Goal: Task Accomplishment & Management: Use online tool/utility

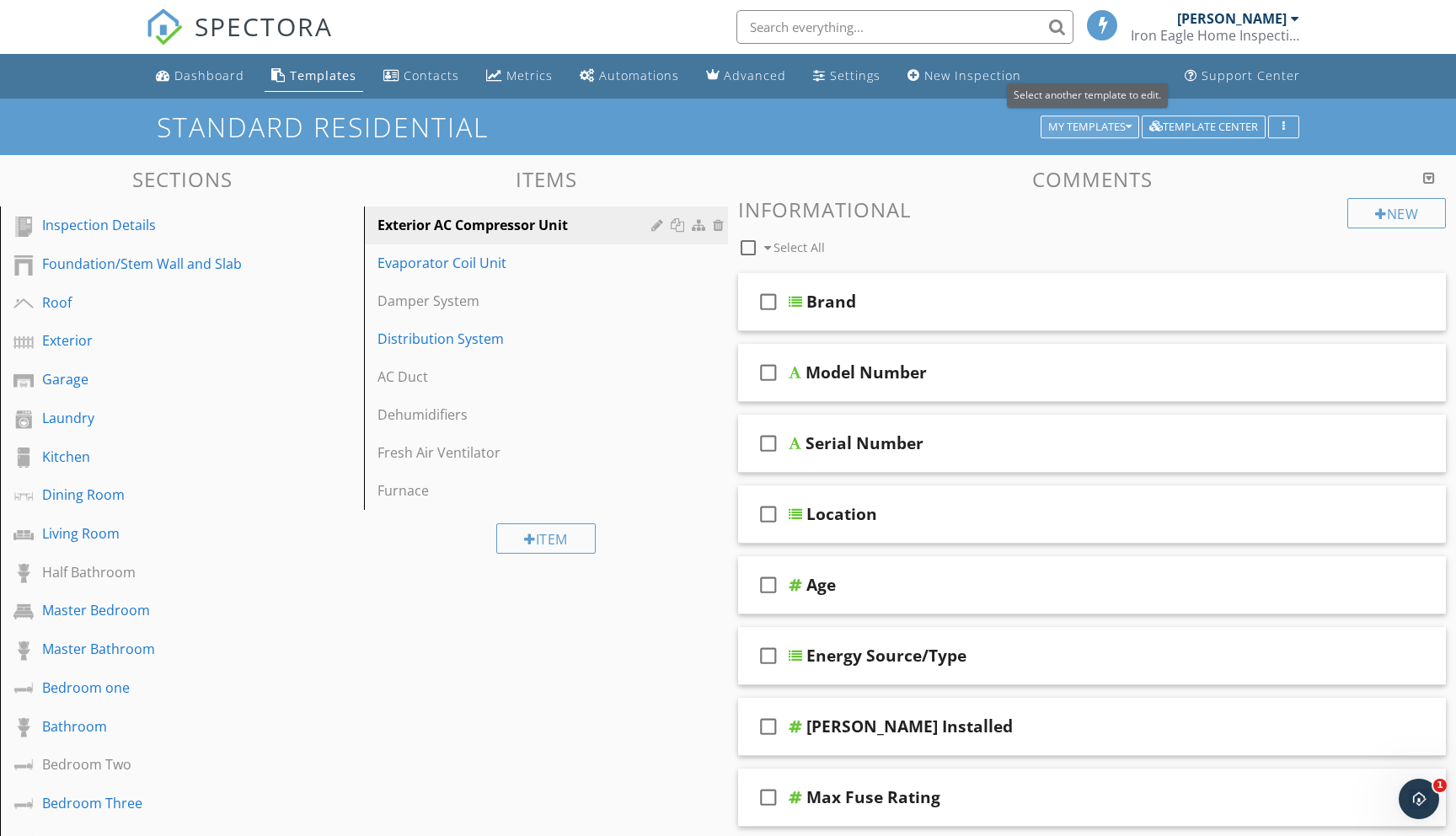
click at [1115, 121] on div "My Templates" at bounding box center [1090, 127] width 83 height 12
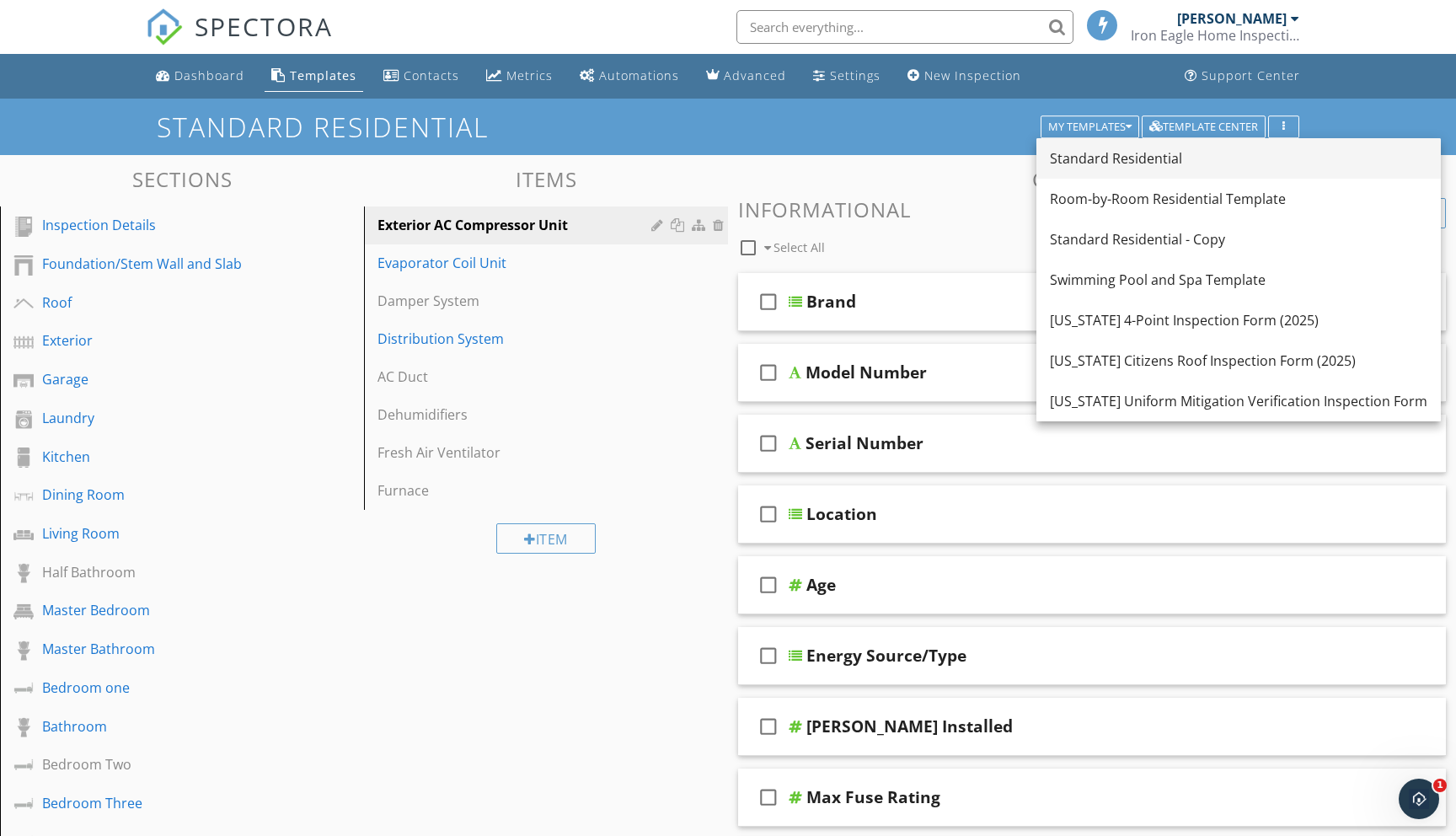
click at [1105, 159] on div "Standard Residential" at bounding box center [1239, 159] width 378 height 21
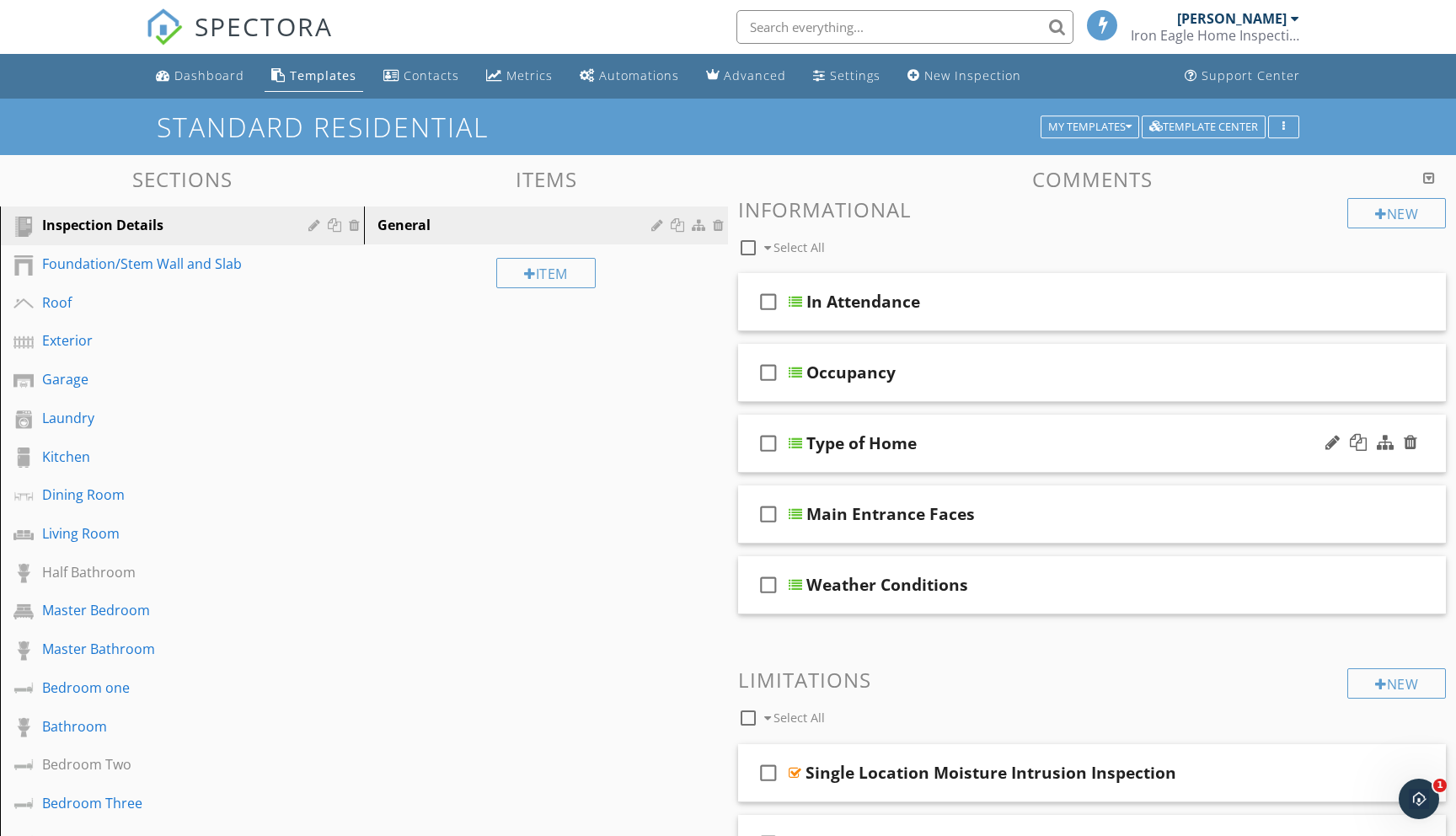
click at [801, 446] on div at bounding box center [795, 444] width 14 height 14
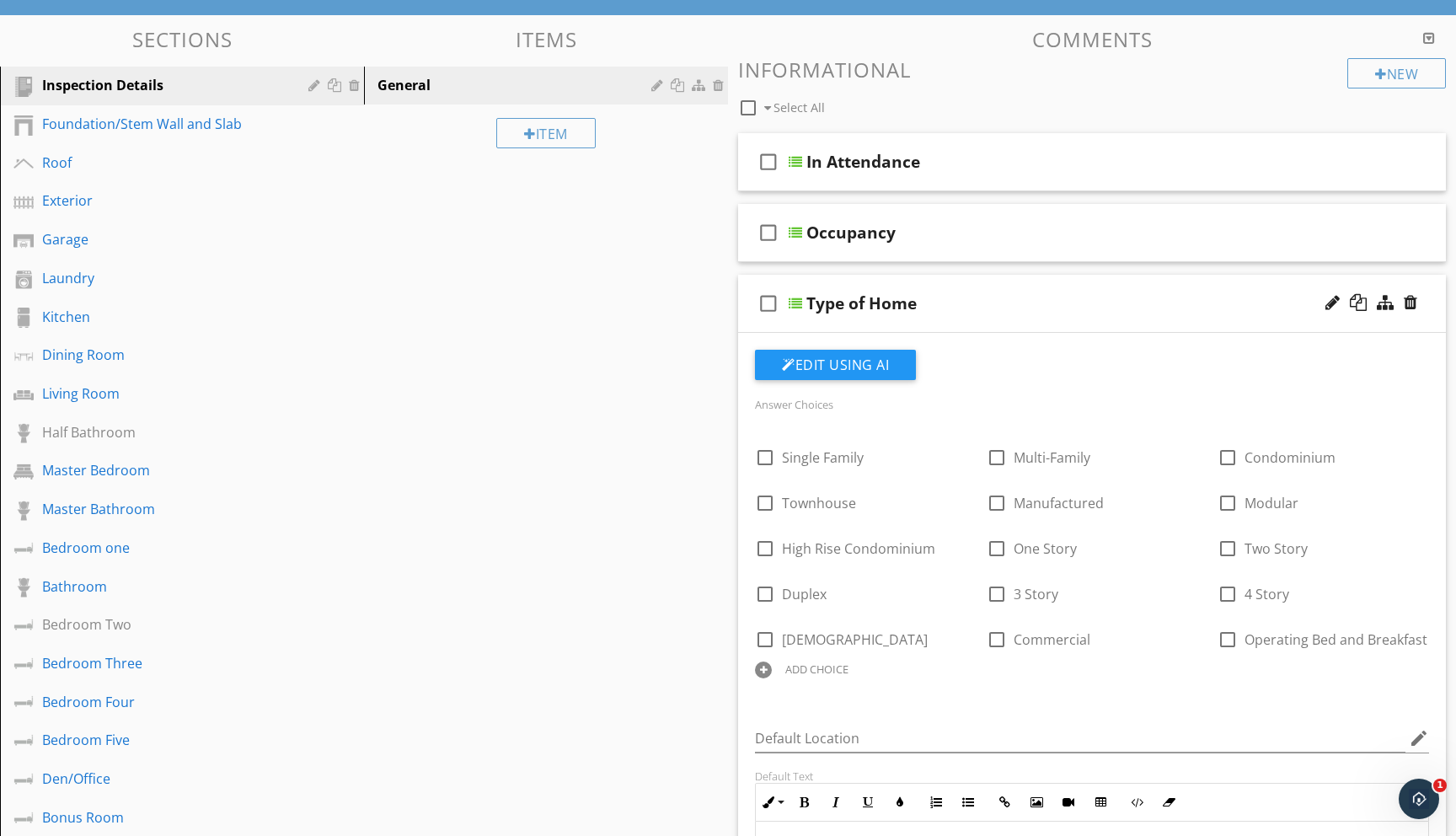
scroll to position [157, 0]
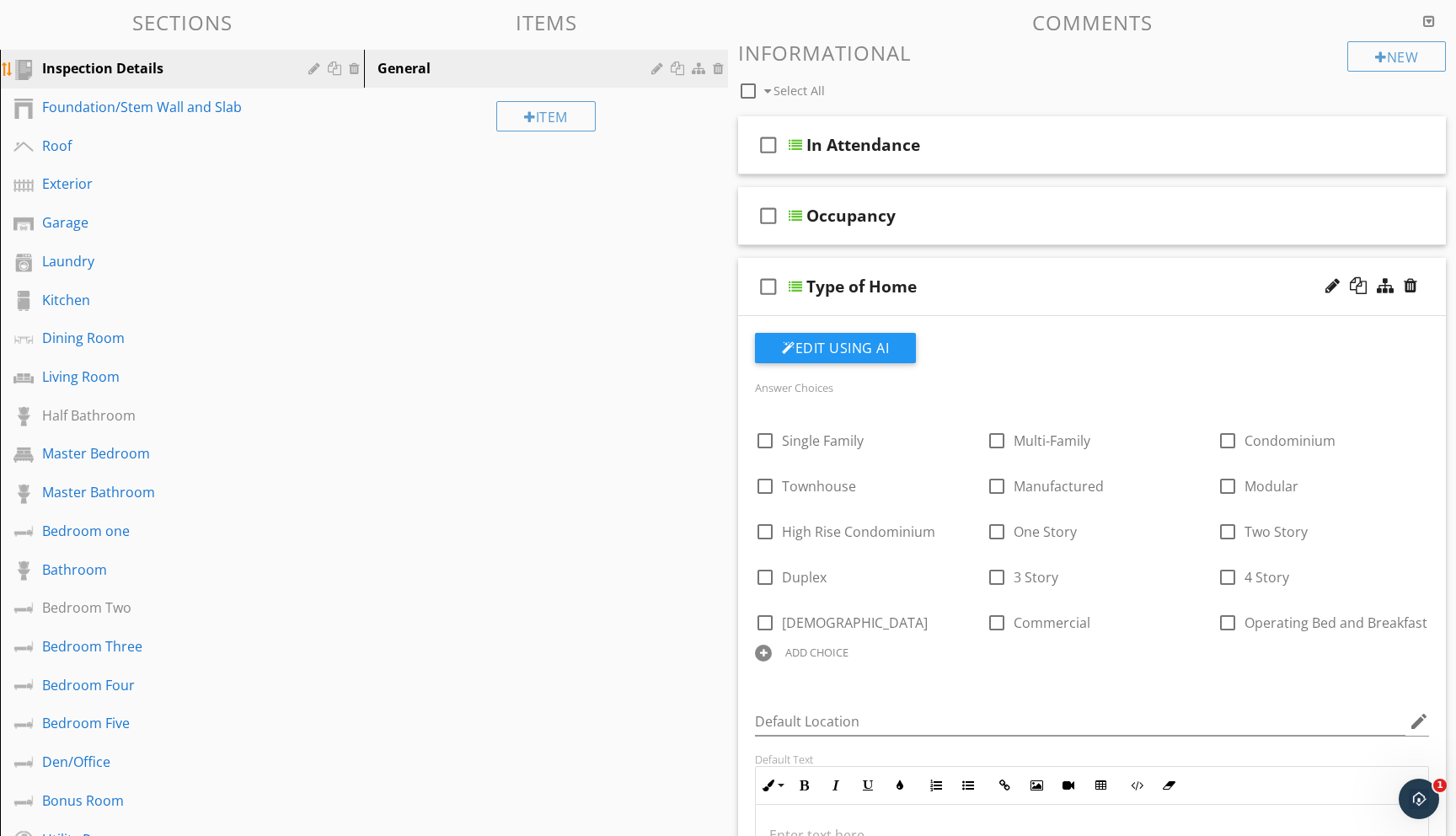
click at [88, 76] on div "Inspection Details" at bounding box center [163, 69] width 242 height 21
click at [112, 105] on div "Foundation/Stem Wall and Slab" at bounding box center [163, 107] width 242 height 21
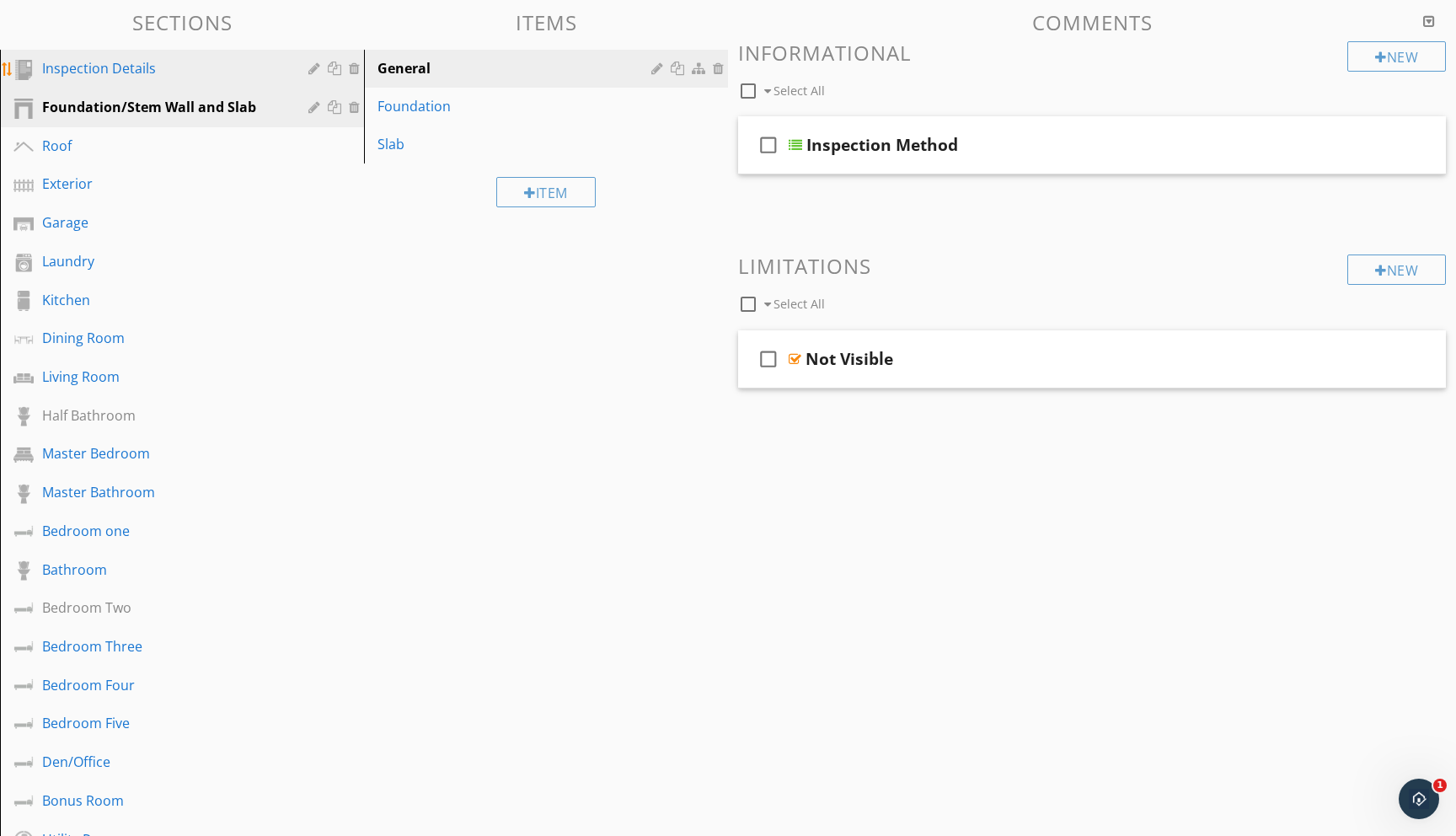
click at [106, 56] on link "Inspection Details" at bounding box center [184, 69] width 359 height 39
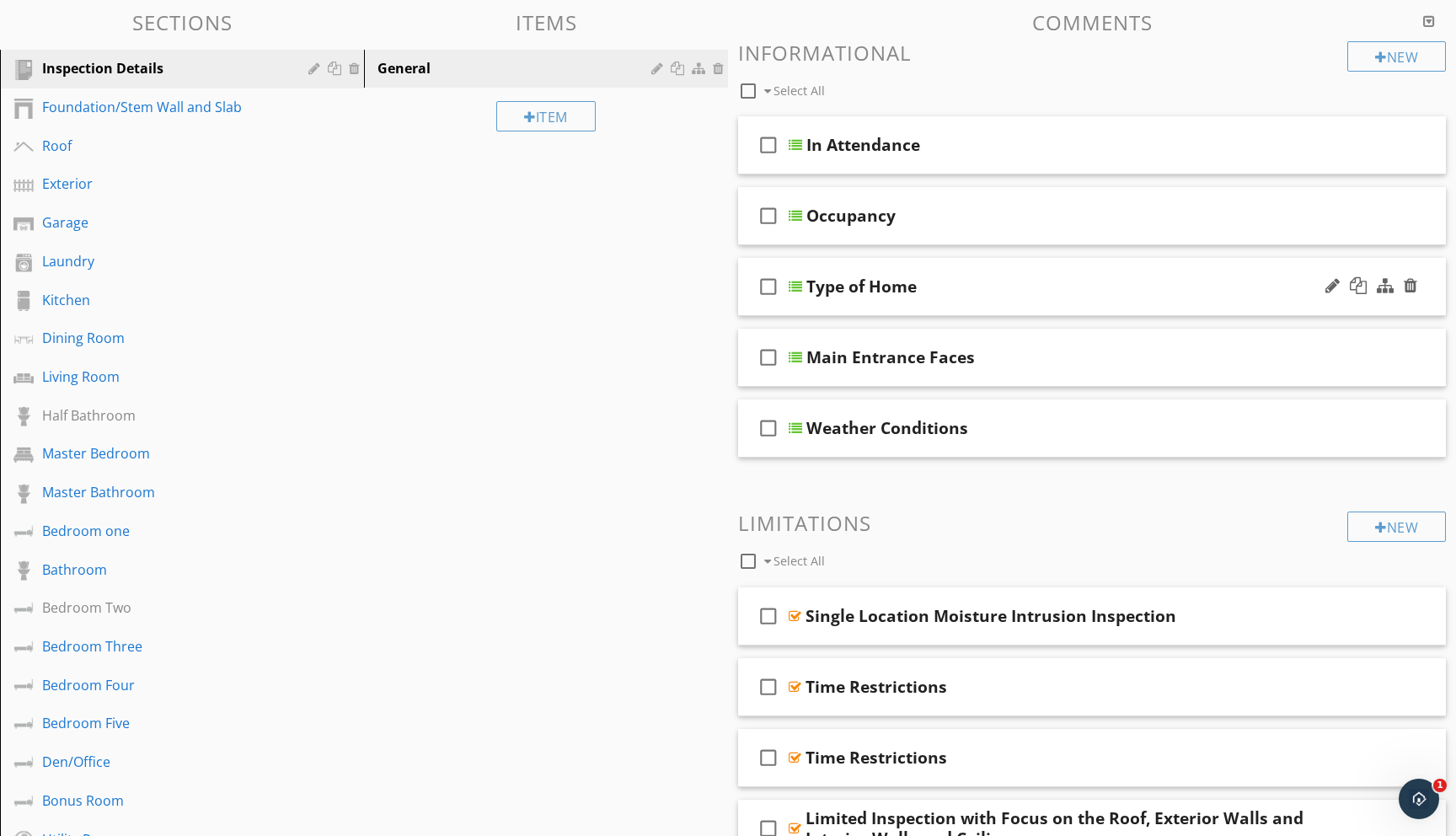
click at [800, 289] on div at bounding box center [795, 287] width 14 height 14
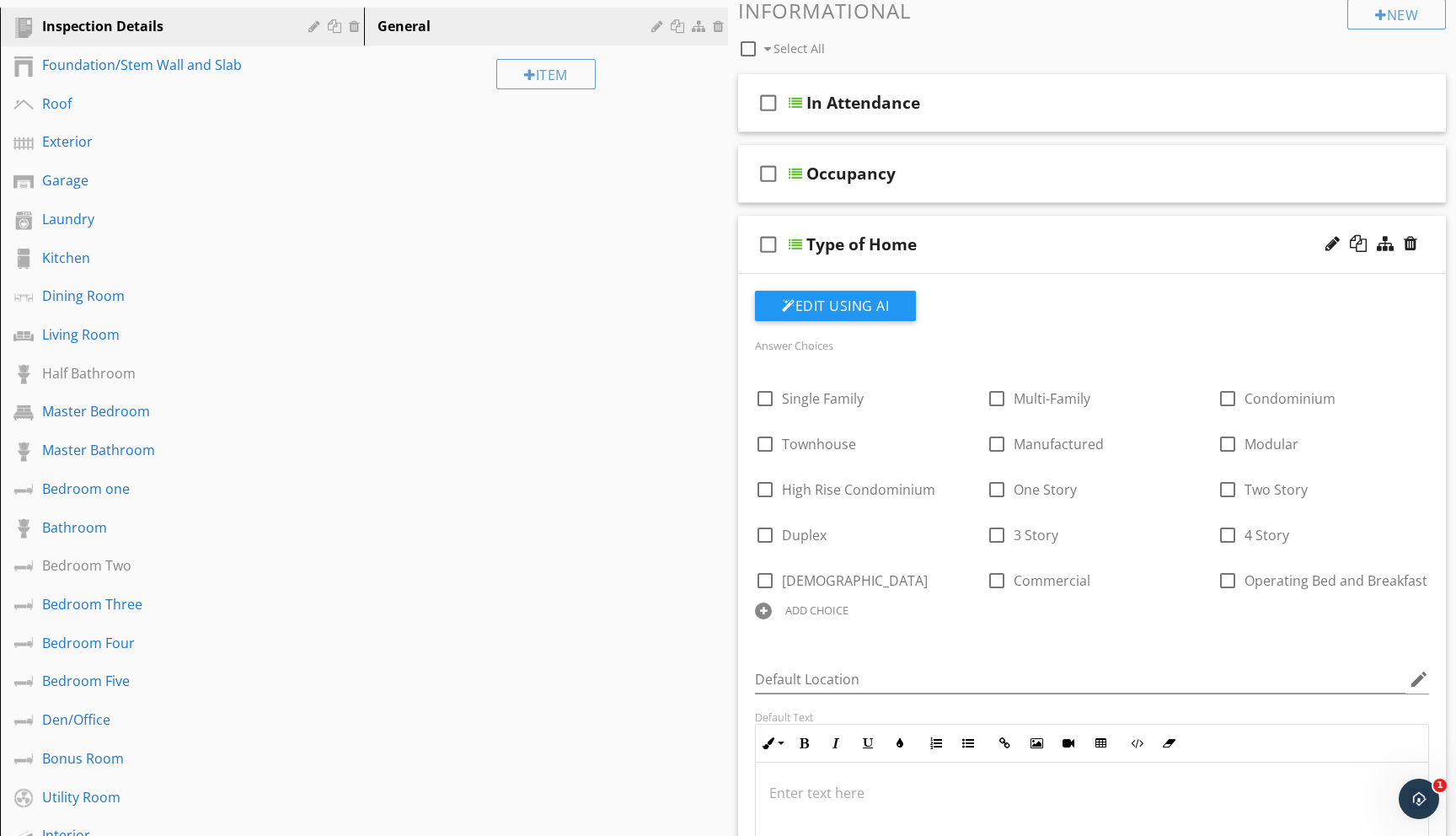
scroll to position [230, 0]
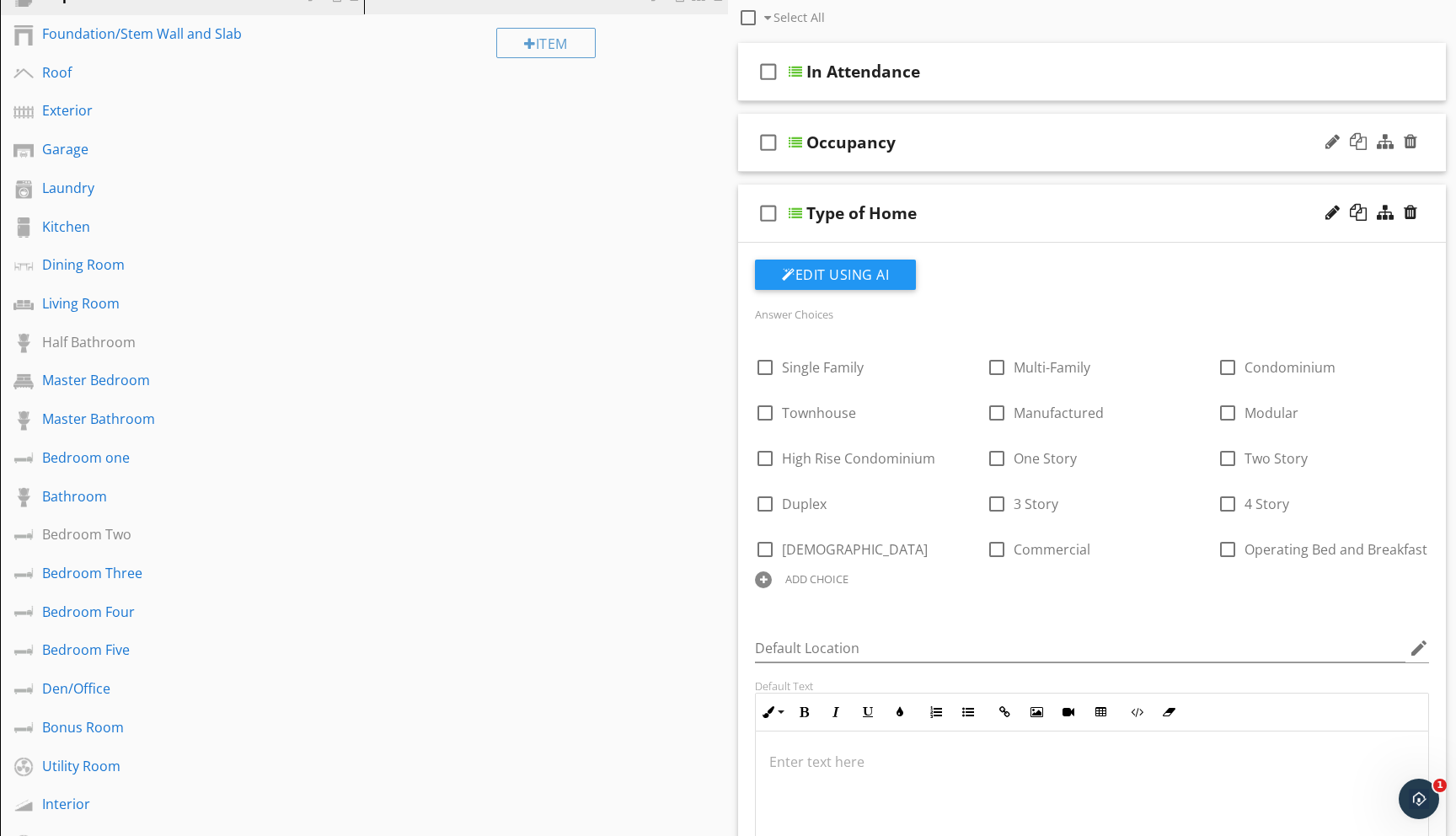
click at [799, 139] on div at bounding box center [795, 142] width 14 height 14
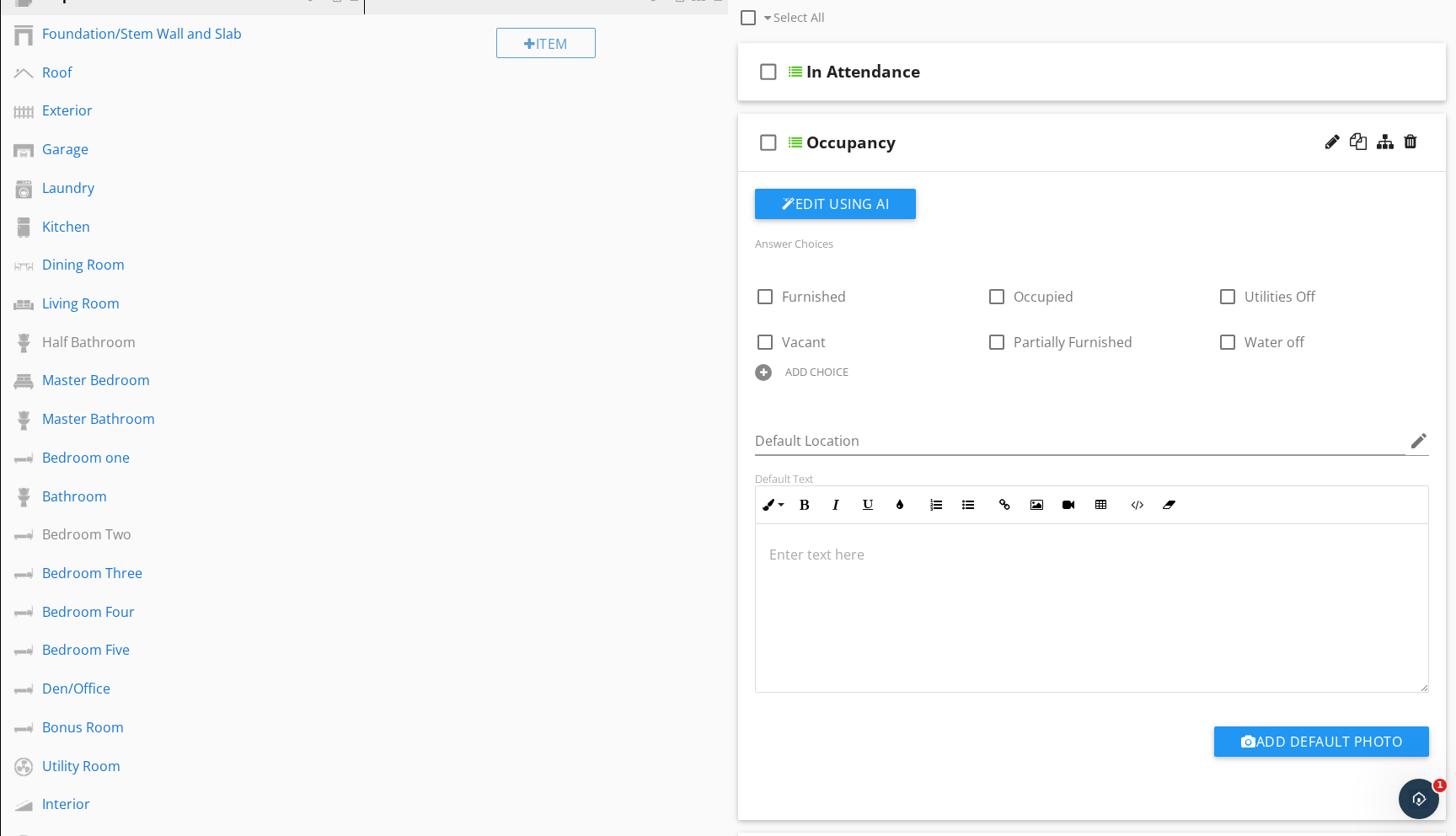
click at [83, 313] on div "Living Room" at bounding box center [195, 305] width 305 height 22
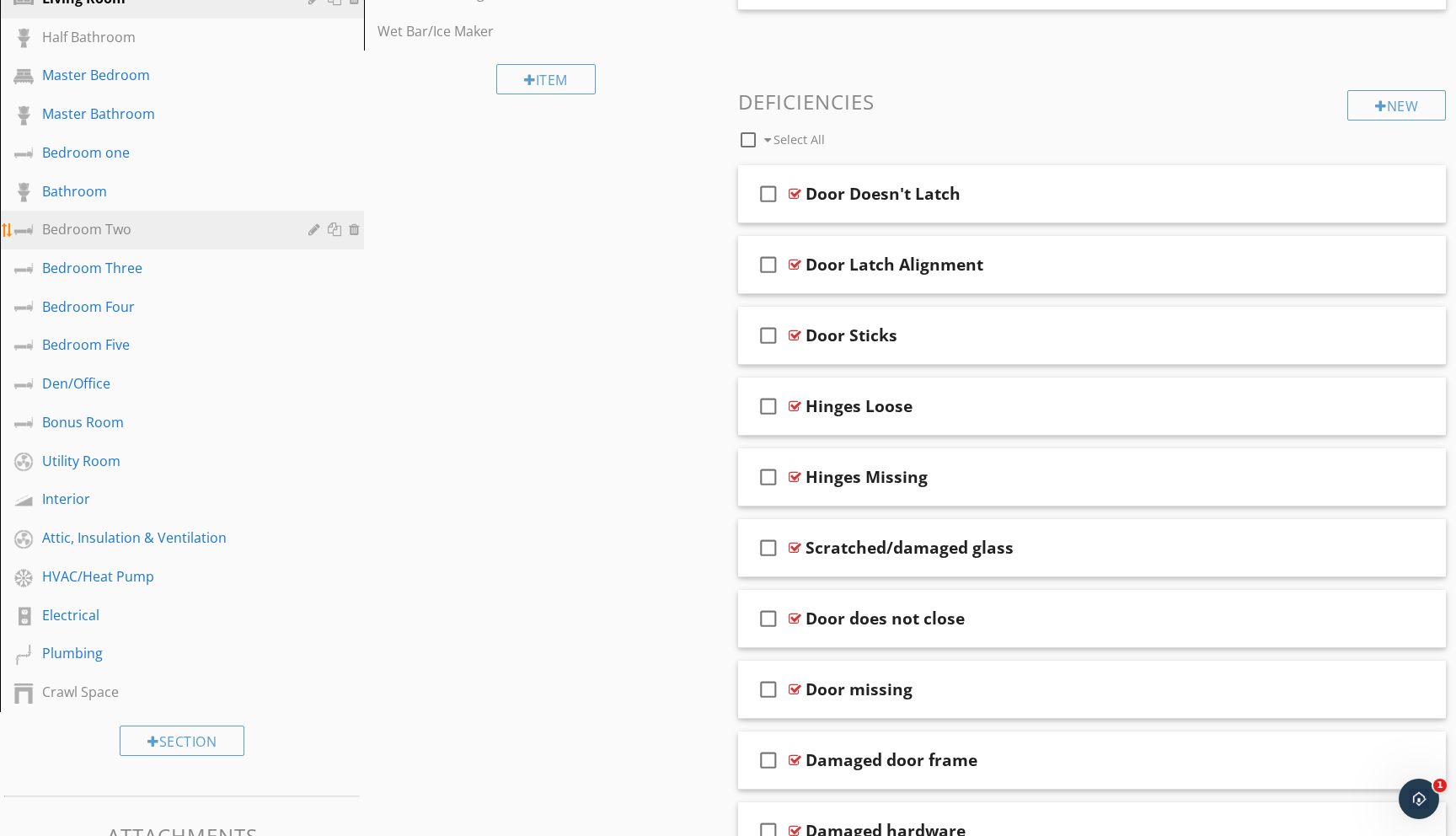
scroll to position [0, 0]
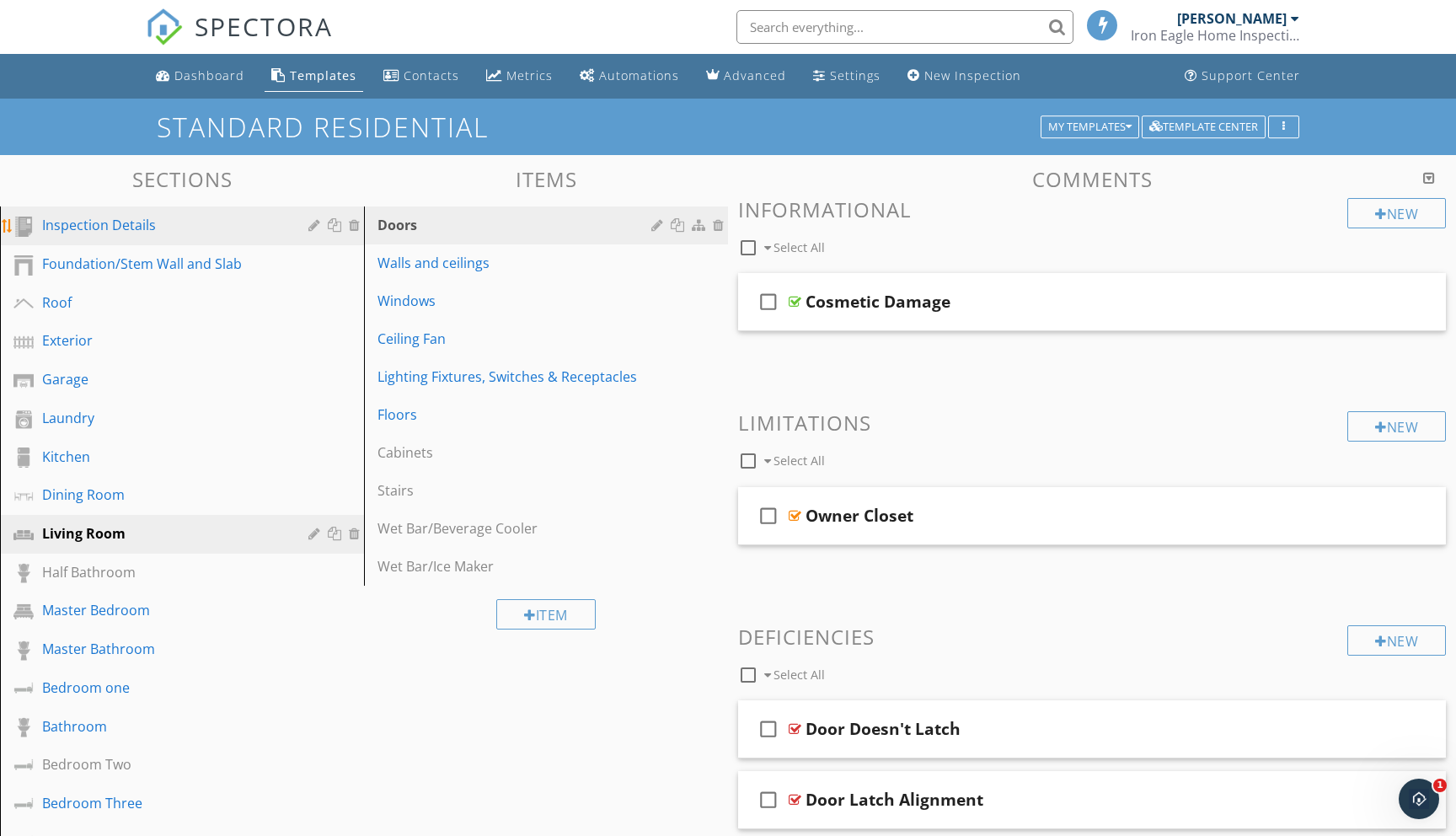
click at [90, 231] on div "Inspection Details" at bounding box center [163, 225] width 242 height 21
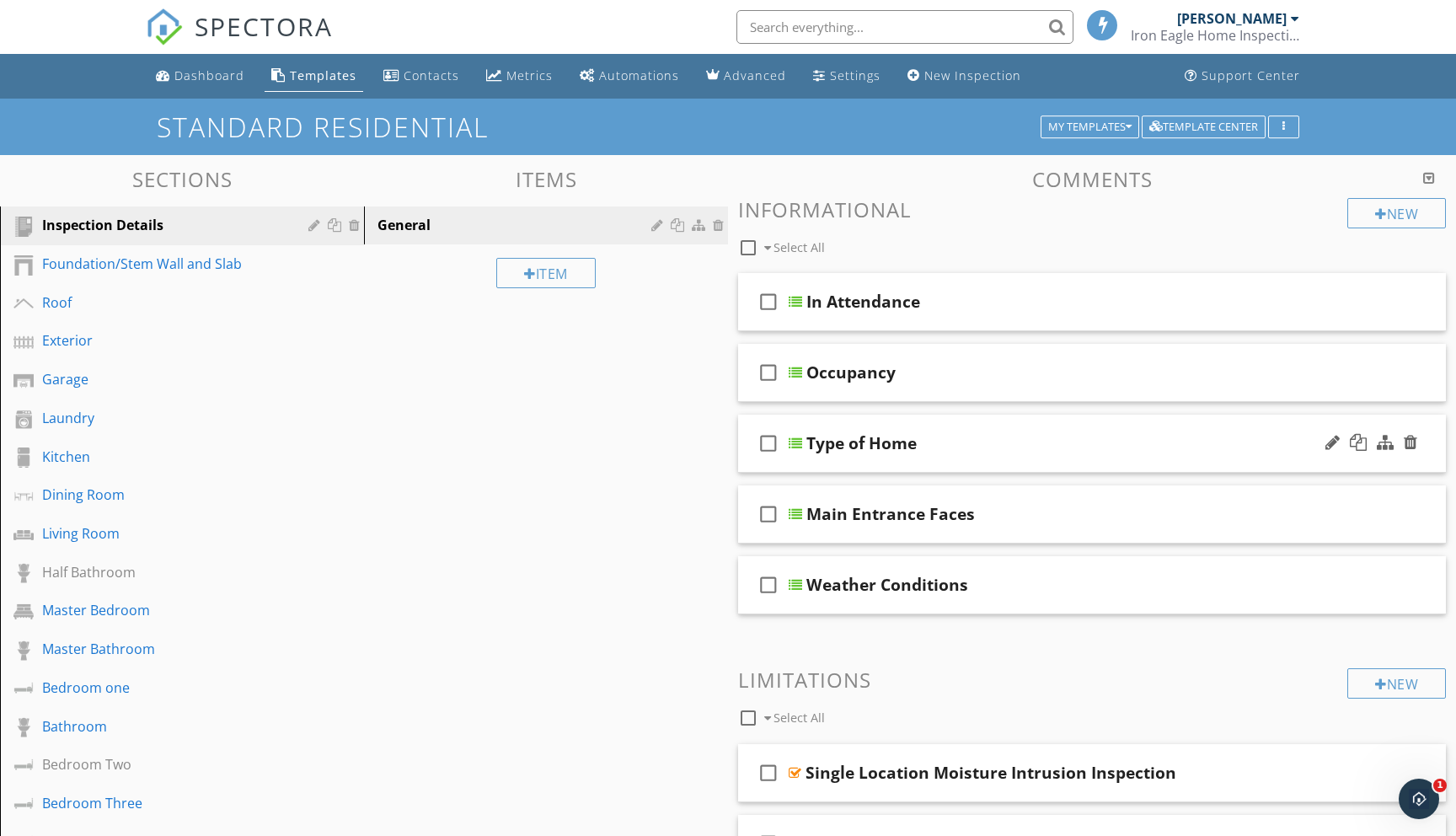
click at [798, 442] on div at bounding box center [795, 444] width 14 height 14
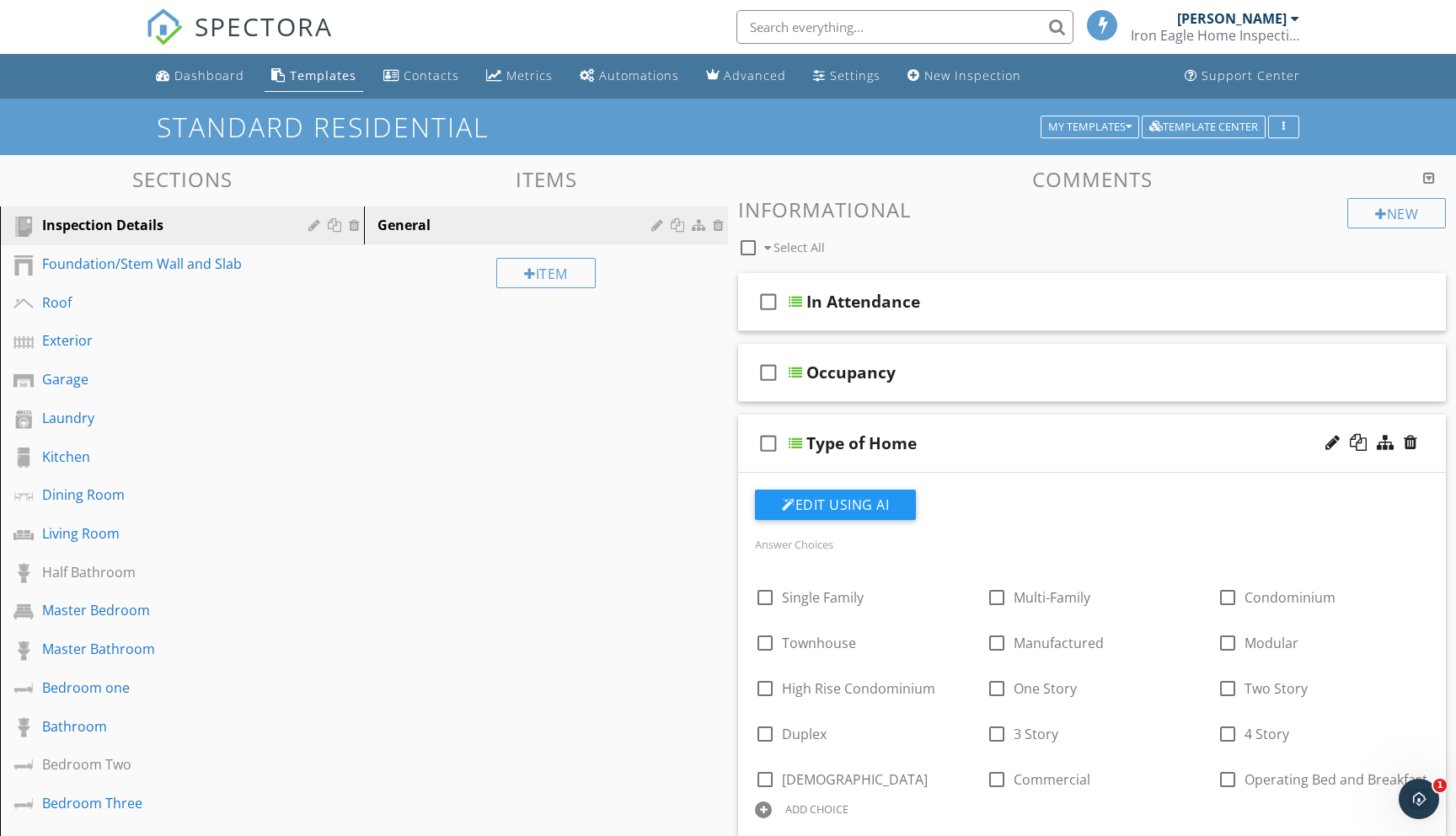
click at [1127, 123] on icon "button" at bounding box center [1128, 127] width 6 height 12
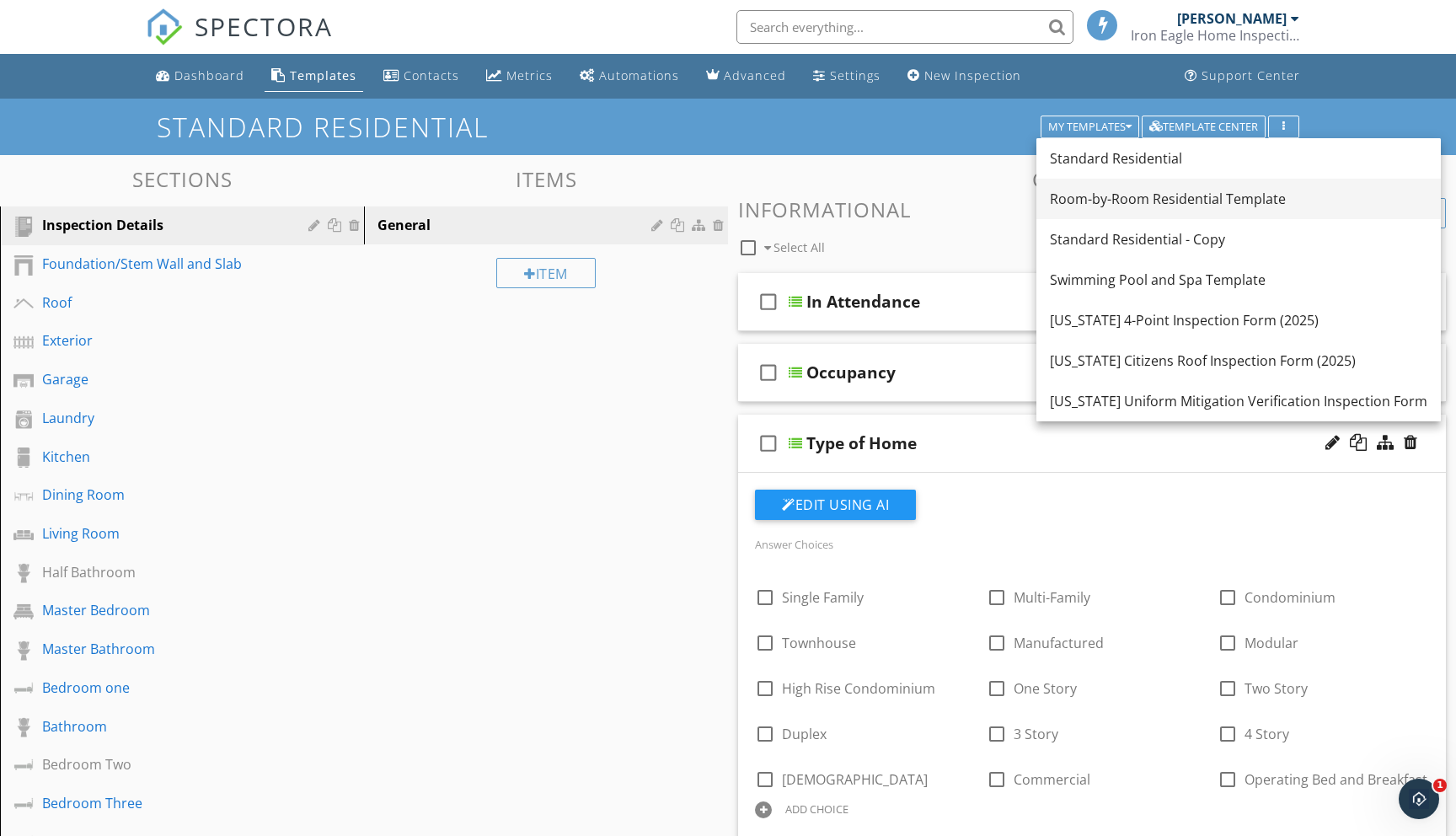
click at [1140, 199] on div "Room-by-Room Residential Template" at bounding box center [1239, 199] width 378 height 21
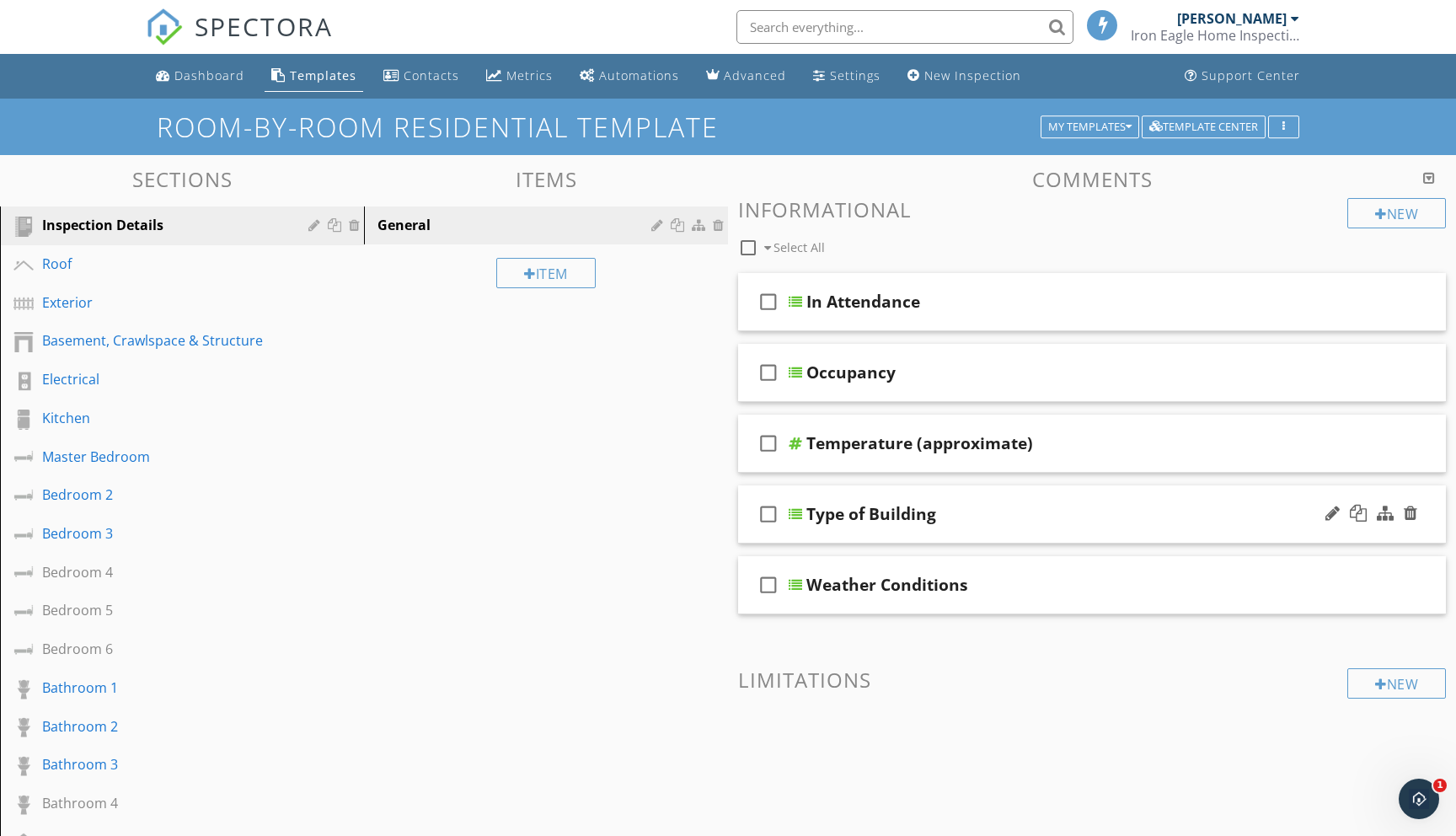
click at [803, 509] on div "check_box_outline_blank Type of Building" at bounding box center [1091, 515] width 708 height 58
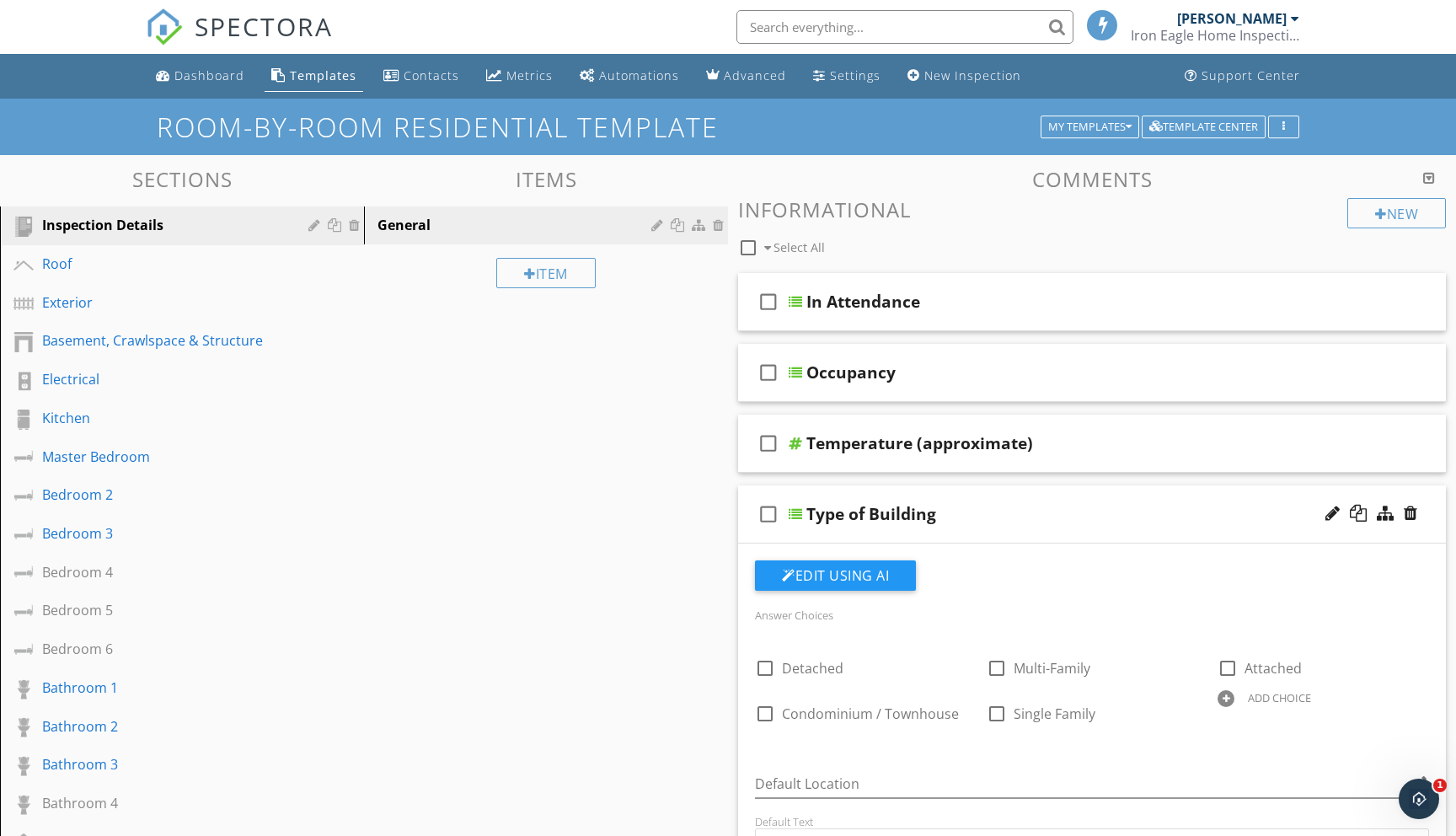
click at [620, 542] on div "Sections Inspection Details Roof Exterior Basement, Crawlspace & Structure Elec…" at bounding box center [728, 809] width 1456 height 1307
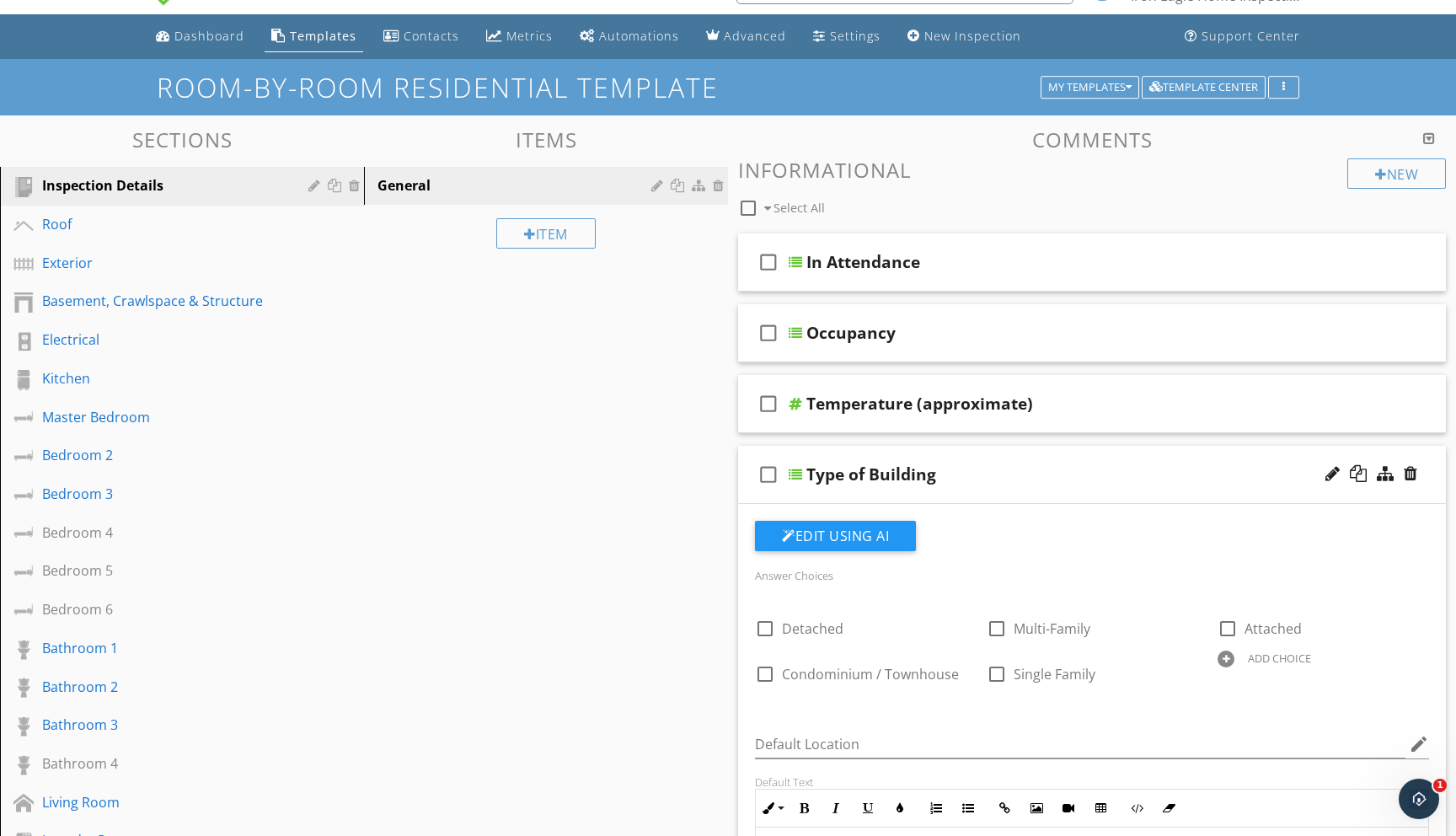
scroll to position [39, 0]
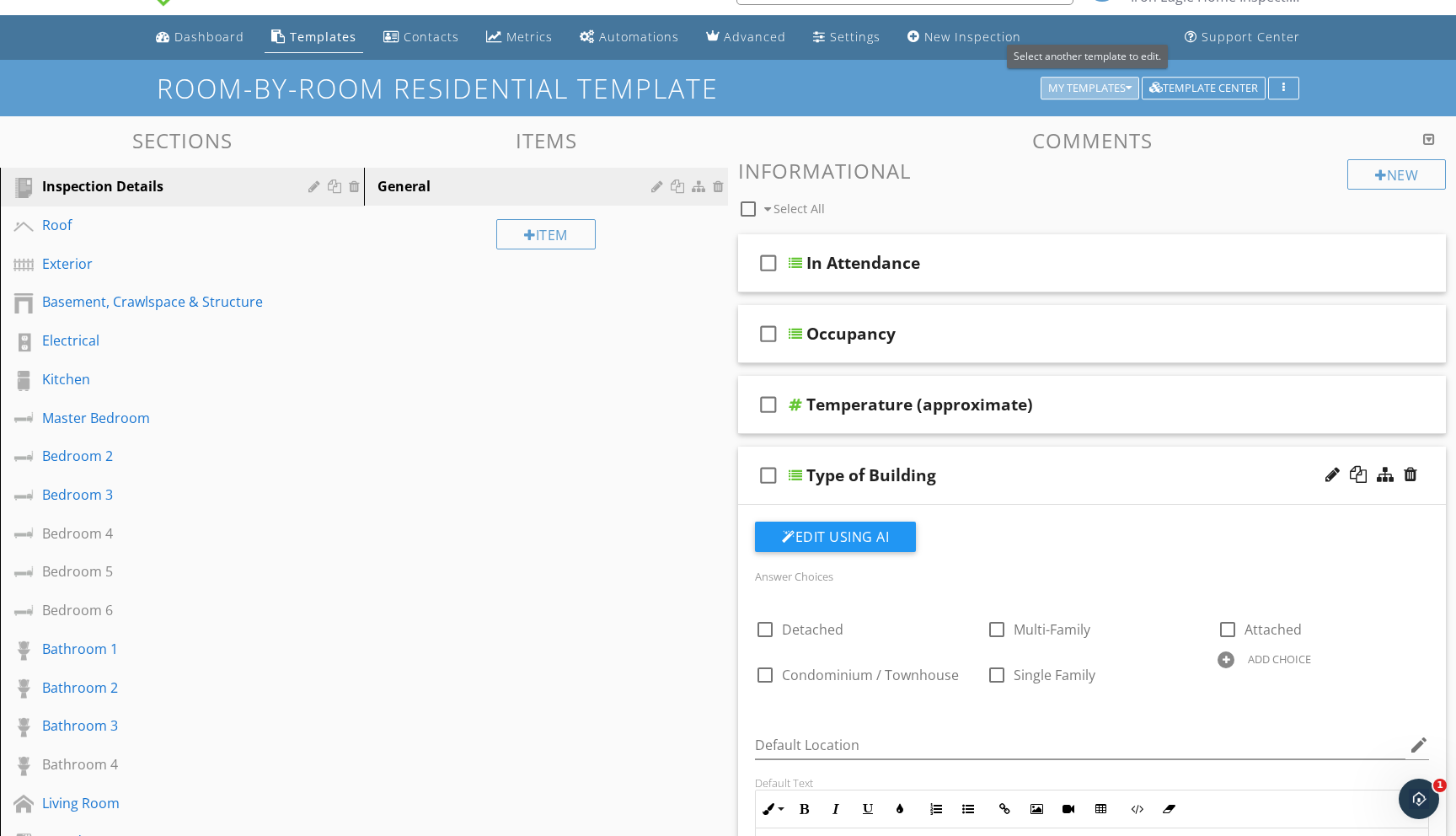
click at [1124, 87] on div "My Templates" at bounding box center [1090, 88] width 83 height 12
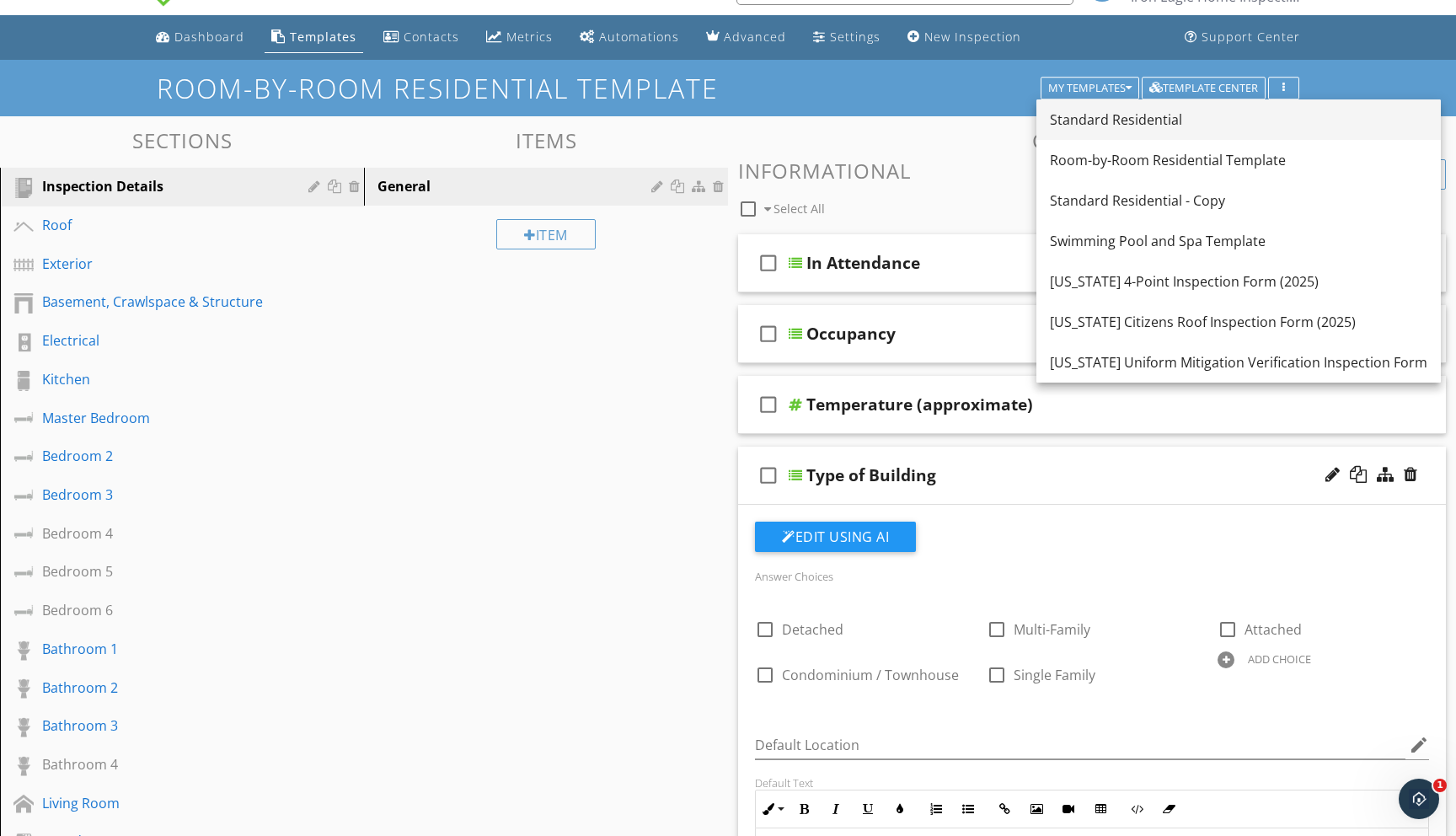
click at [1115, 119] on div "Standard Residential" at bounding box center [1239, 120] width 378 height 21
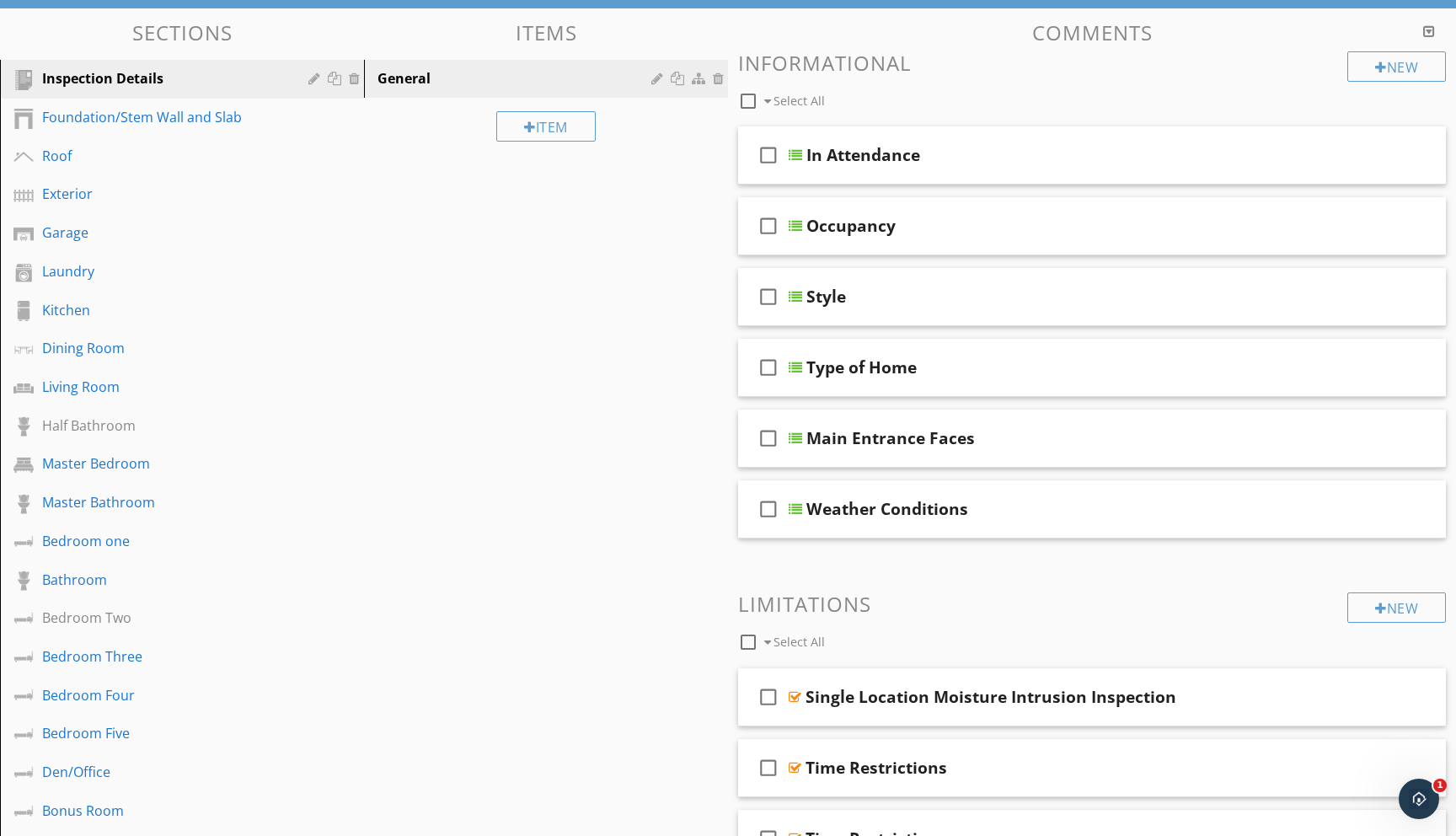
scroll to position [159, 0]
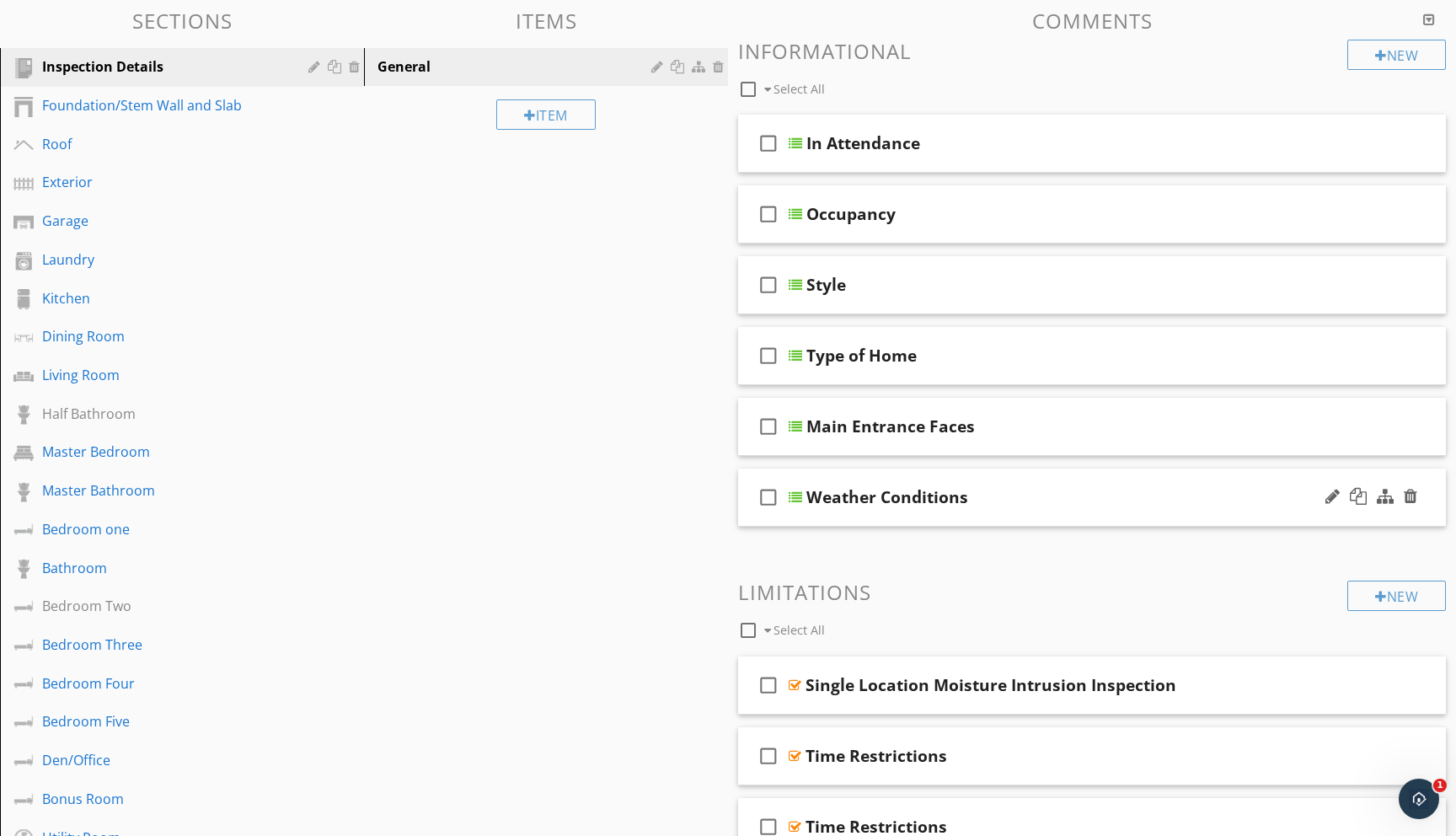
click at [797, 495] on div at bounding box center [795, 498] width 14 height 14
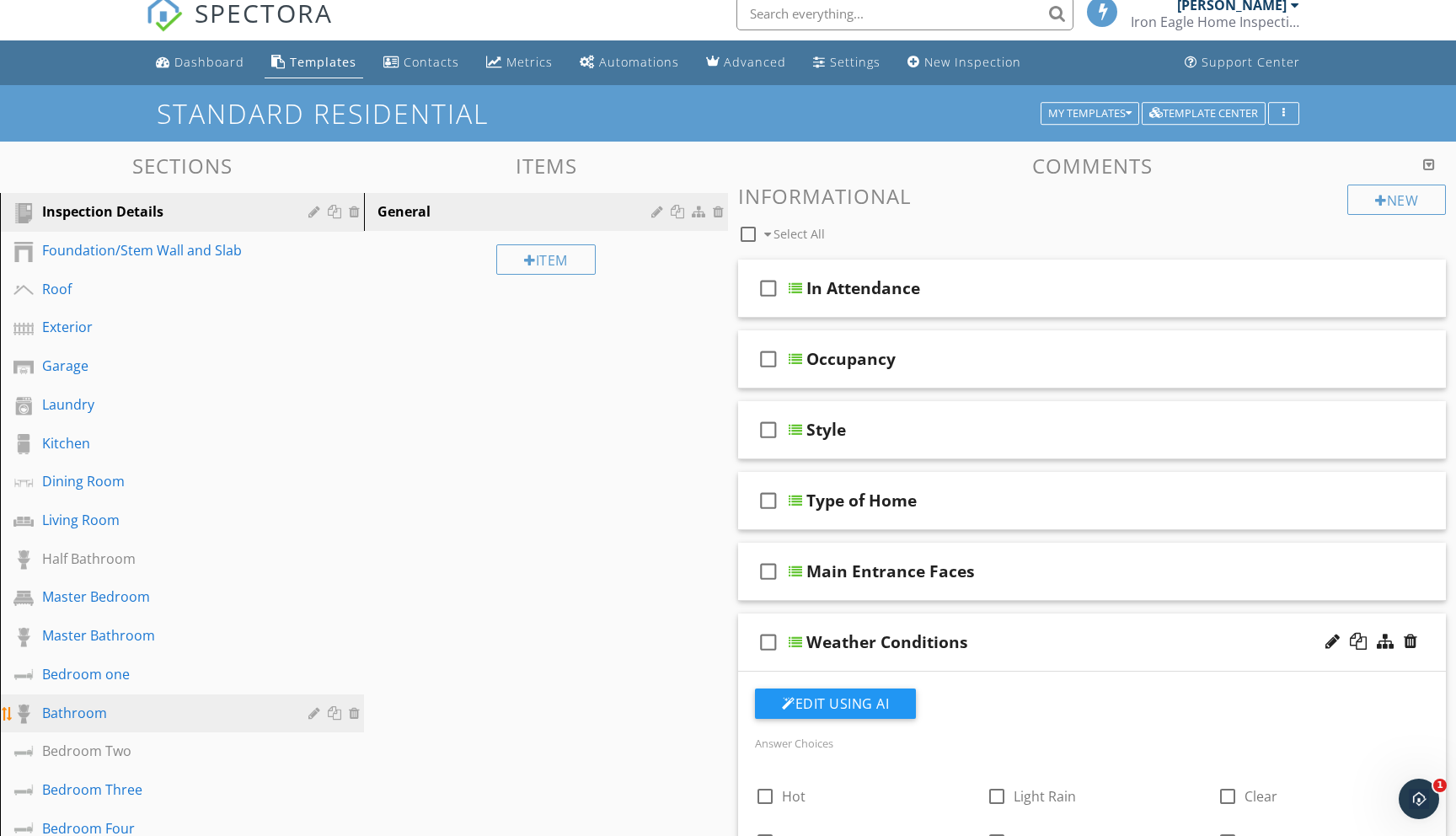
scroll to position [0, 0]
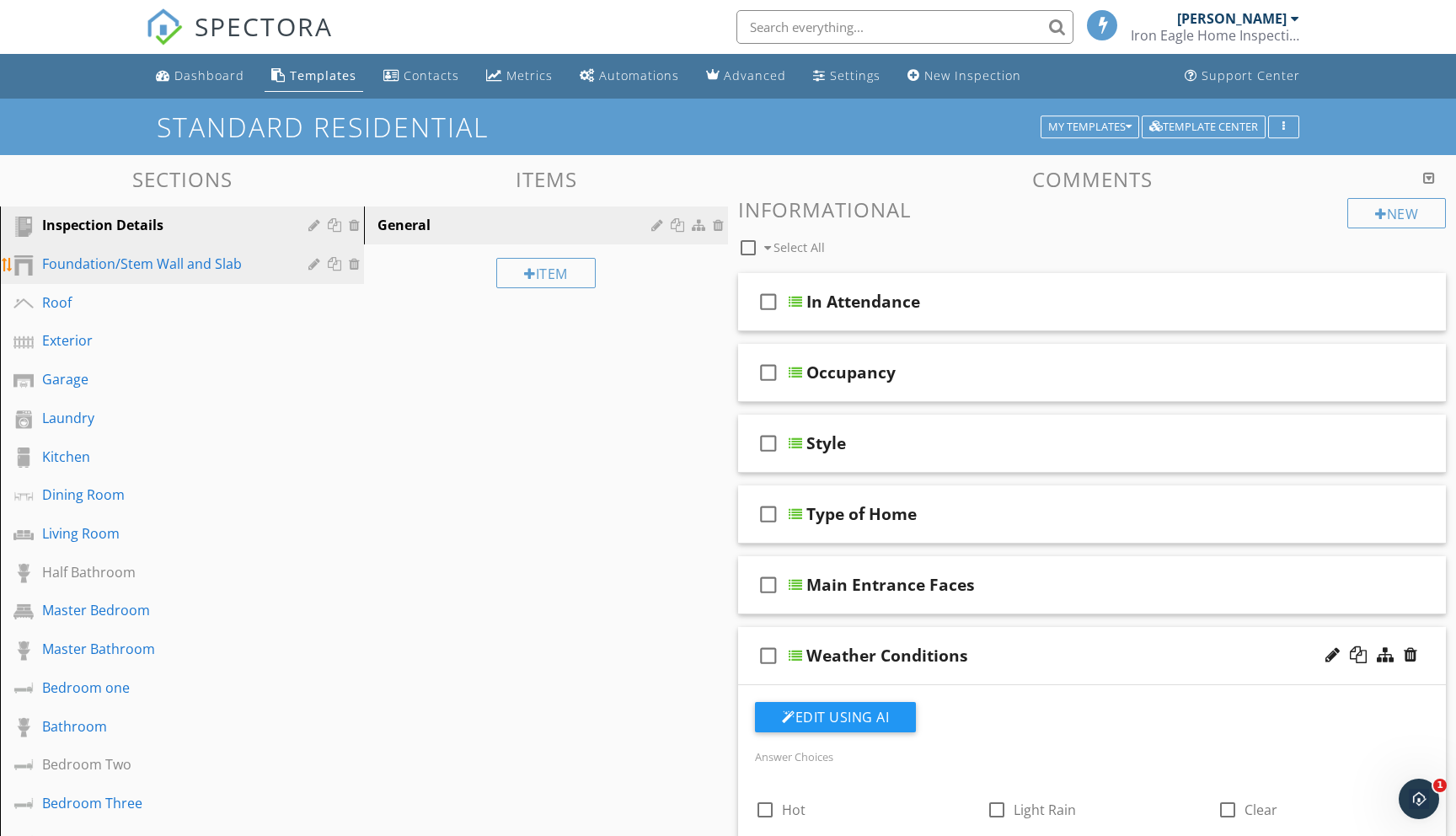
click at [150, 262] on div "Foundation/Stem Wall and Slab" at bounding box center [163, 264] width 242 height 21
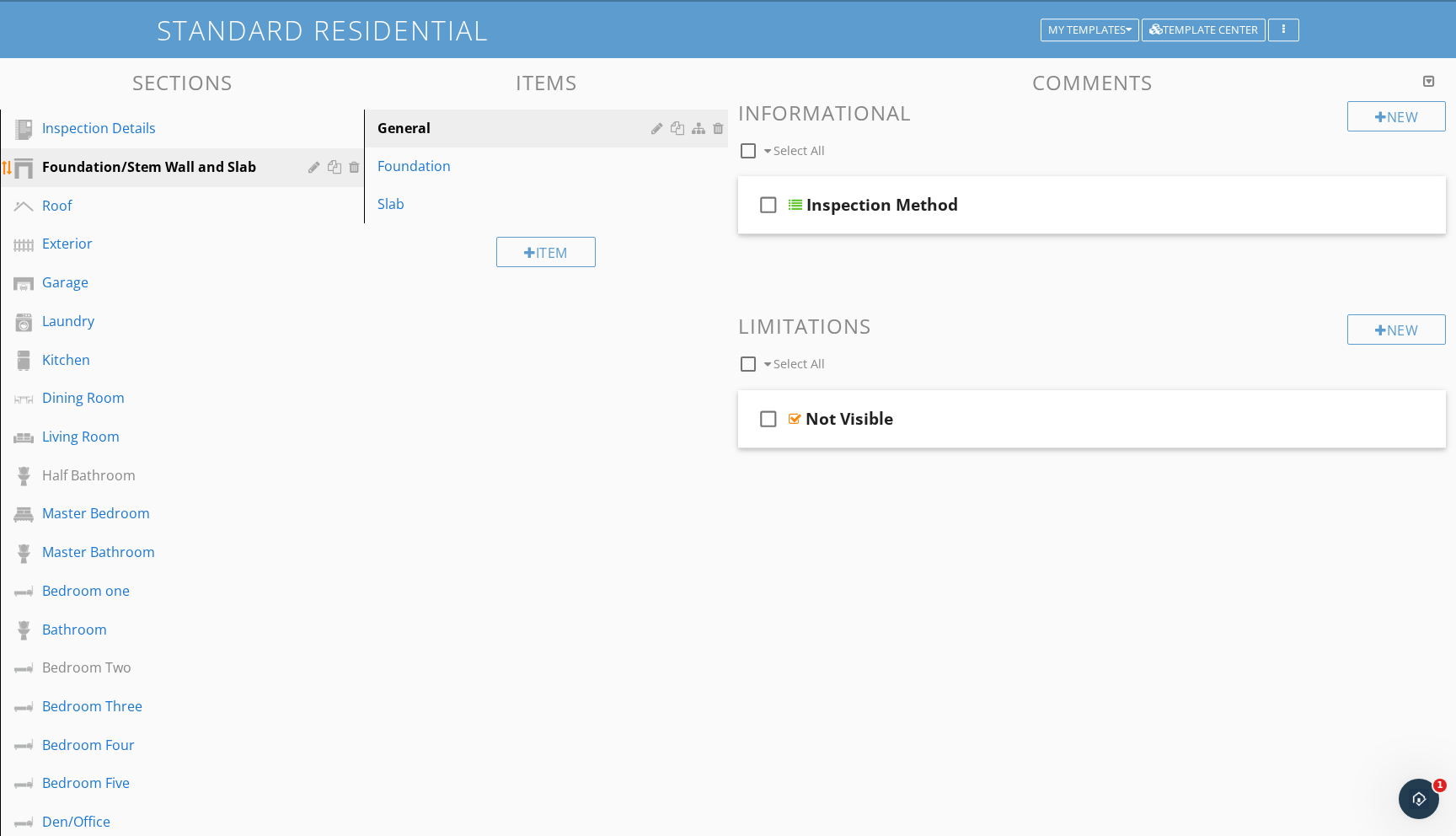
scroll to position [95, 0]
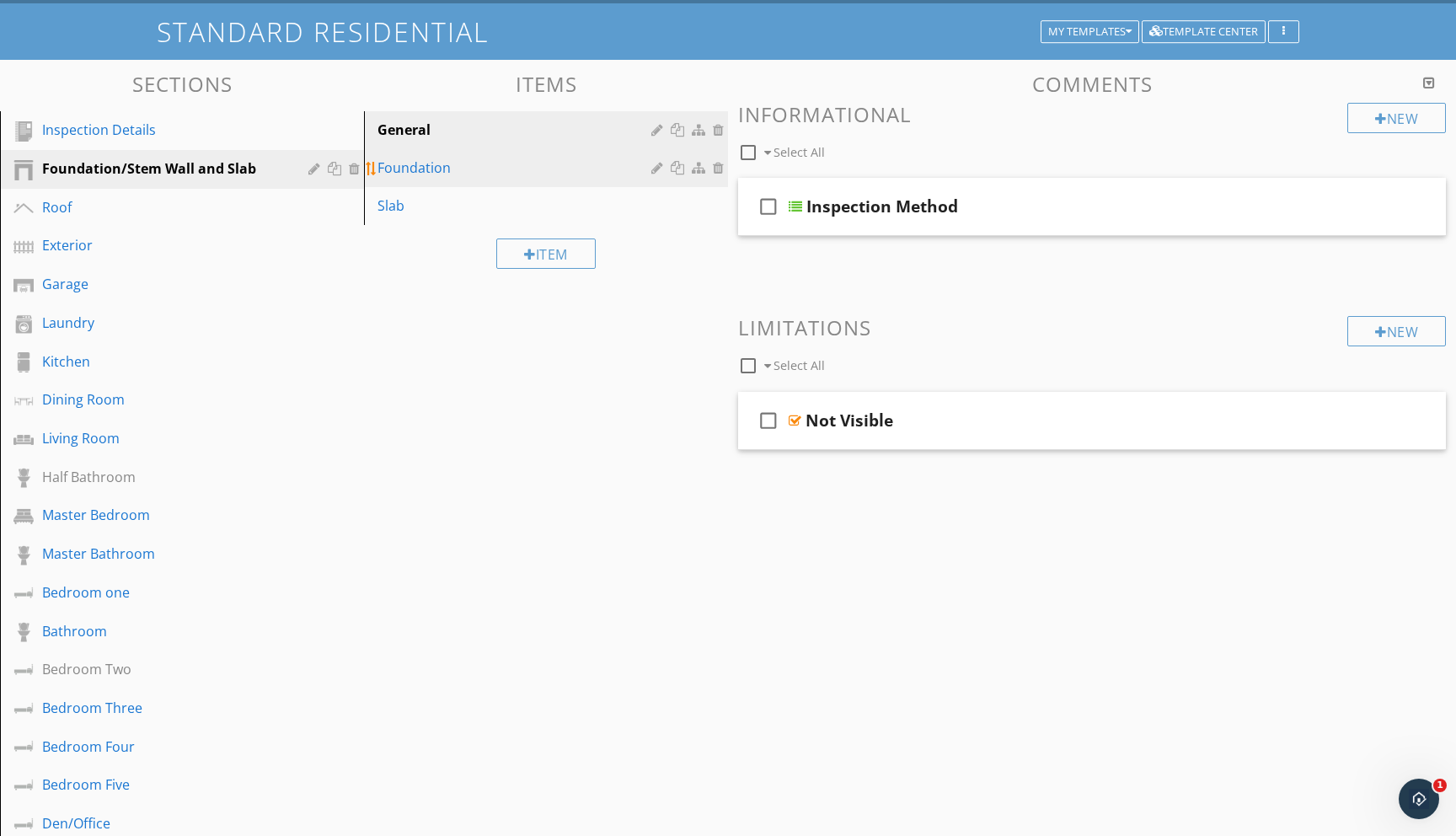
click at [411, 165] on div "Foundation" at bounding box center [517, 168] width 279 height 21
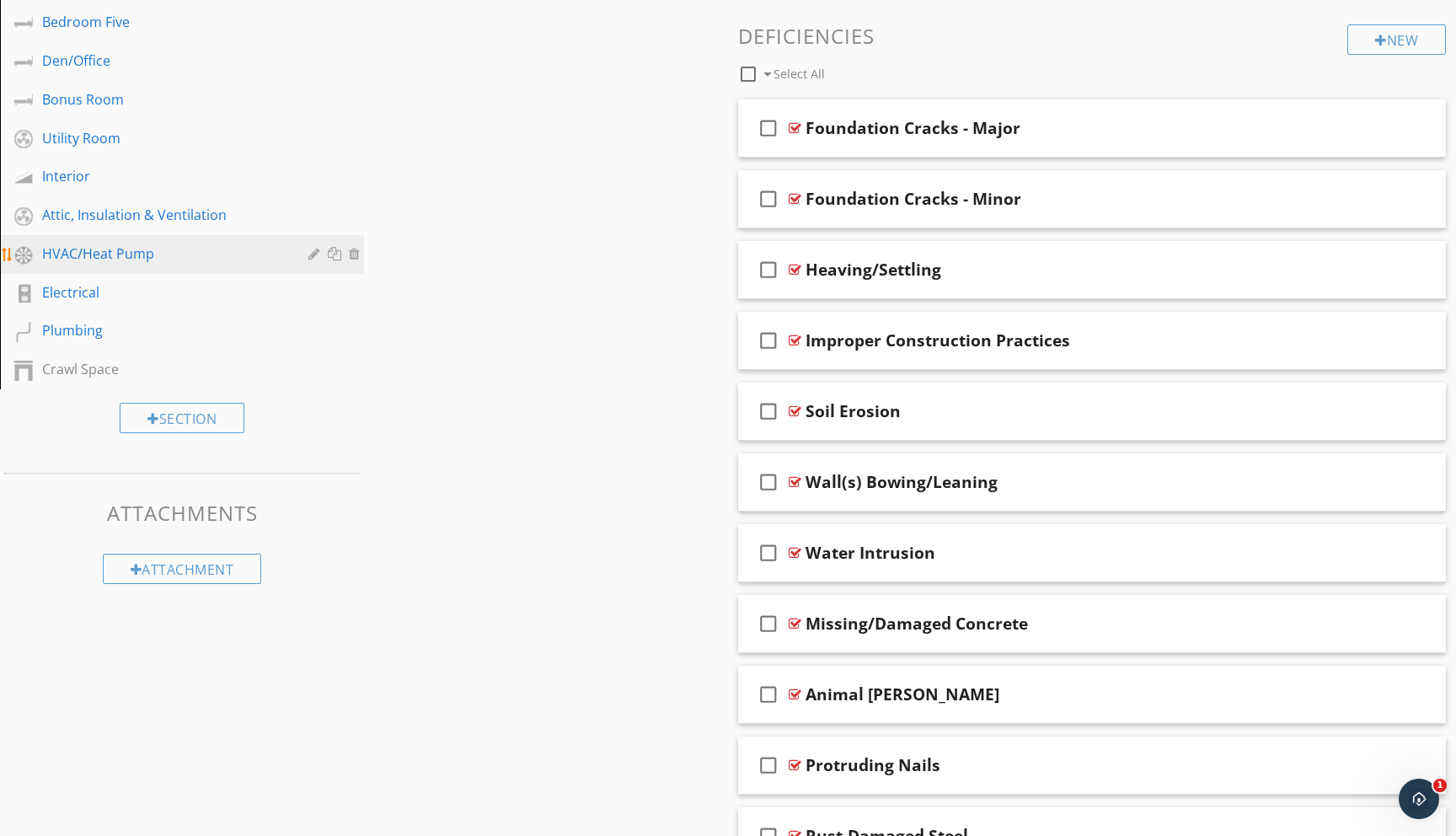
scroll to position [871, 0]
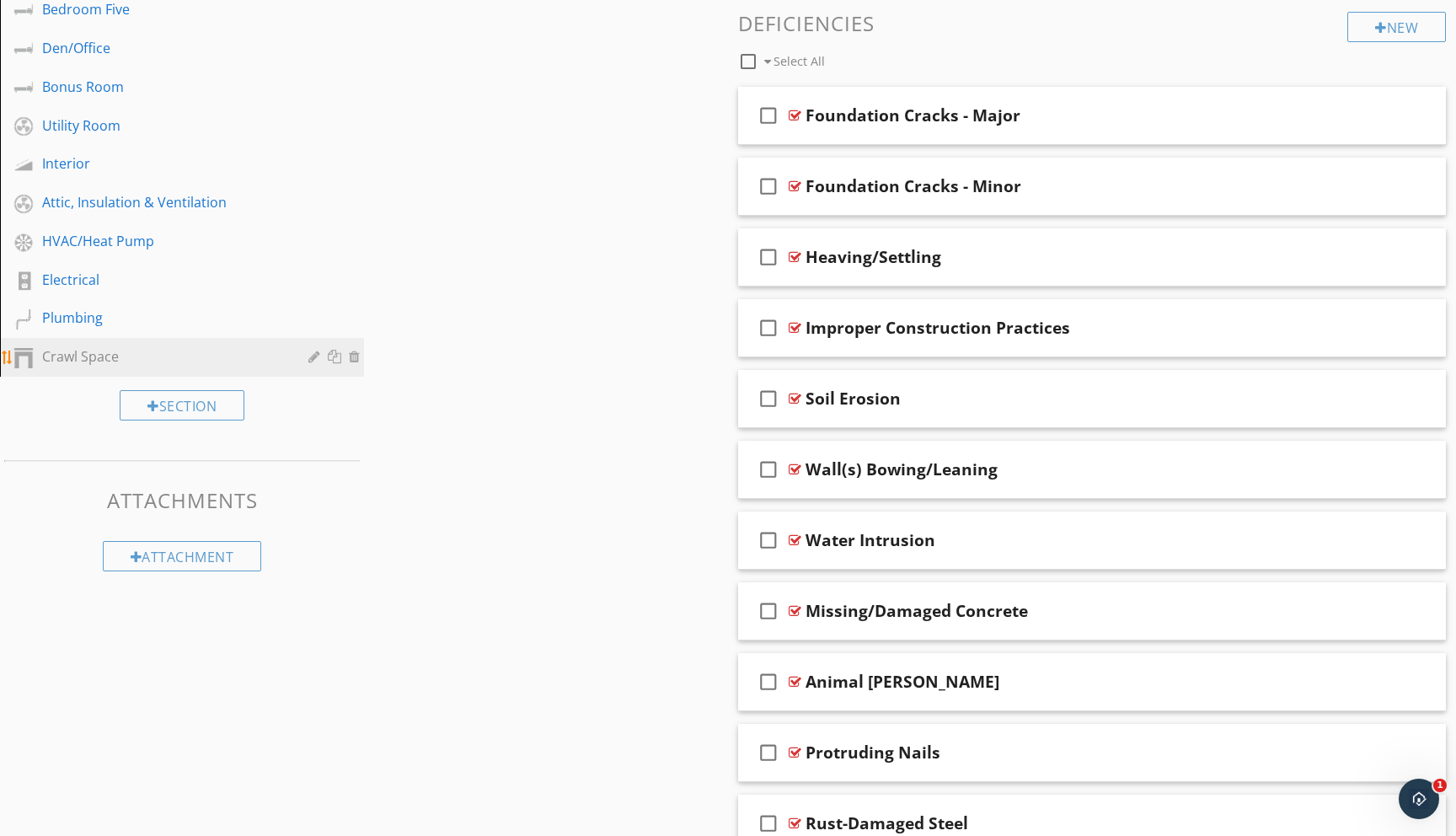
click at [74, 351] on div "Crawl Space" at bounding box center [163, 357] width 242 height 21
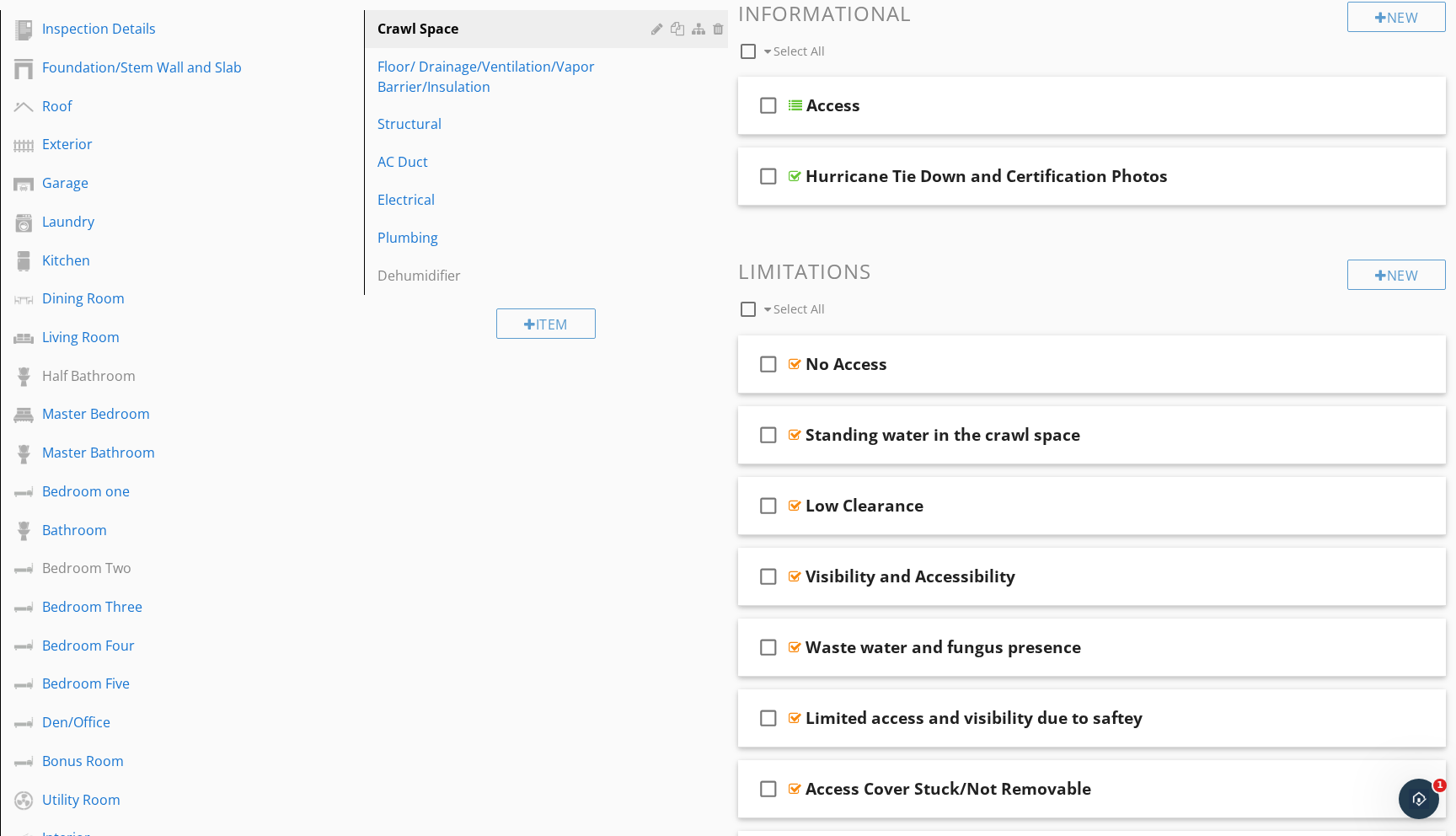
scroll to position [0, 0]
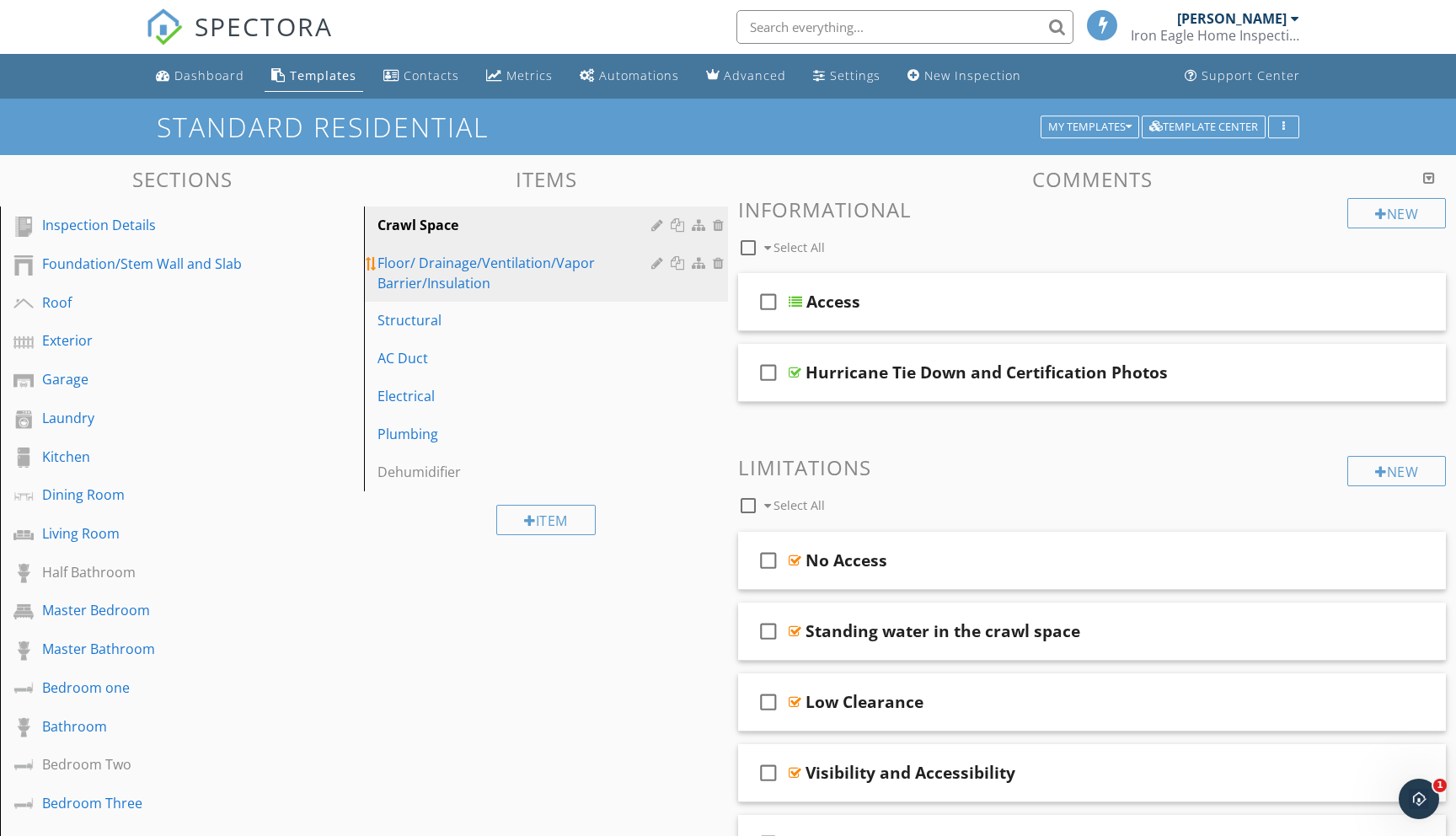
click at [523, 259] on div "Floor/ Drainage/Ventilation/Vapor Barrier/Insulation" at bounding box center [517, 273] width 279 height 40
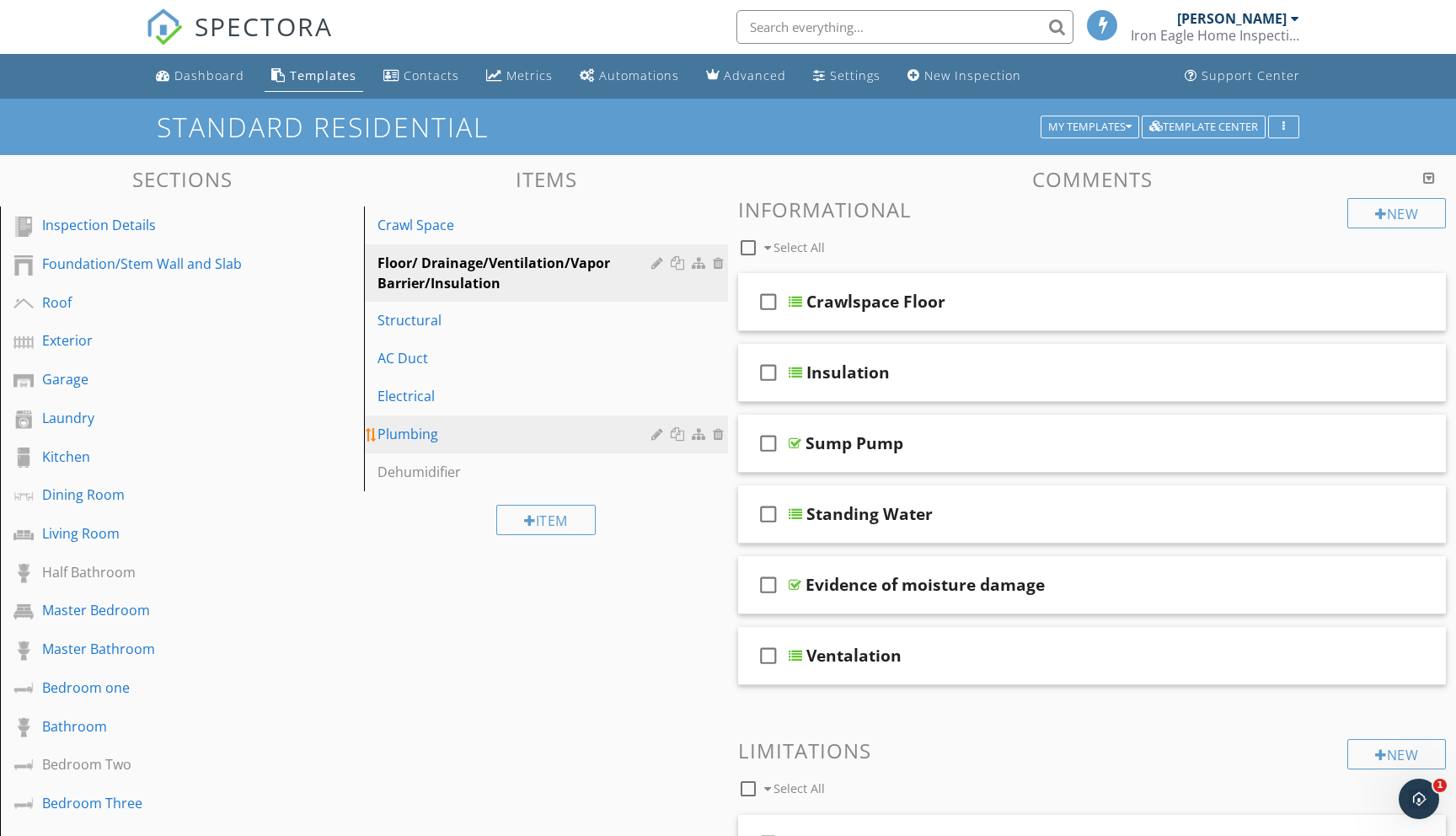
click at [411, 433] on div "Plumbing" at bounding box center [517, 434] width 279 height 21
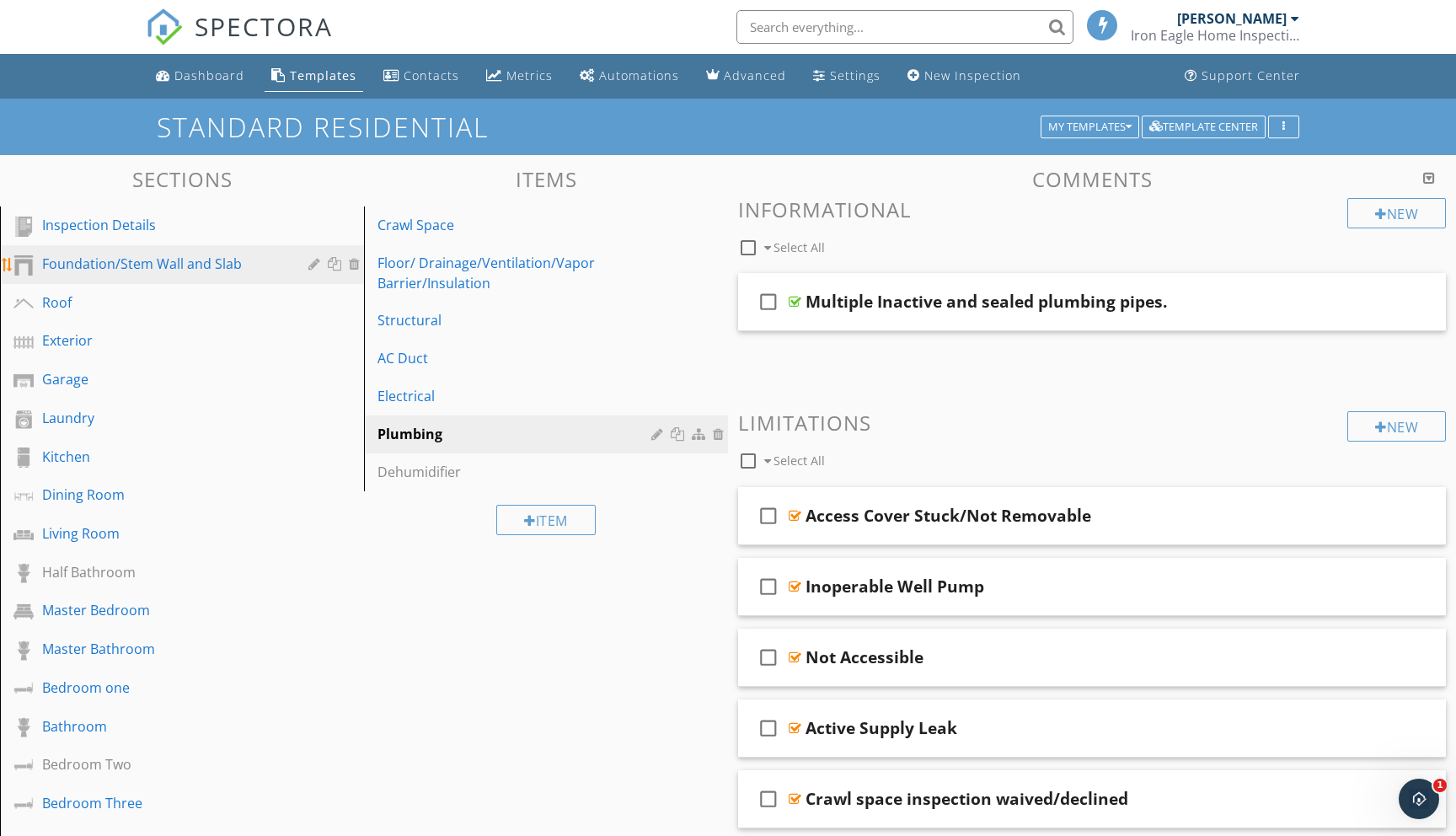
click at [125, 261] on div "Foundation/Stem Wall and Slab" at bounding box center [163, 264] width 242 height 21
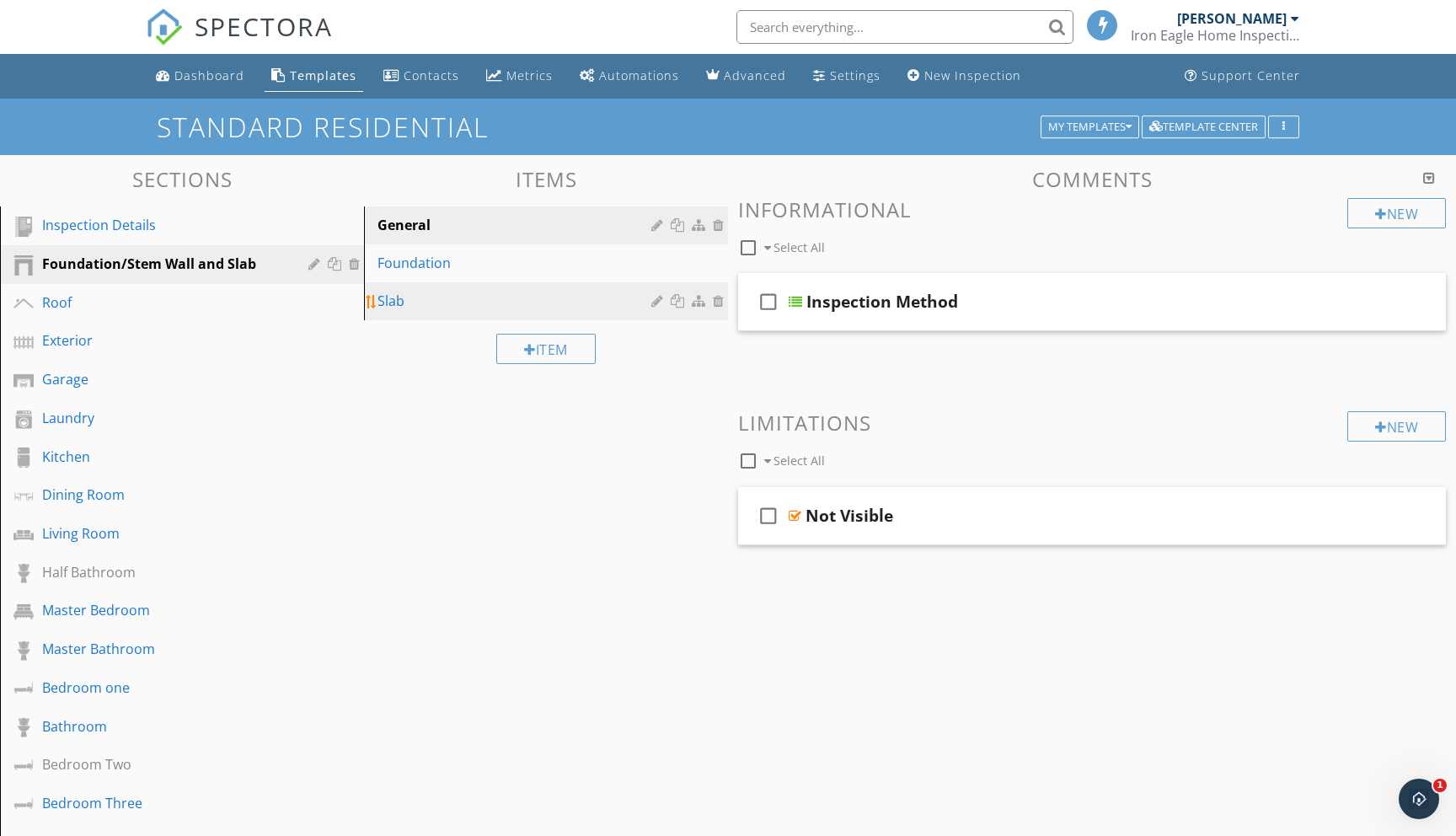
click at [404, 299] on div "Slab" at bounding box center [517, 301] width 279 height 21
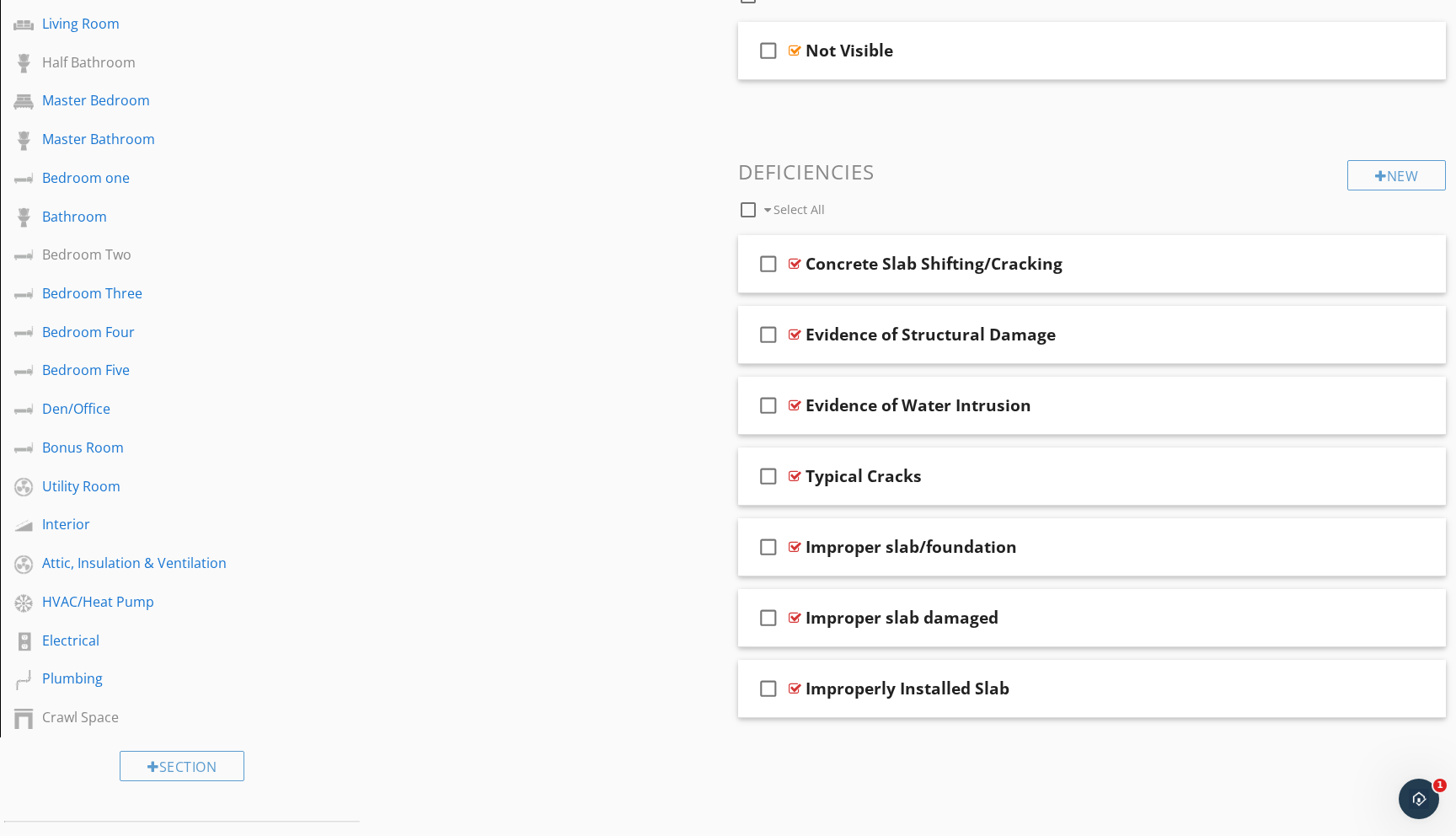
scroll to position [512, 0]
click at [69, 708] on div "Crawl Space" at bounding box center [163, 716] width 242 height 21
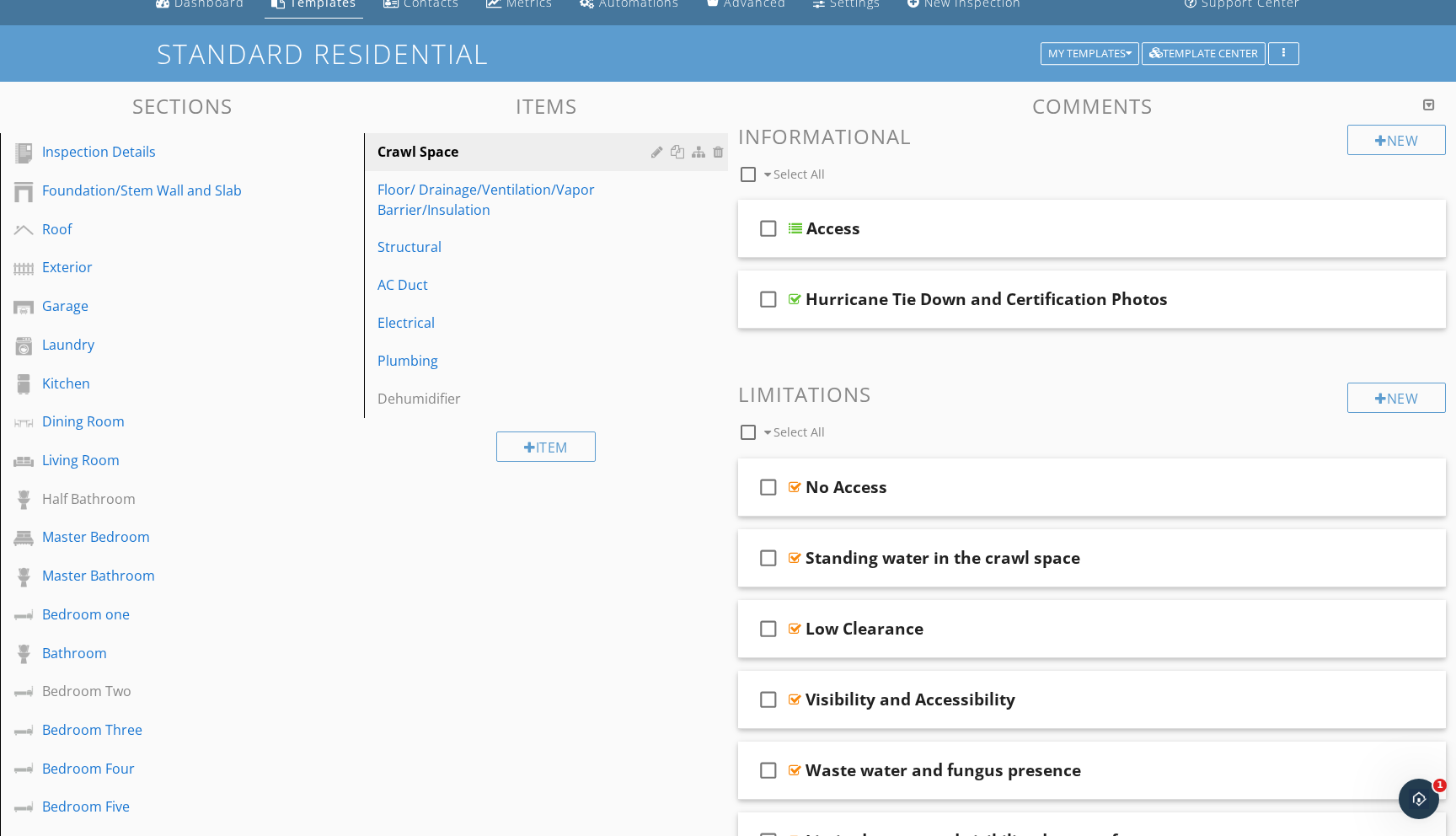
scroll to position [55, 0]
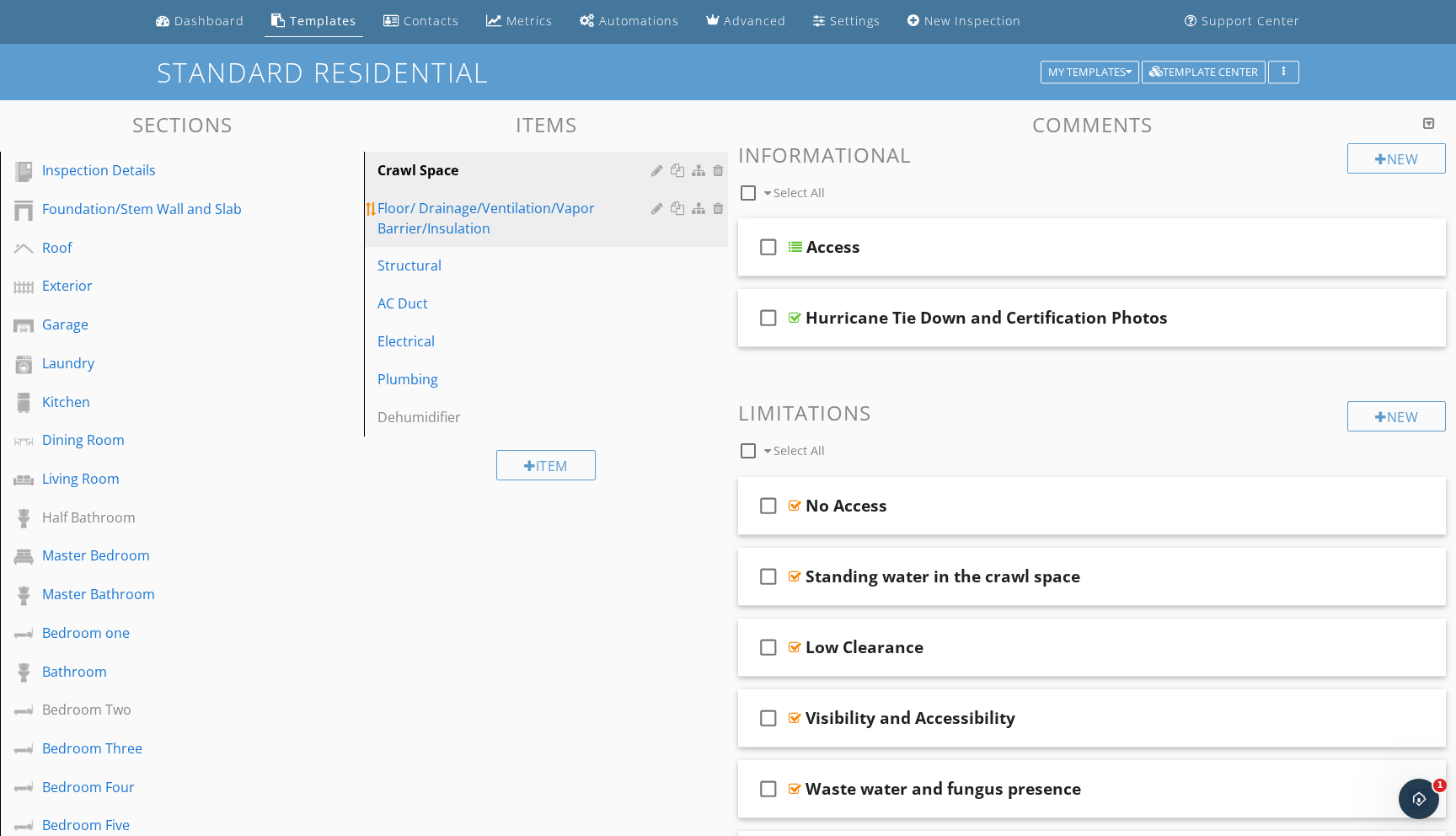
click at [465, 213] on div "Floor/ Drainage/Ventilation/Vapor Barrier/Insulation" at bounding box center [517, 218] width 279 height 40
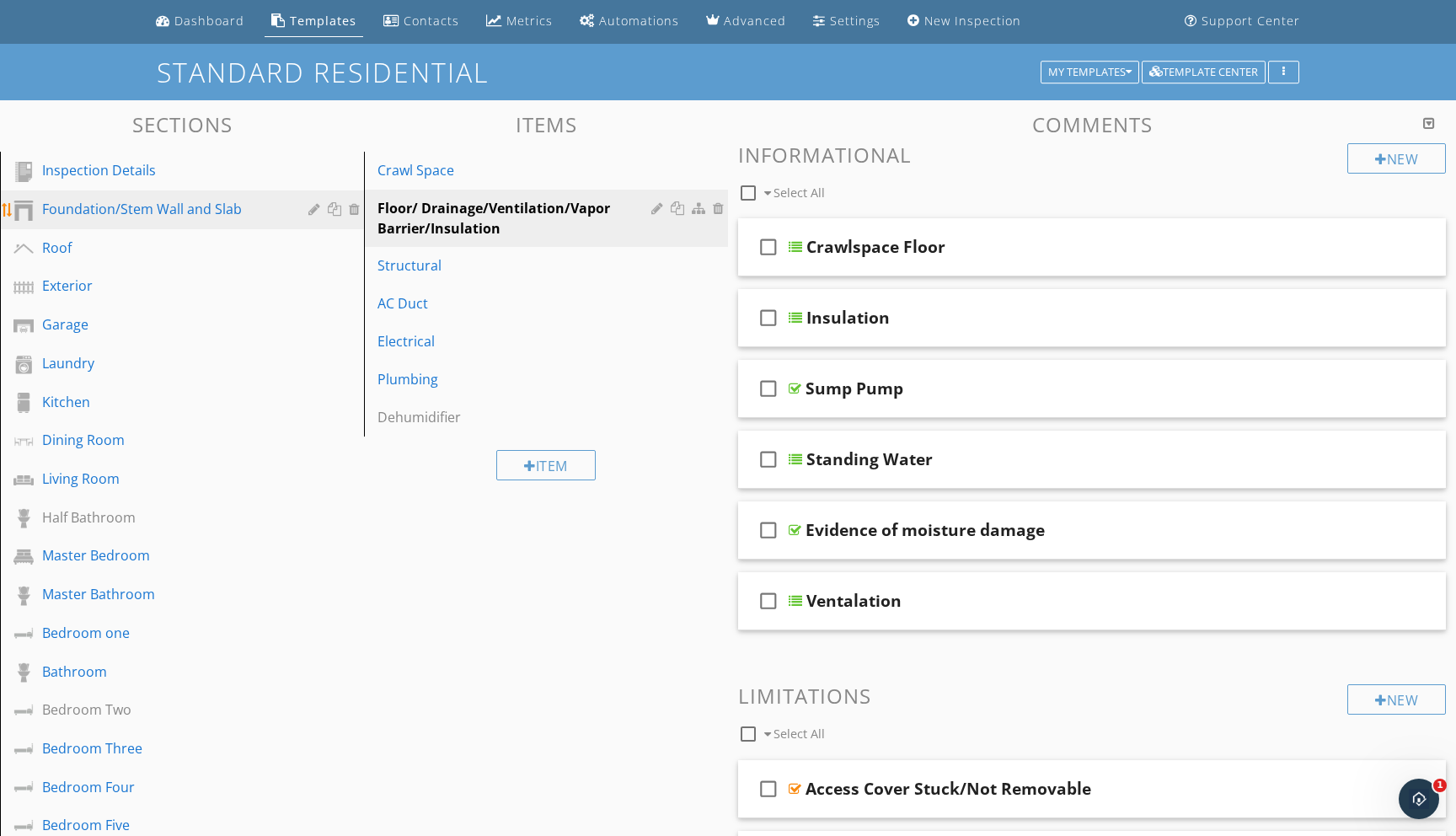
click at [172, 214] on div "Foundation/Stem Wall and Slab" at bounding box center [163, 209] width 242 height 21
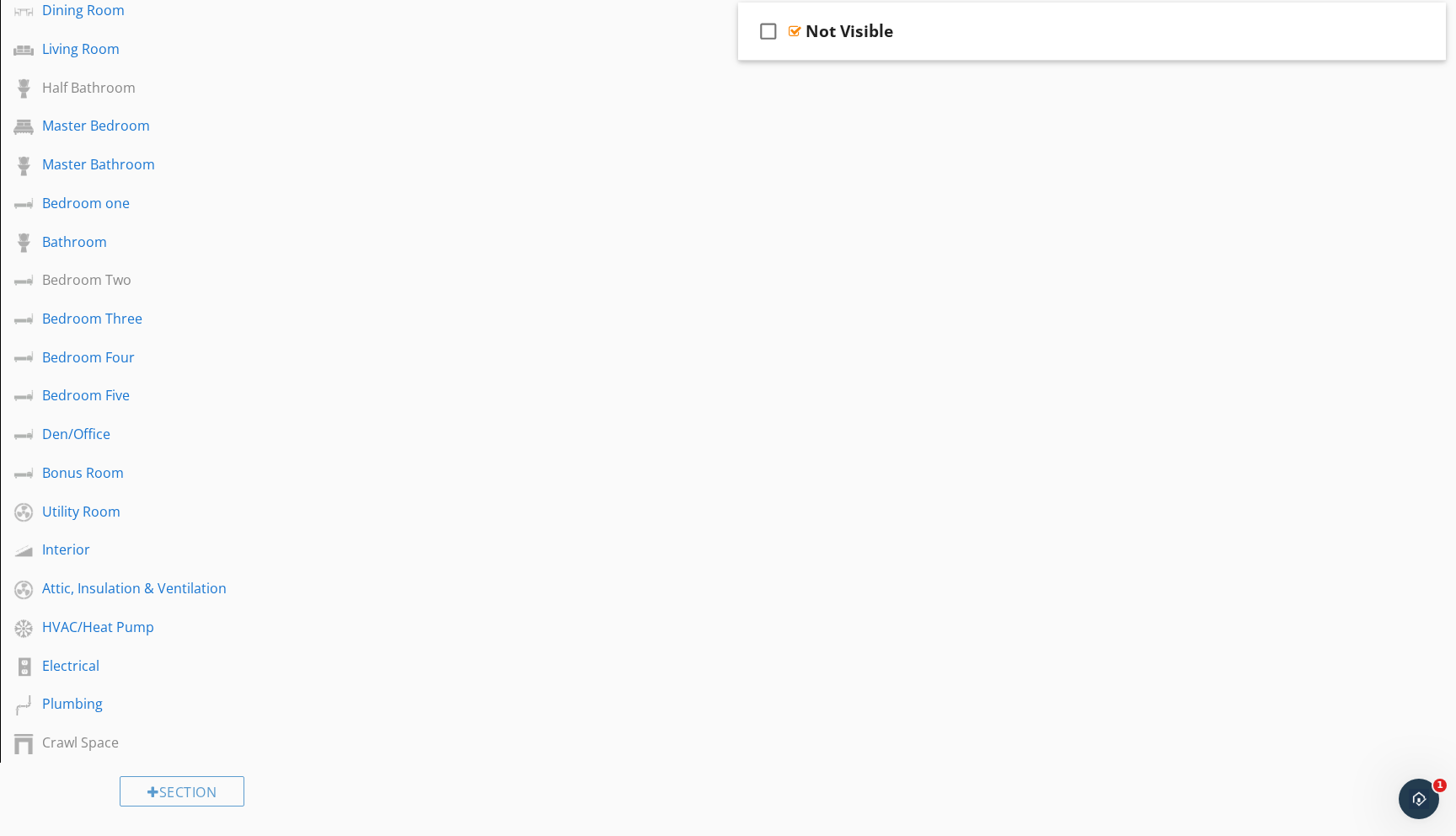
scroll to position [495, 0]
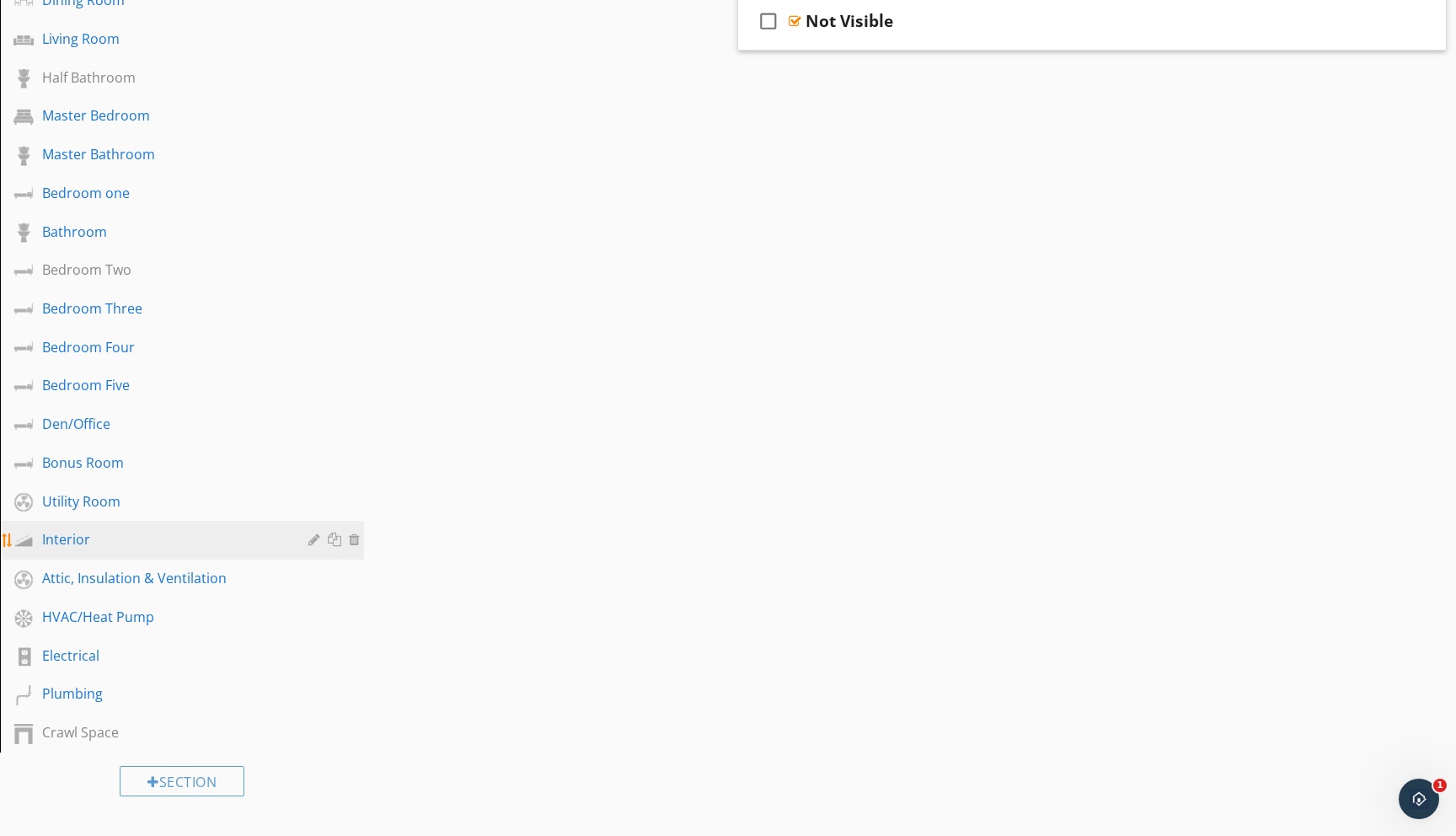
click at [86, 535] on div "Interior" at bounding box center [163, 540] width 242 height 21
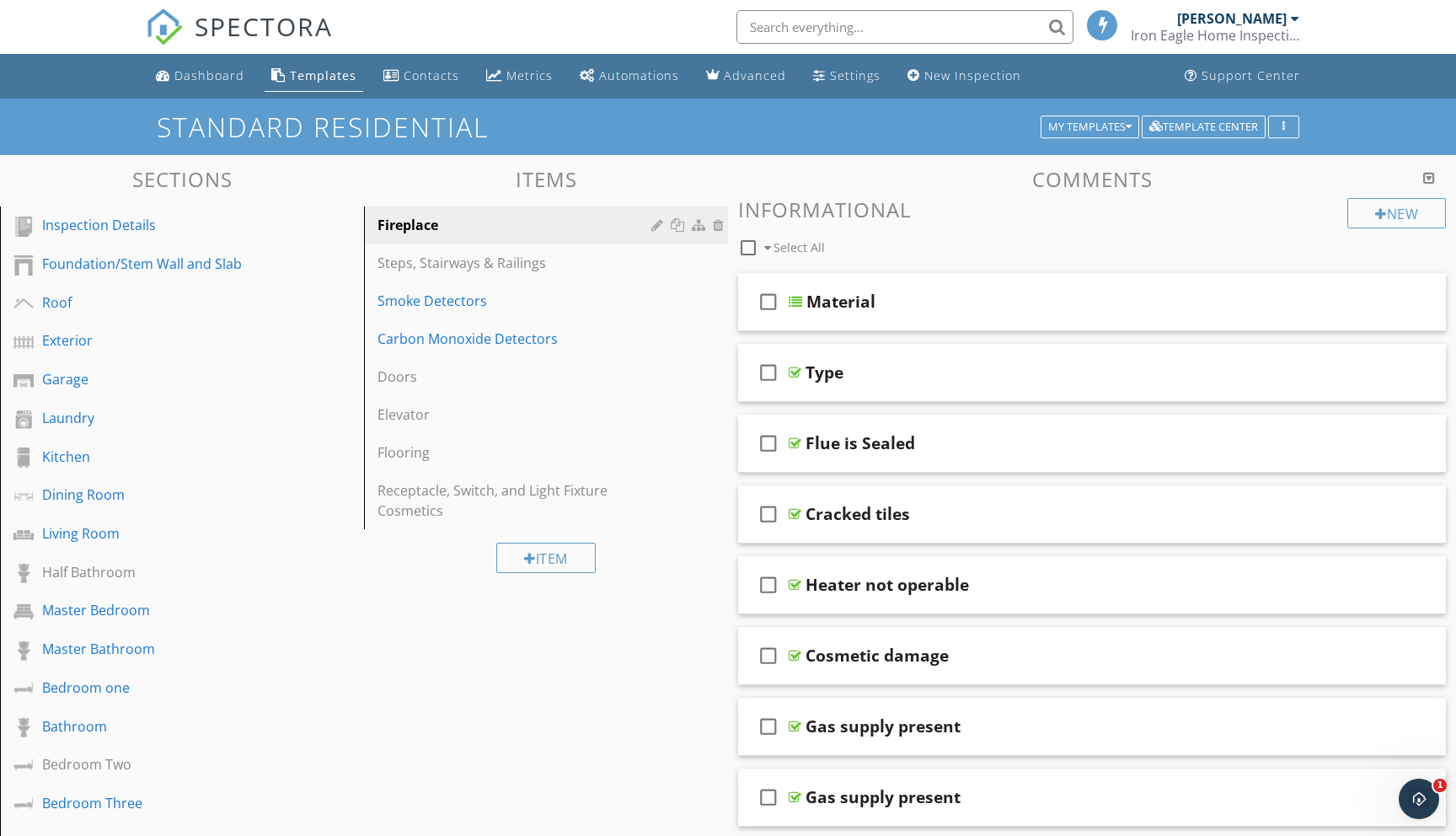
scroll to position [0, 0]
click at [138, 266] on div "Foundation/Stem Wall and Slab" at bounding box center [163, 264] width 242 height 21
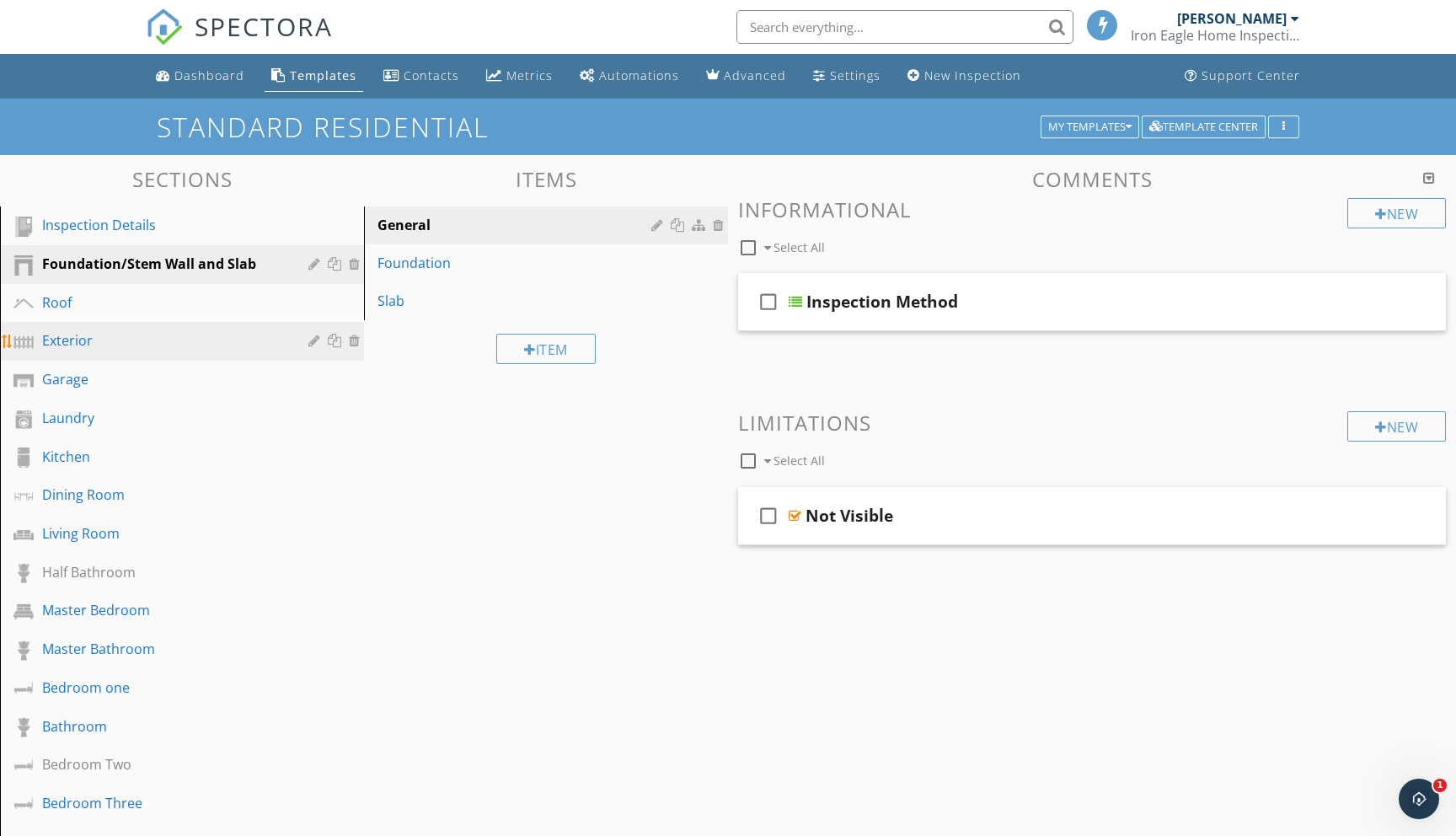
click at [128, 342] on div "Exterior" at bounding box center [163, 341] width 242 height 21
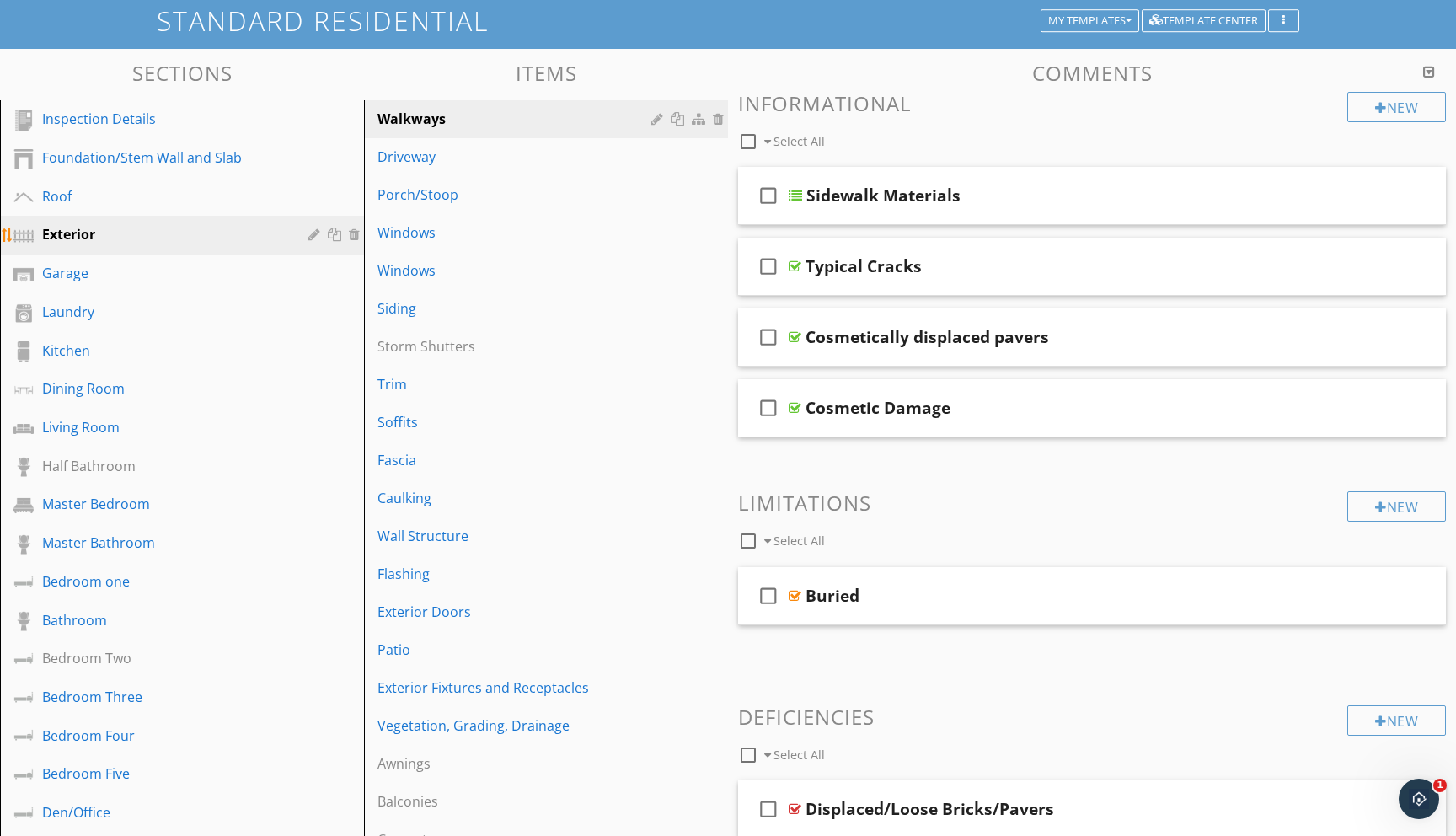
scroll to position [98, 0]
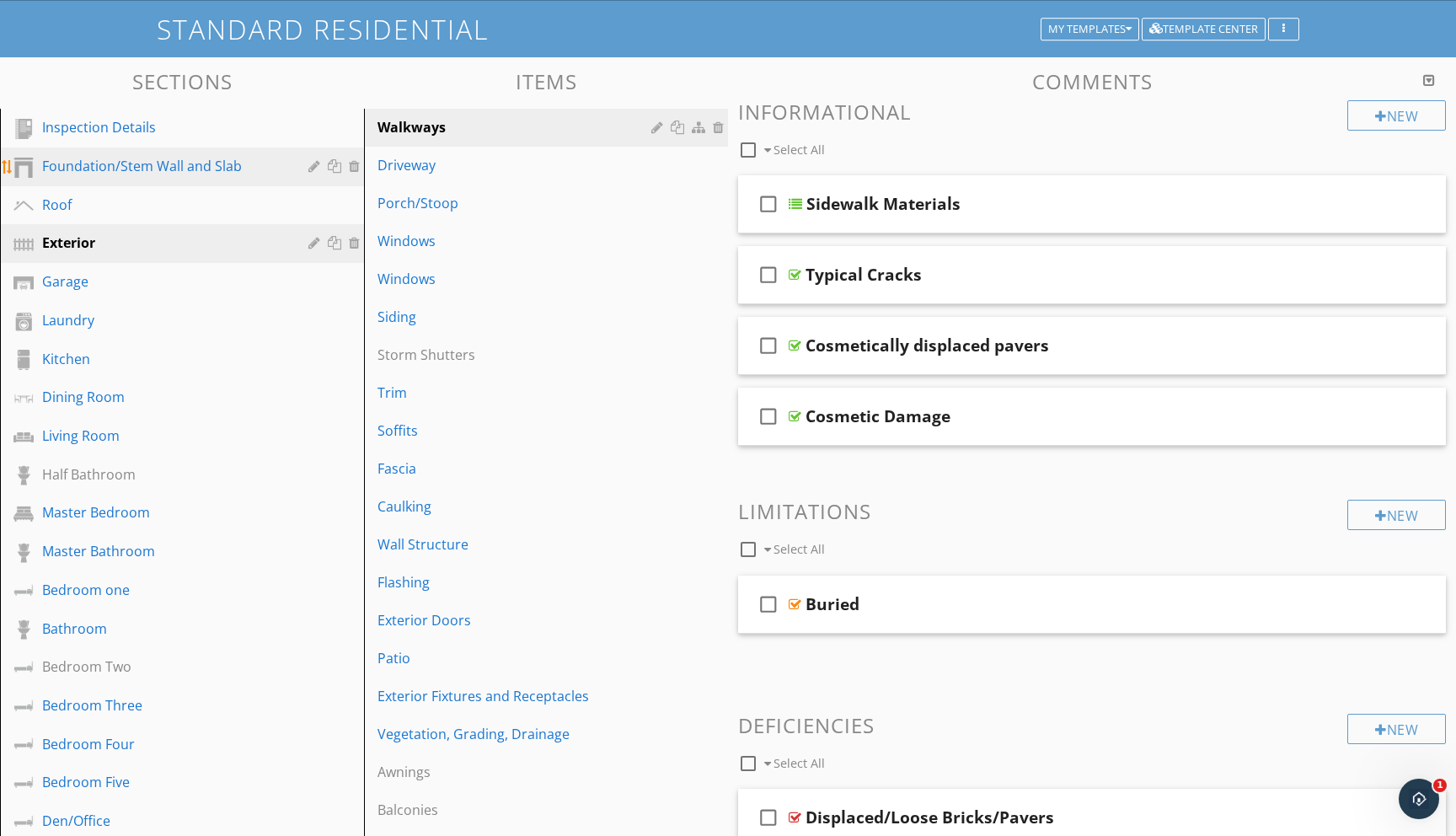
click at [171, 167] on div "Foundation/Stem Wall and Slab" at bounding box center [163, 167] width 242 height 21
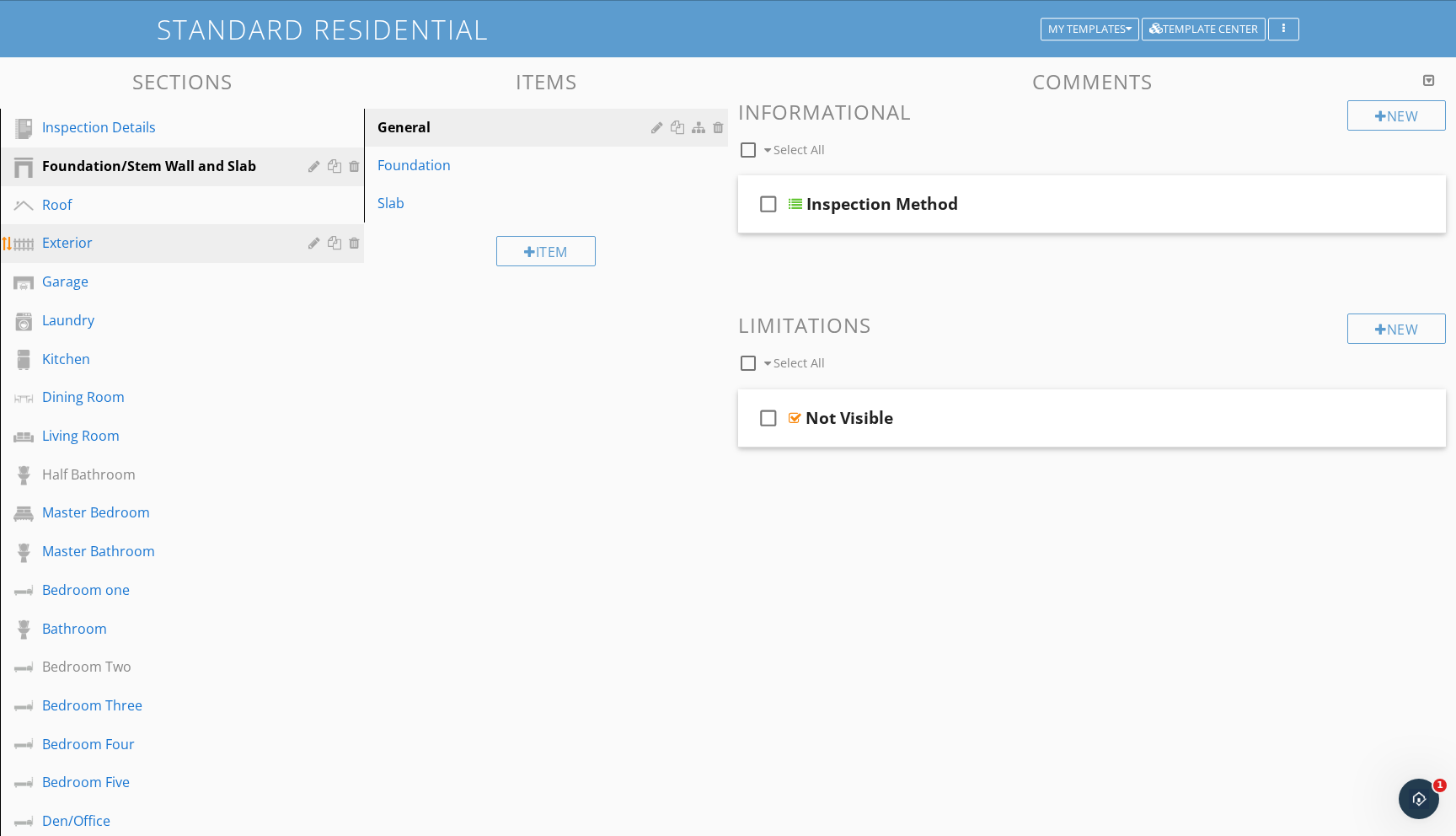
click at [90, 248] on div "Exterior" at bounding box center [163, 243] width 242 height 21
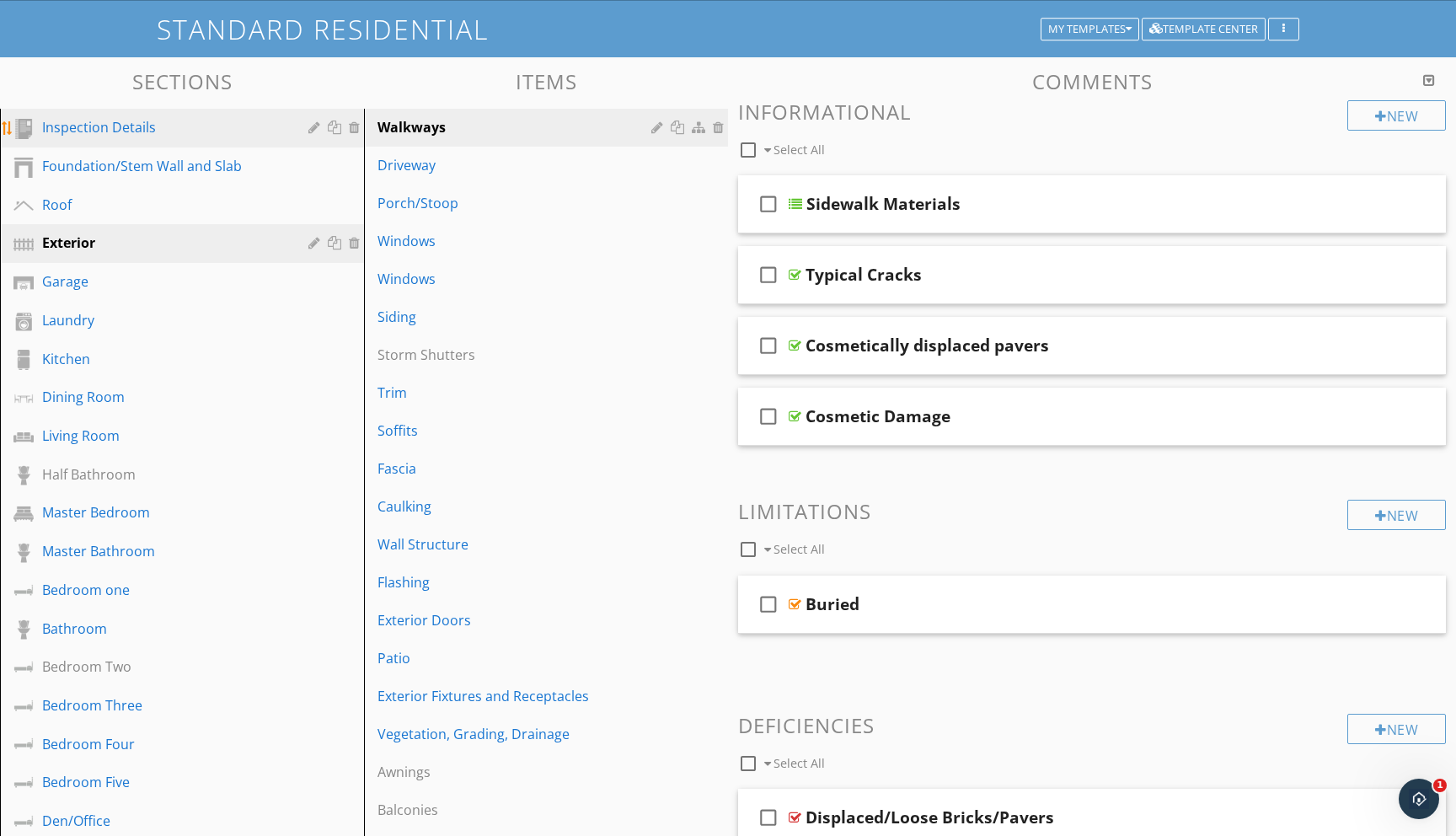
click at [113, 136] on div "Inspection Details" at bounding box center [163, 128] width 242 height 21
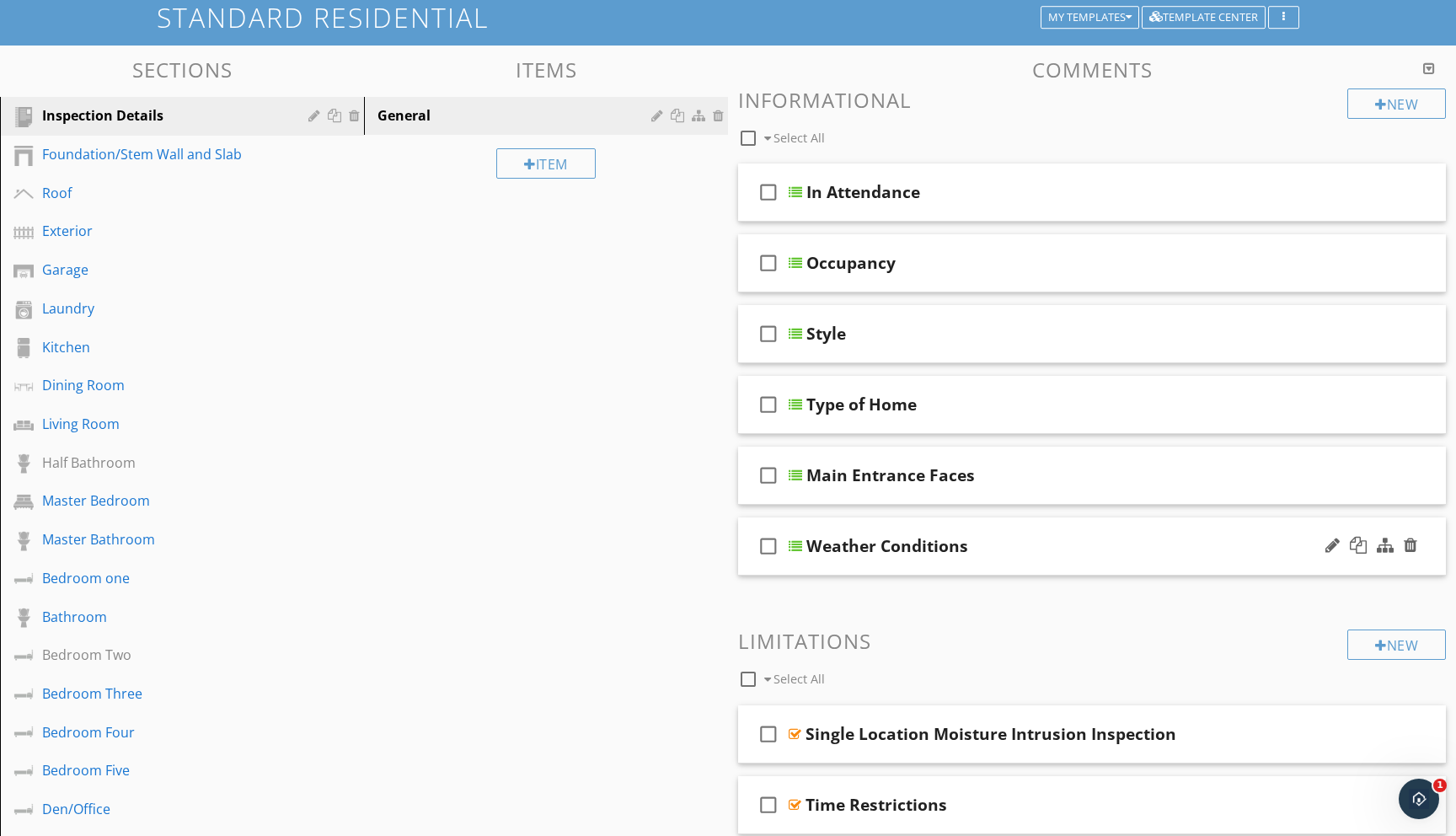
scroll to position [108, 0]
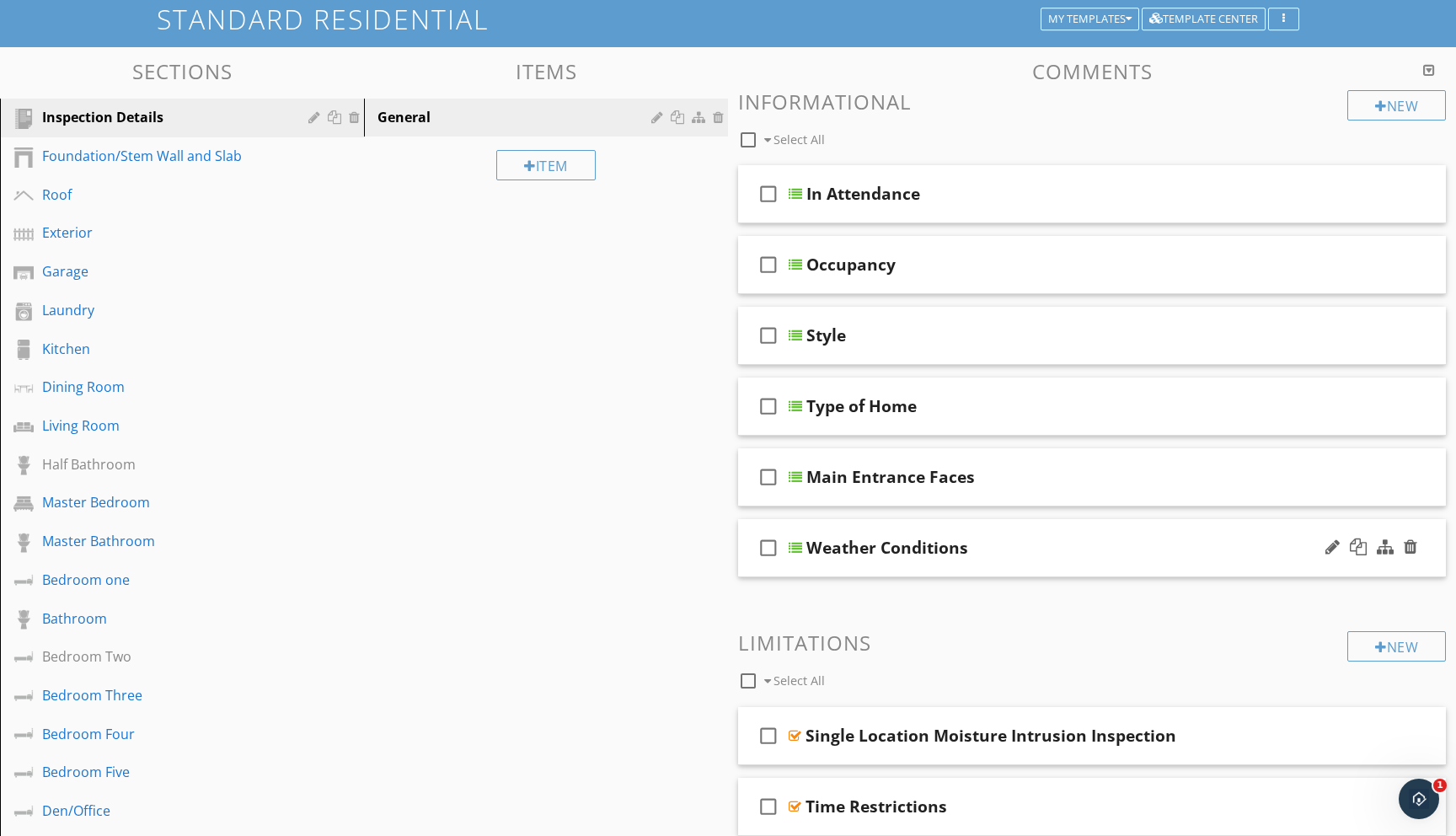
click at [796, 547] on div at bounding box center [795, 548] width 14 height 14
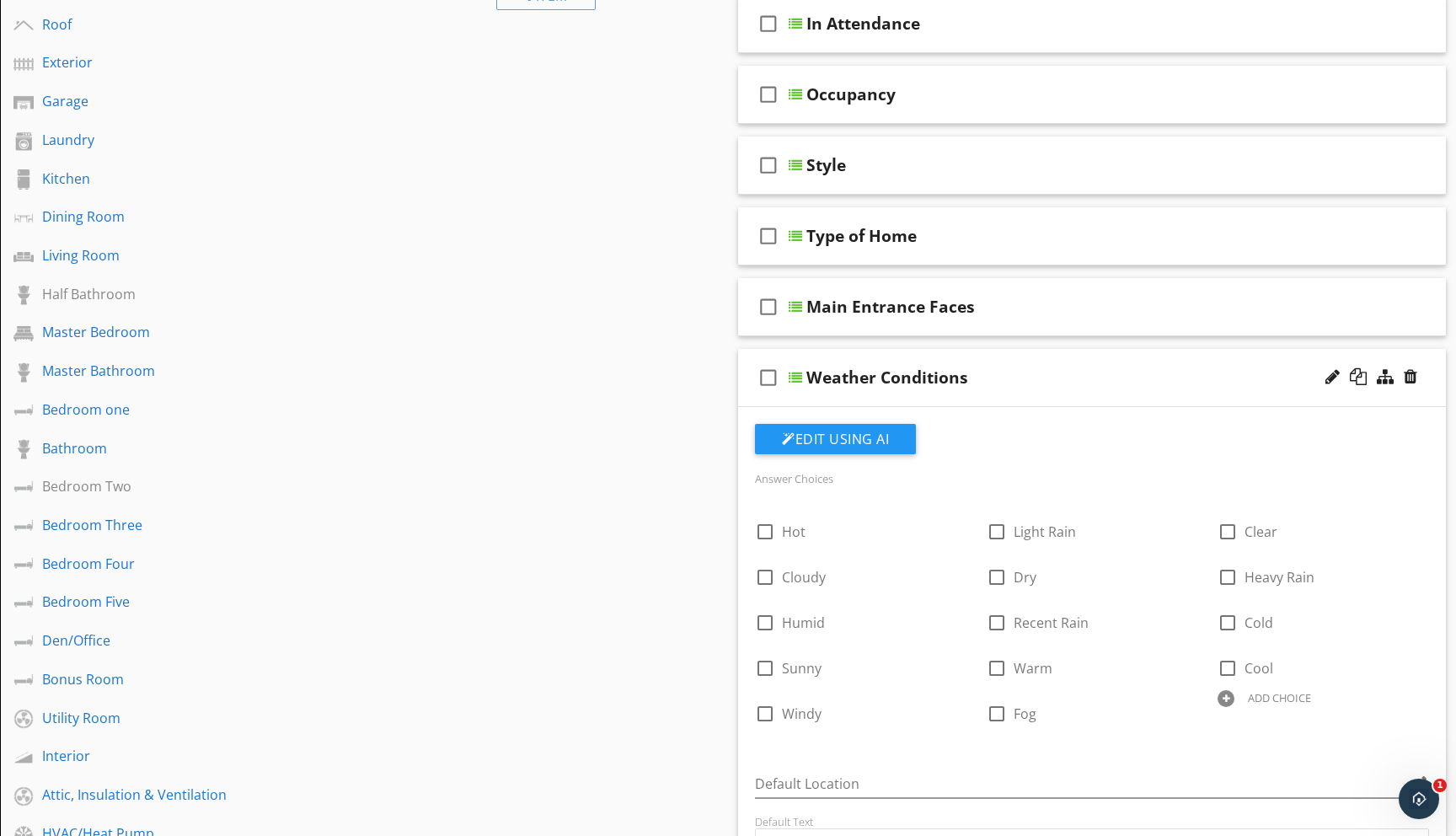
scroll to position [264, 0]
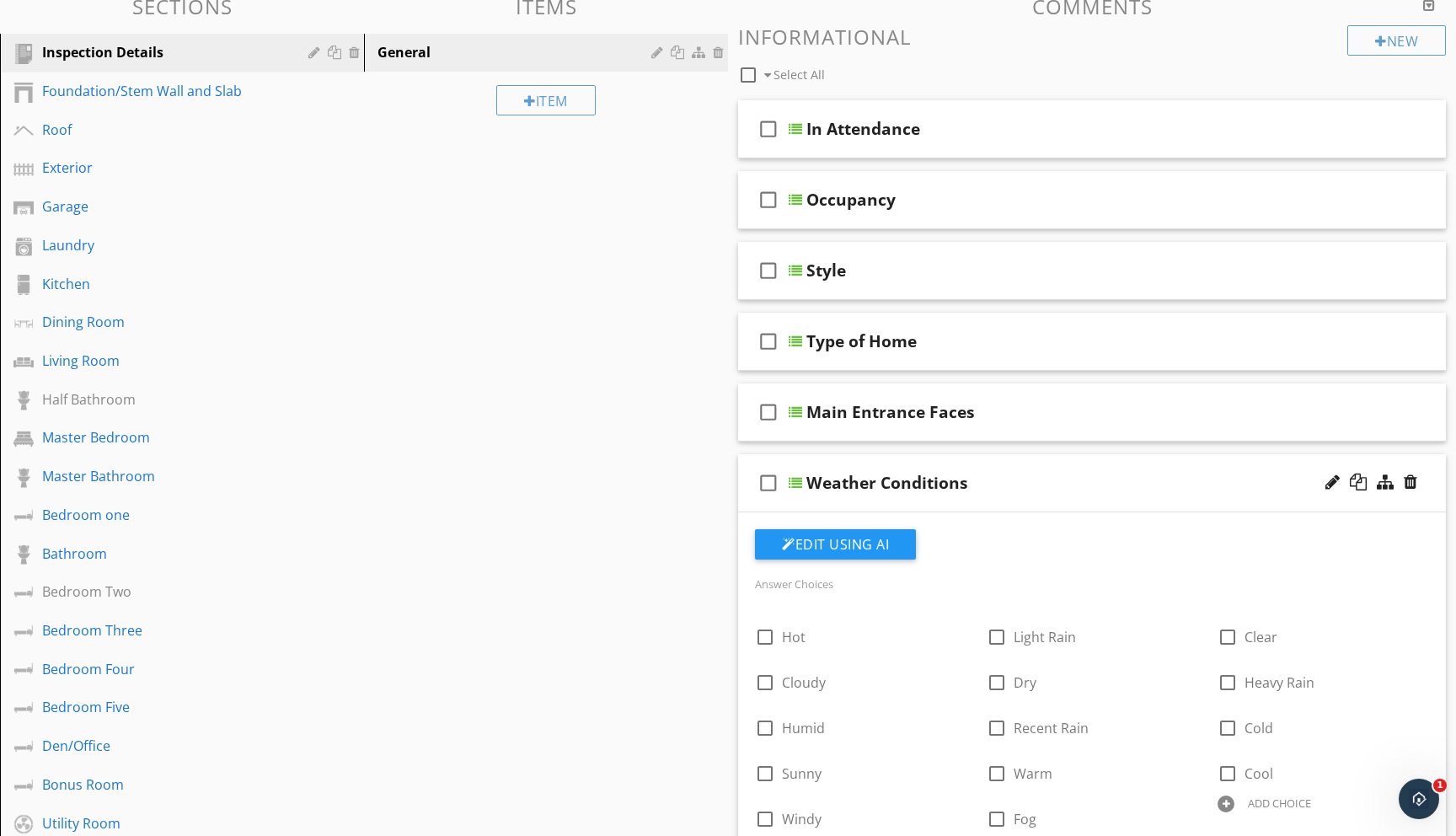
scroll to position [172, 0]
click at [122, 97] on div "Foundation/Stem Wall and Slab" at bounding box center [163, 92] width 242 height 21
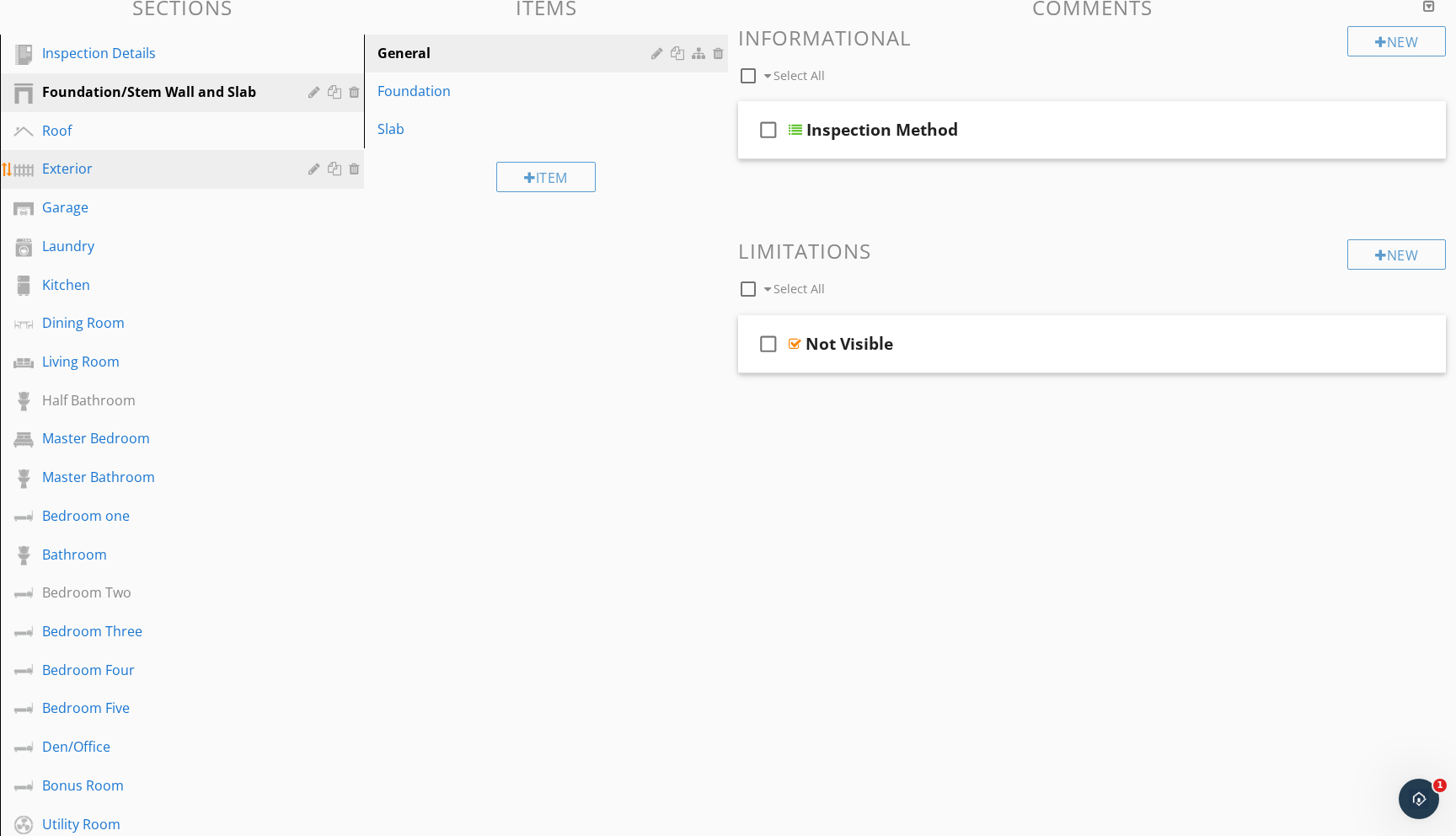
click at [74, 173] on div "Exterior" at bounding box center [163, 169] width 242 height 21
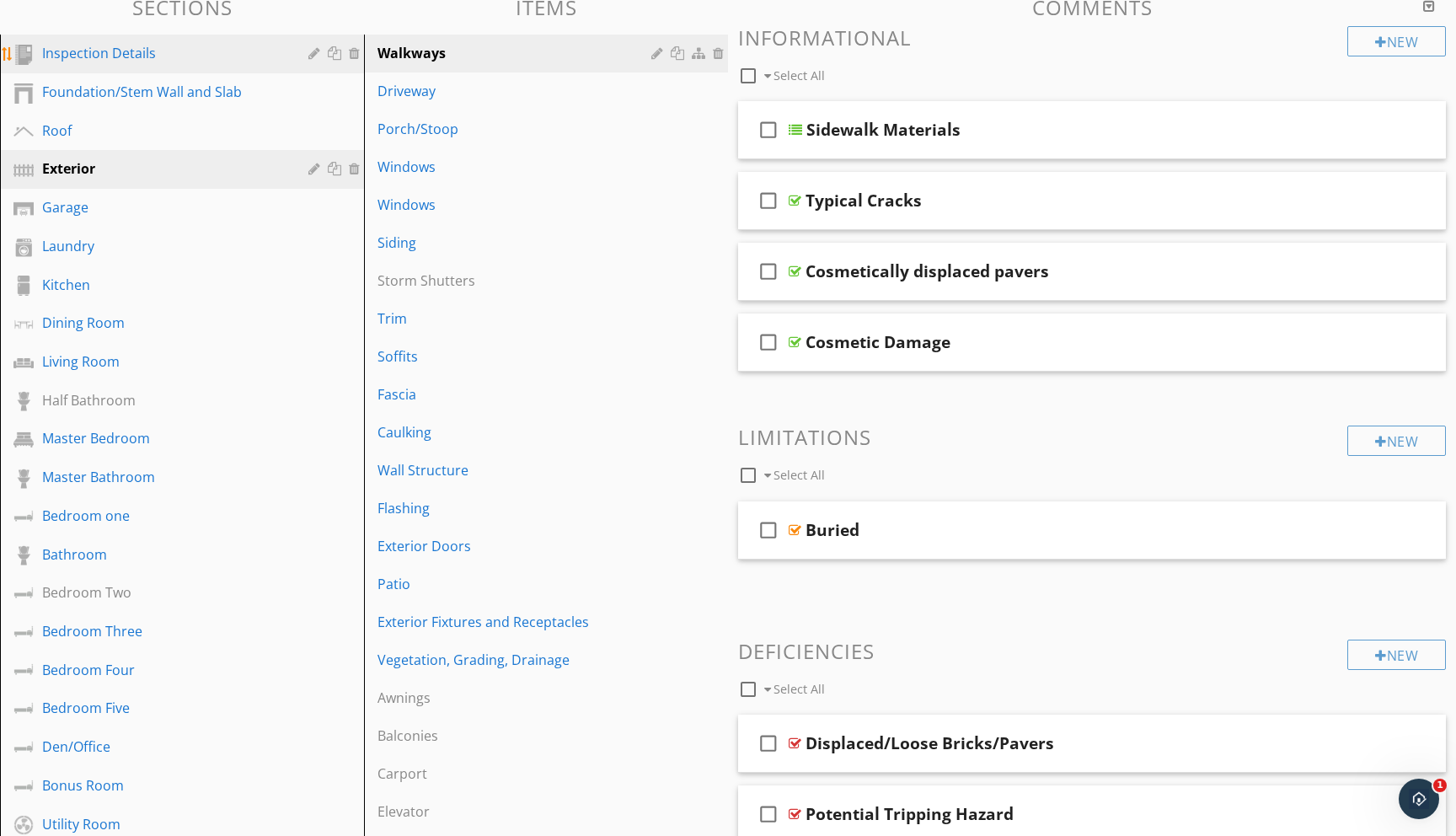
click at [159, 63] on div "Inspection Details" at bounding box center [163, 53] width 242 height 21
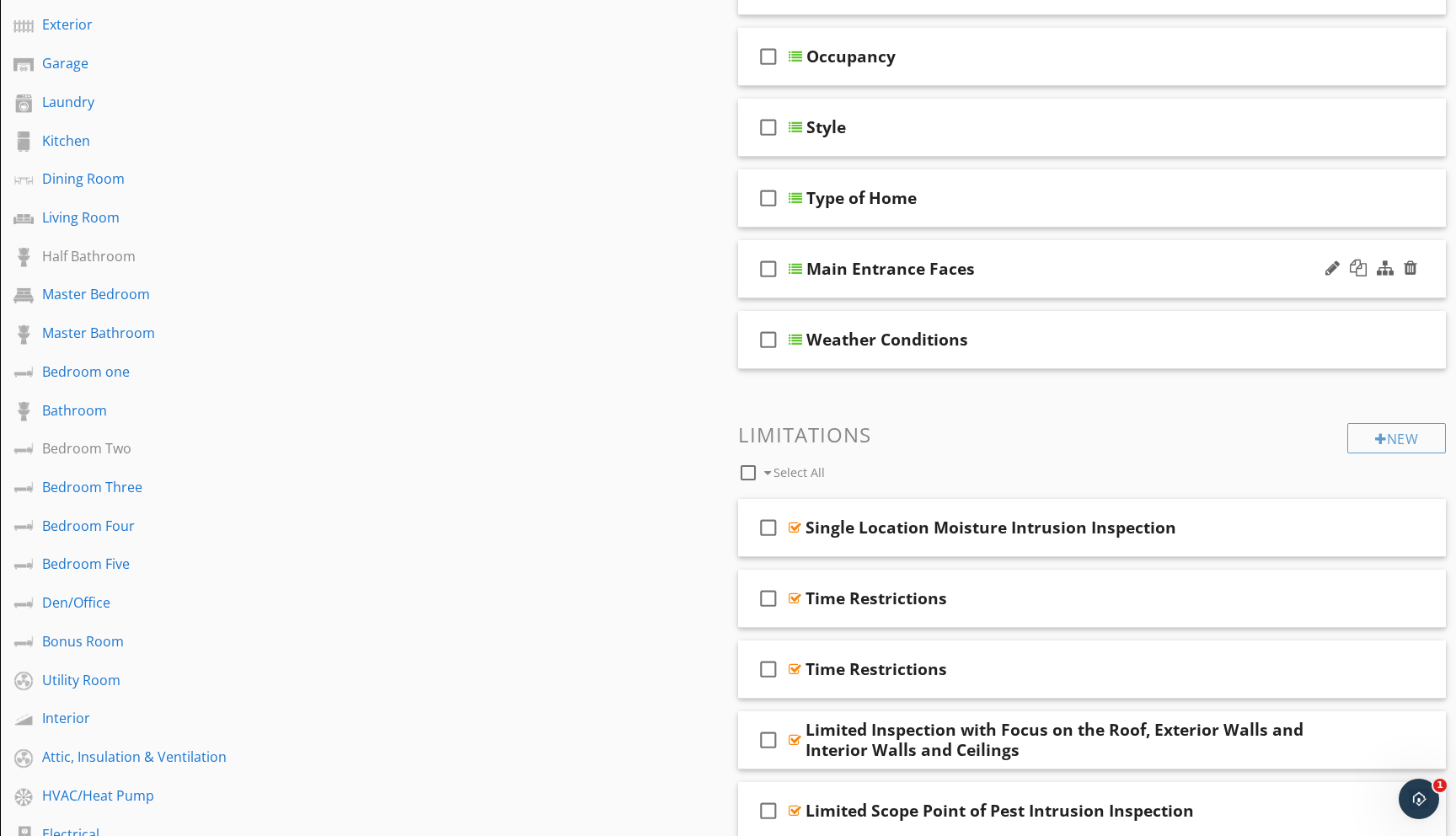
scroll to position [0, 0]
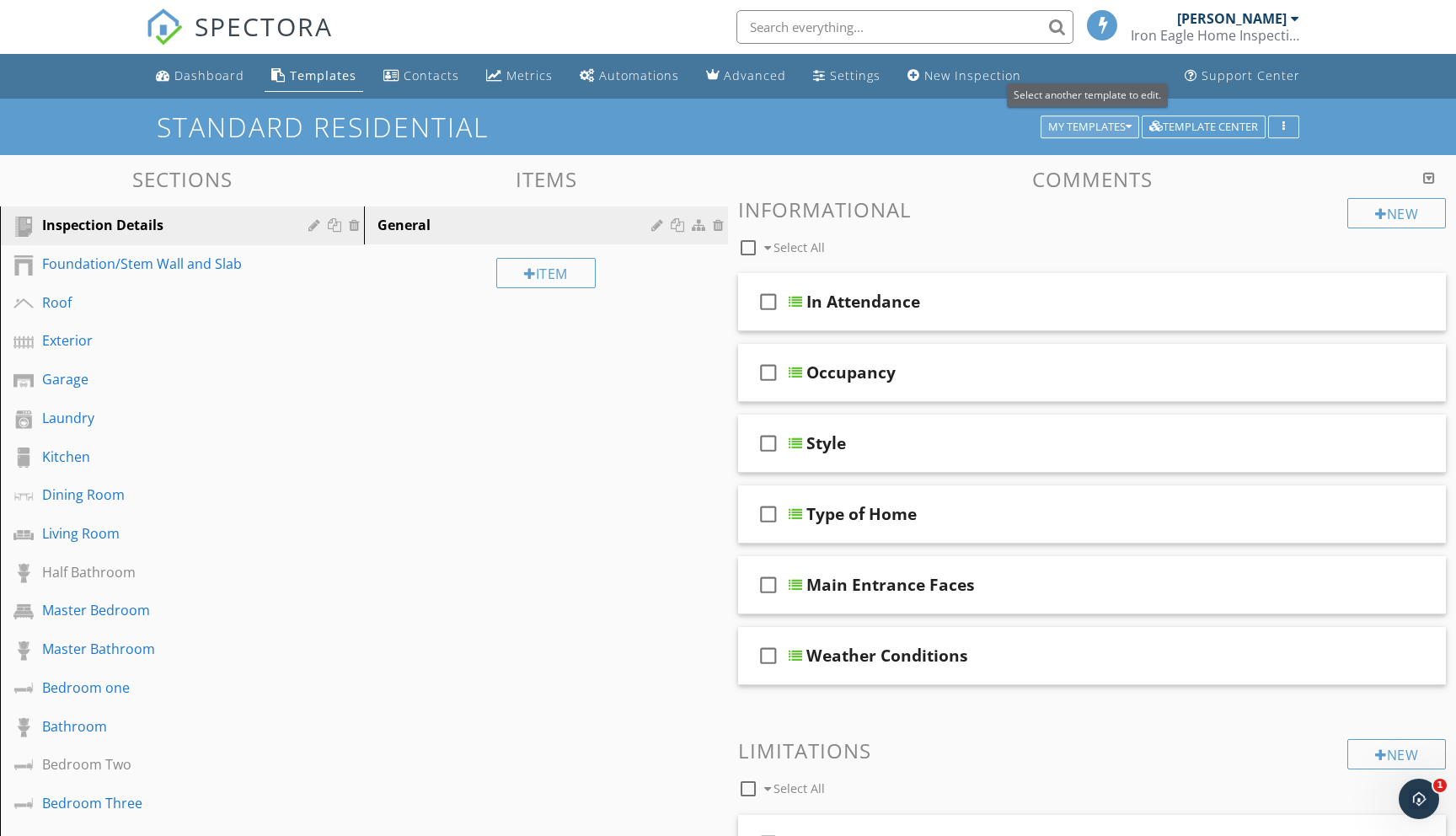
click at [1128, 124] on icon "button" at bounding box center [1128, 127] width 6 height 12
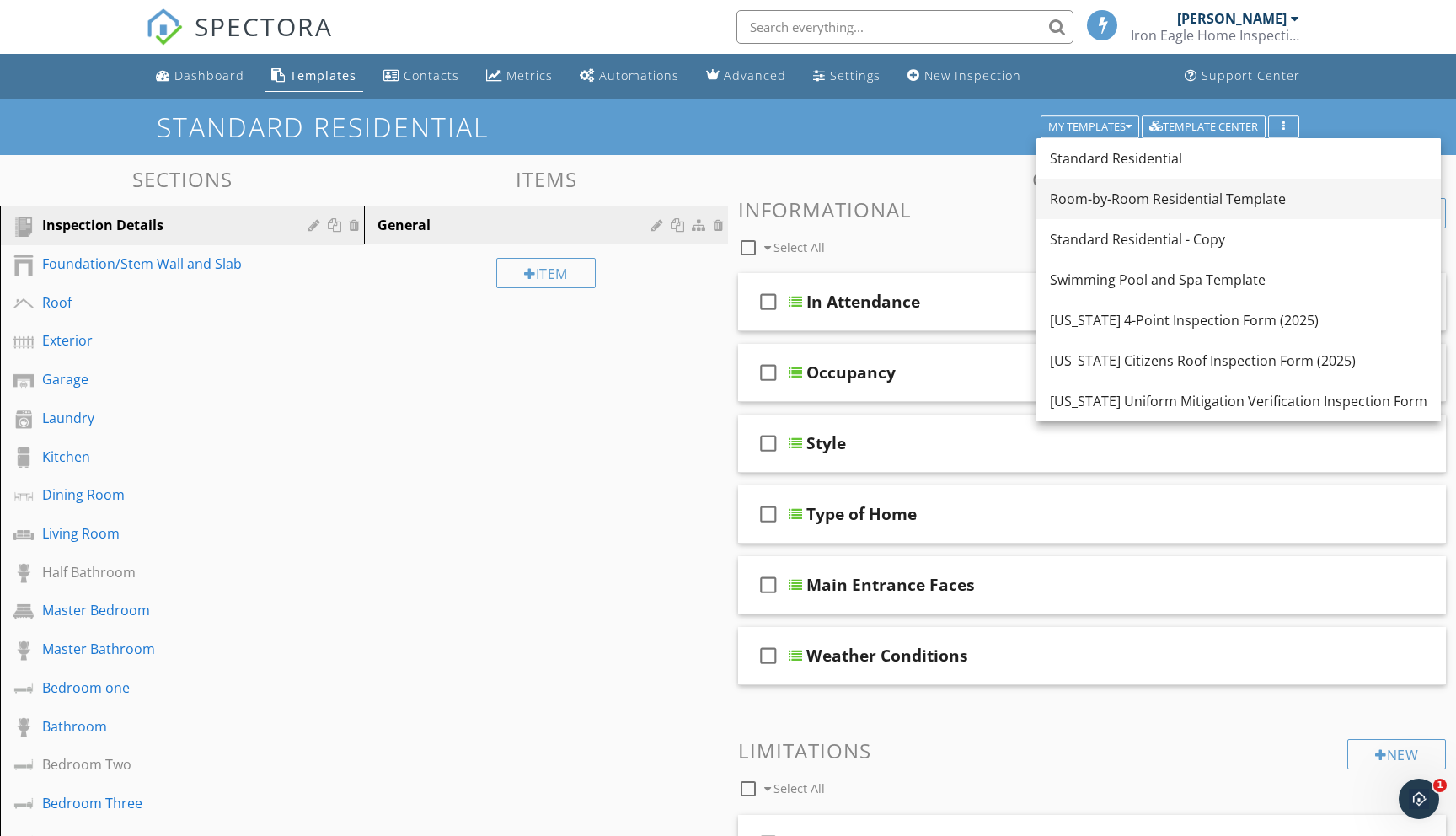
click at [1089, 202] on div "Room-by-Room Residential Template" at bounding box center [1239, 199] width 378 height 21
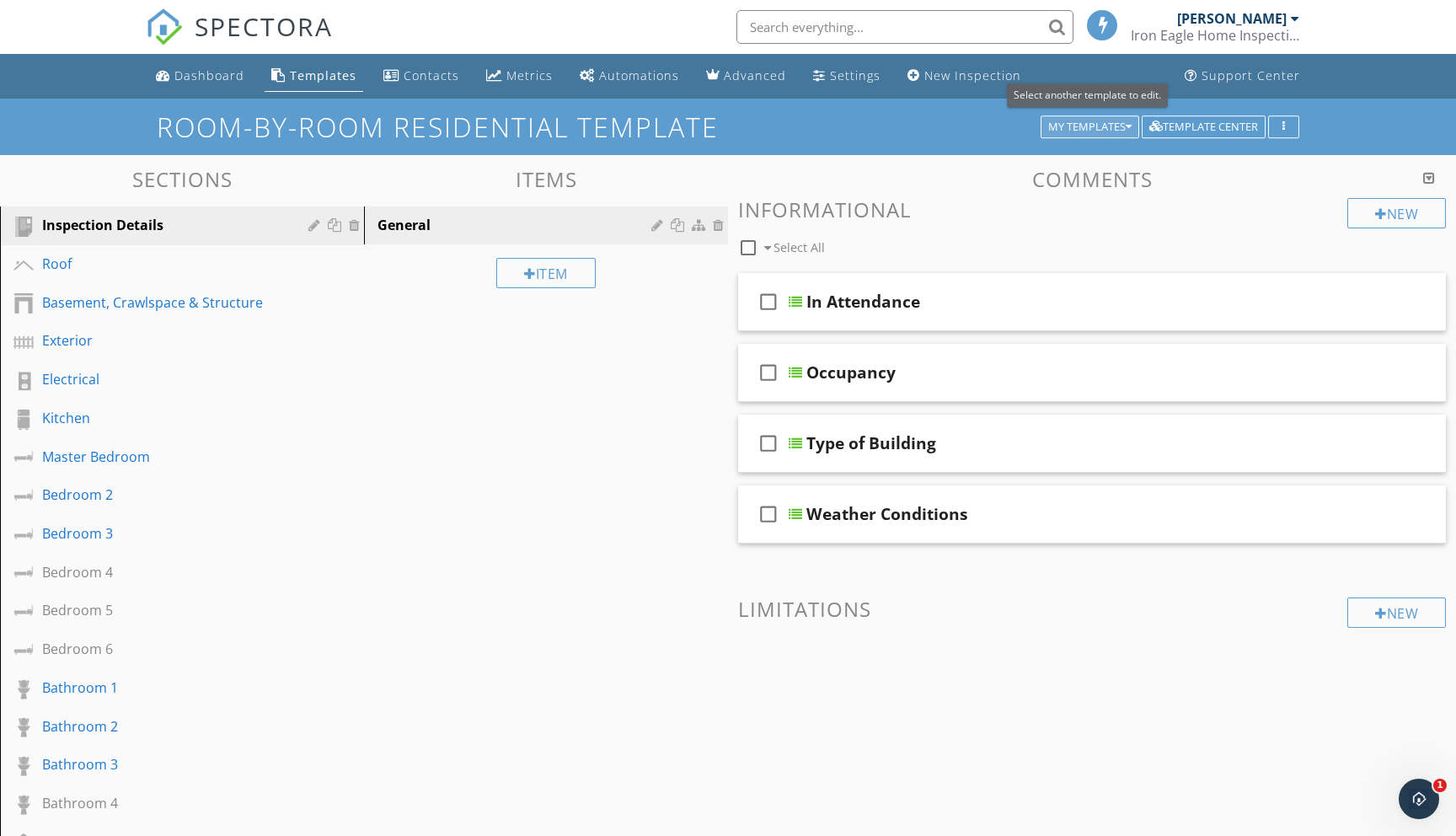
click at [1103, 128] on div "My Templates" at bounding box center [1090, 127] width 83 height 12
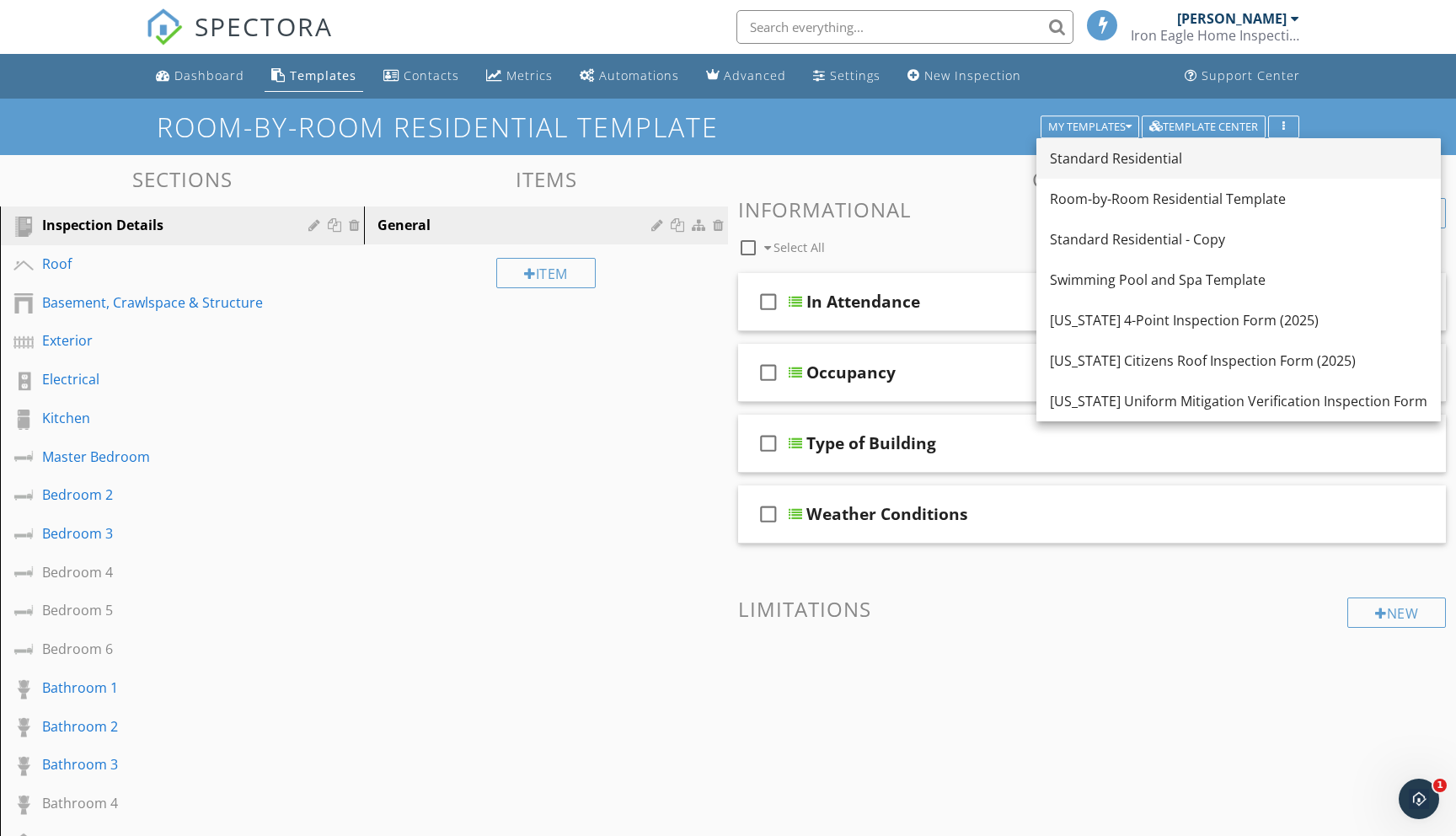
click at [1097, 155] on div "Standard Residential" at bounding box center [1239, 159] width 378 height 21
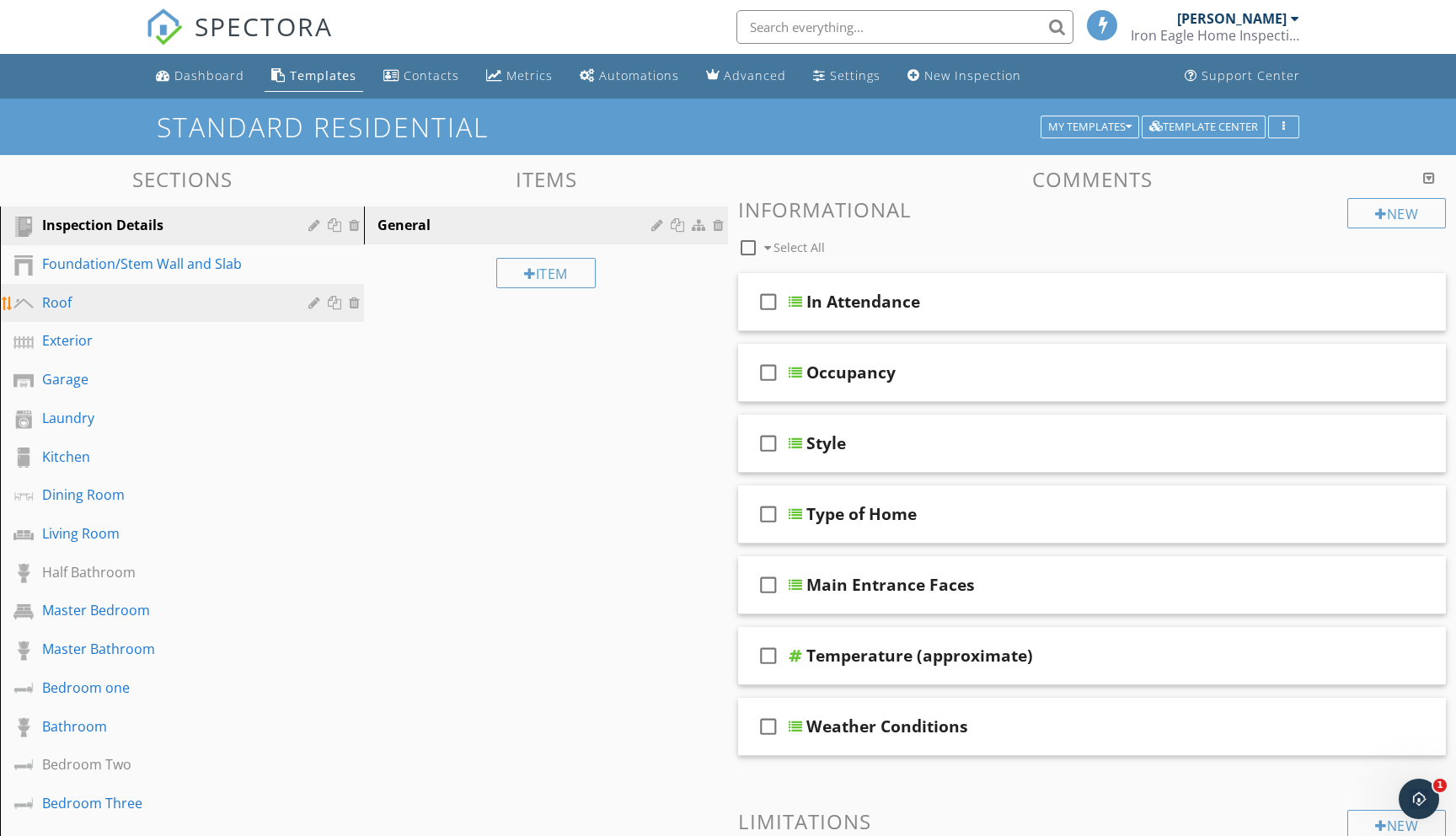
click at [60, 300] on div "Roof" at bounding box center [163, 303] width 242 height 21
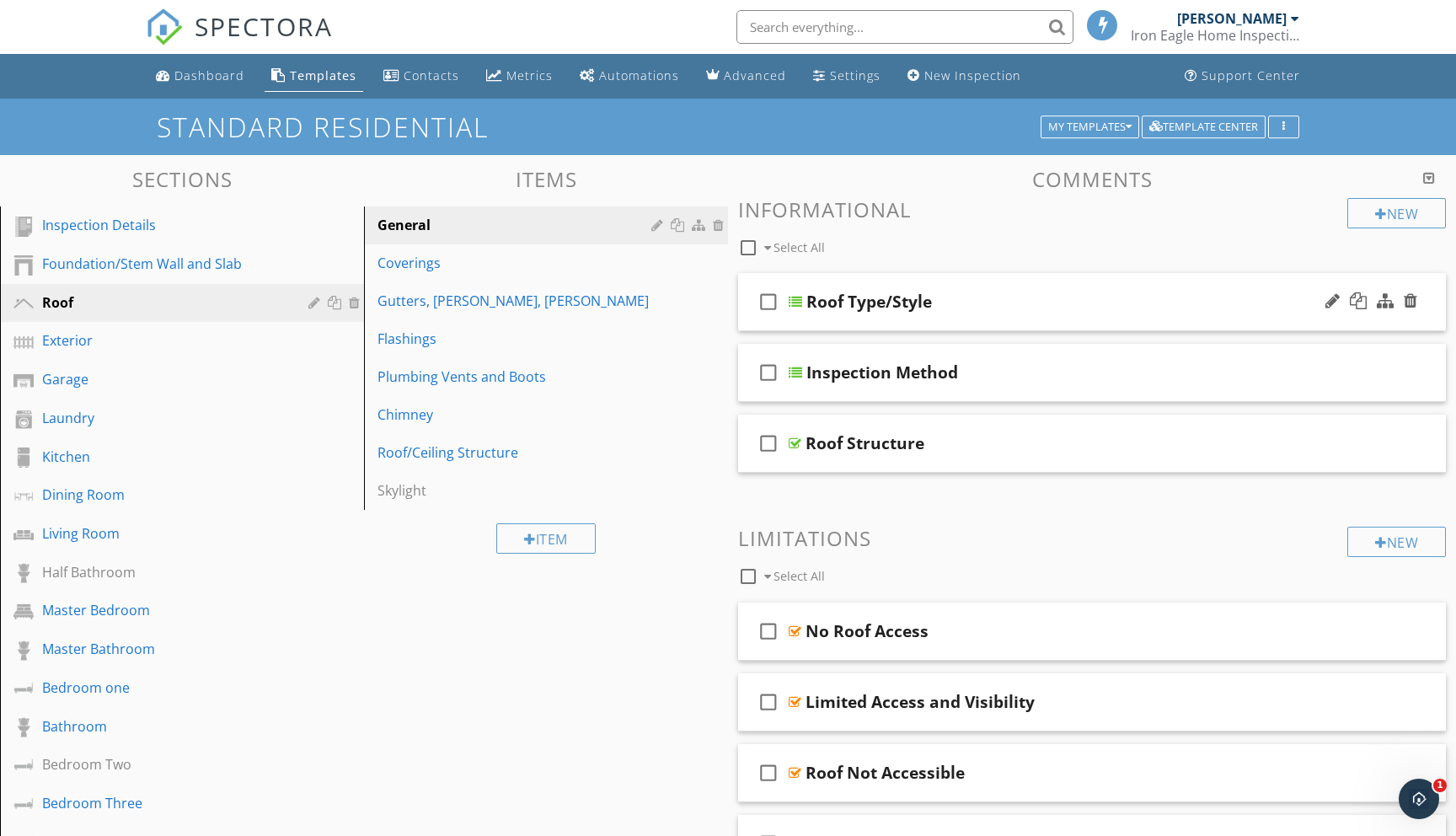
click at [792, 301] on div at bounding box center [795, 302] width 14 height 14
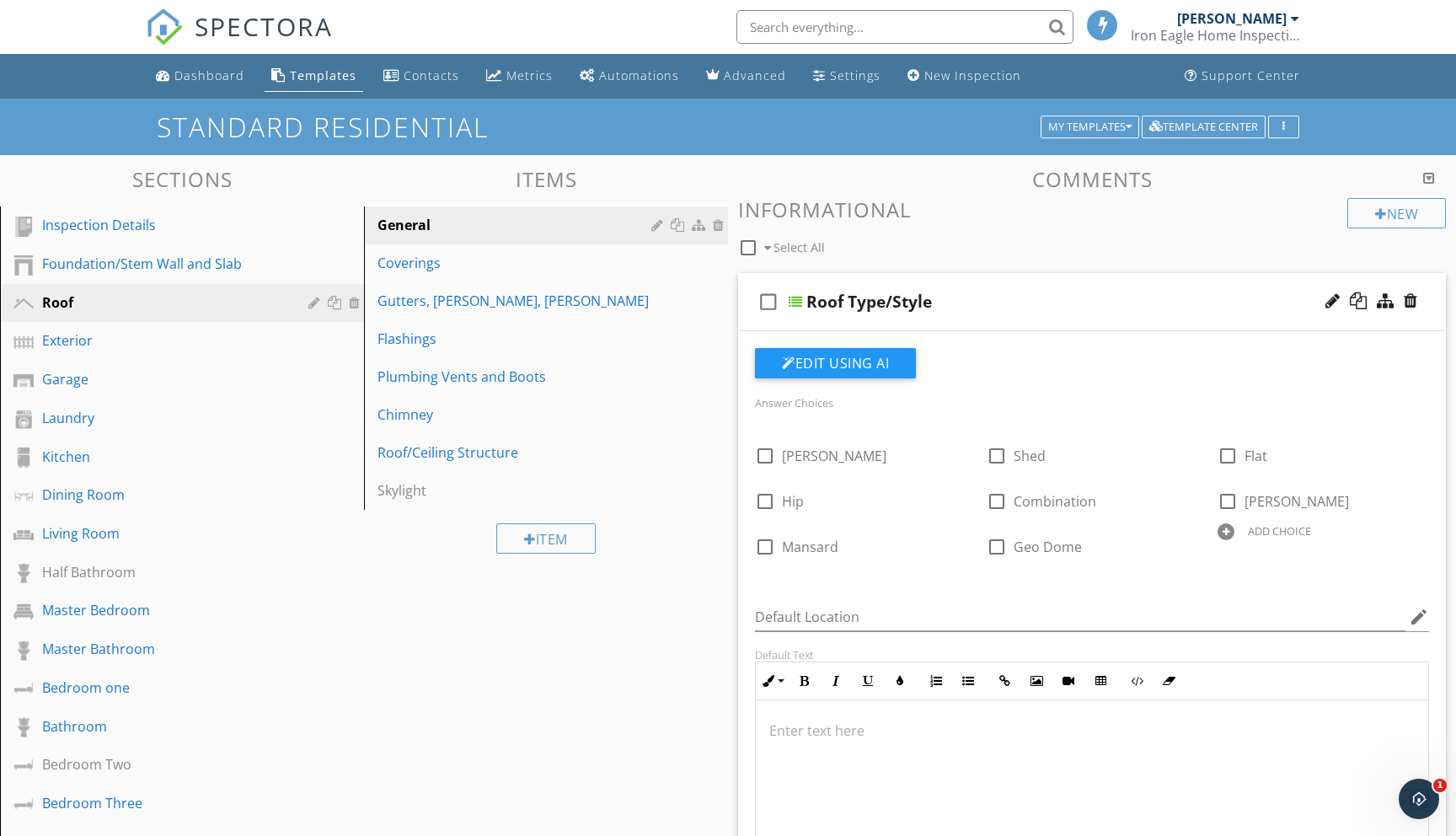
click at [205, 296] on div "Roof" at bounding box center [163, 303] width 242 height 21
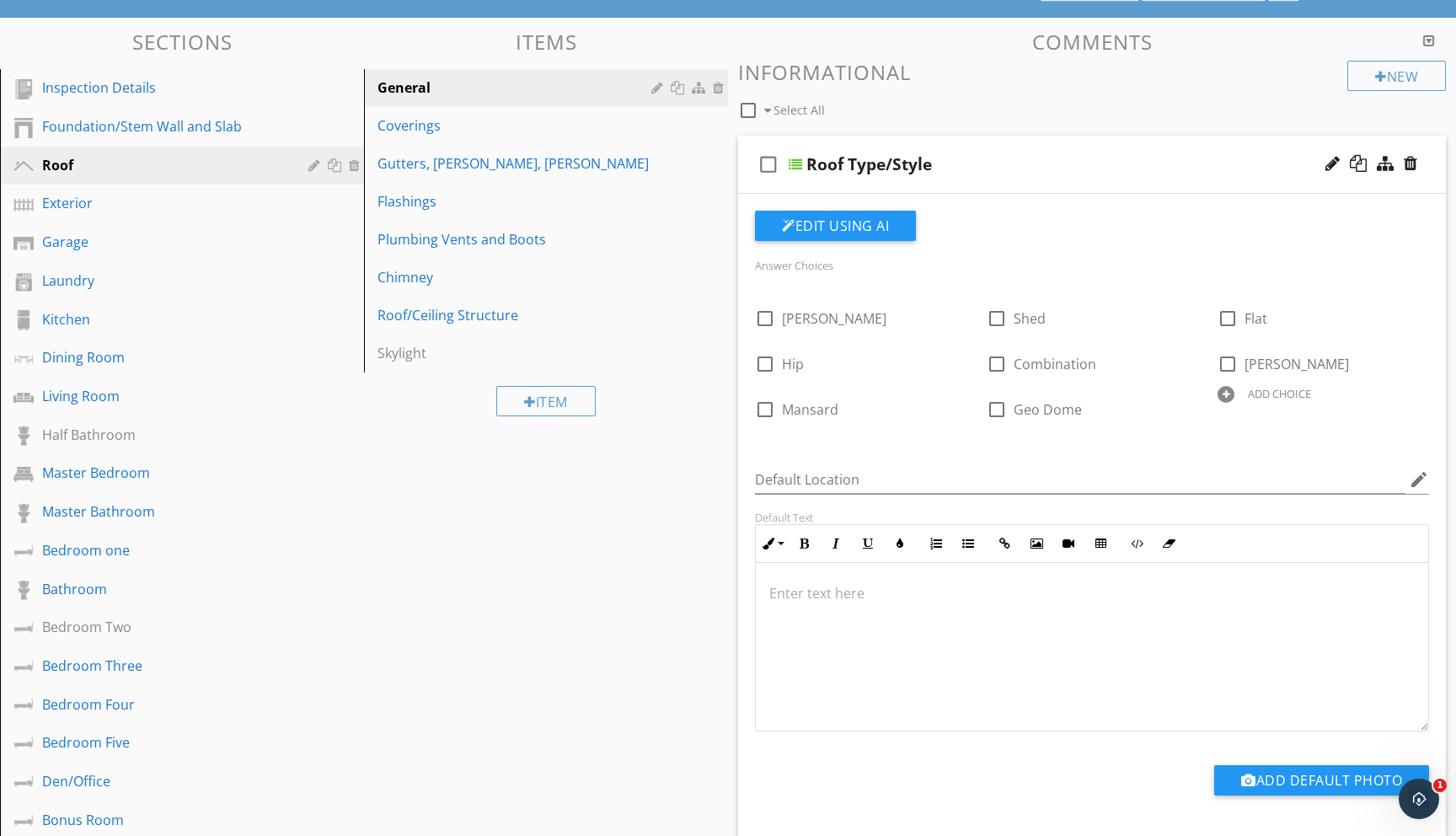
scroll to position [132, 0]
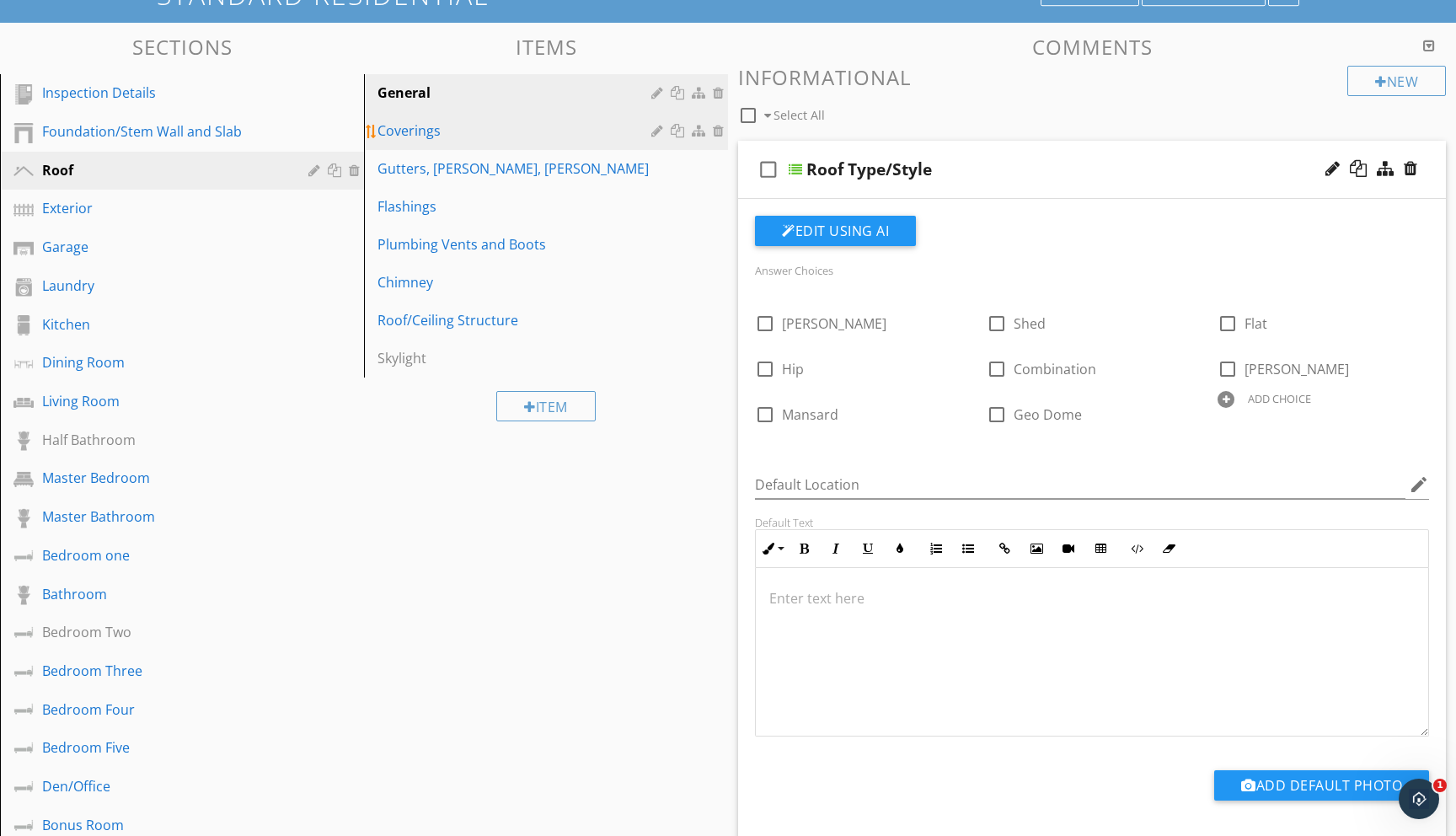
click at [423, 138] on div "Coverings" at bounding box center [517, 130] width 279 height 21
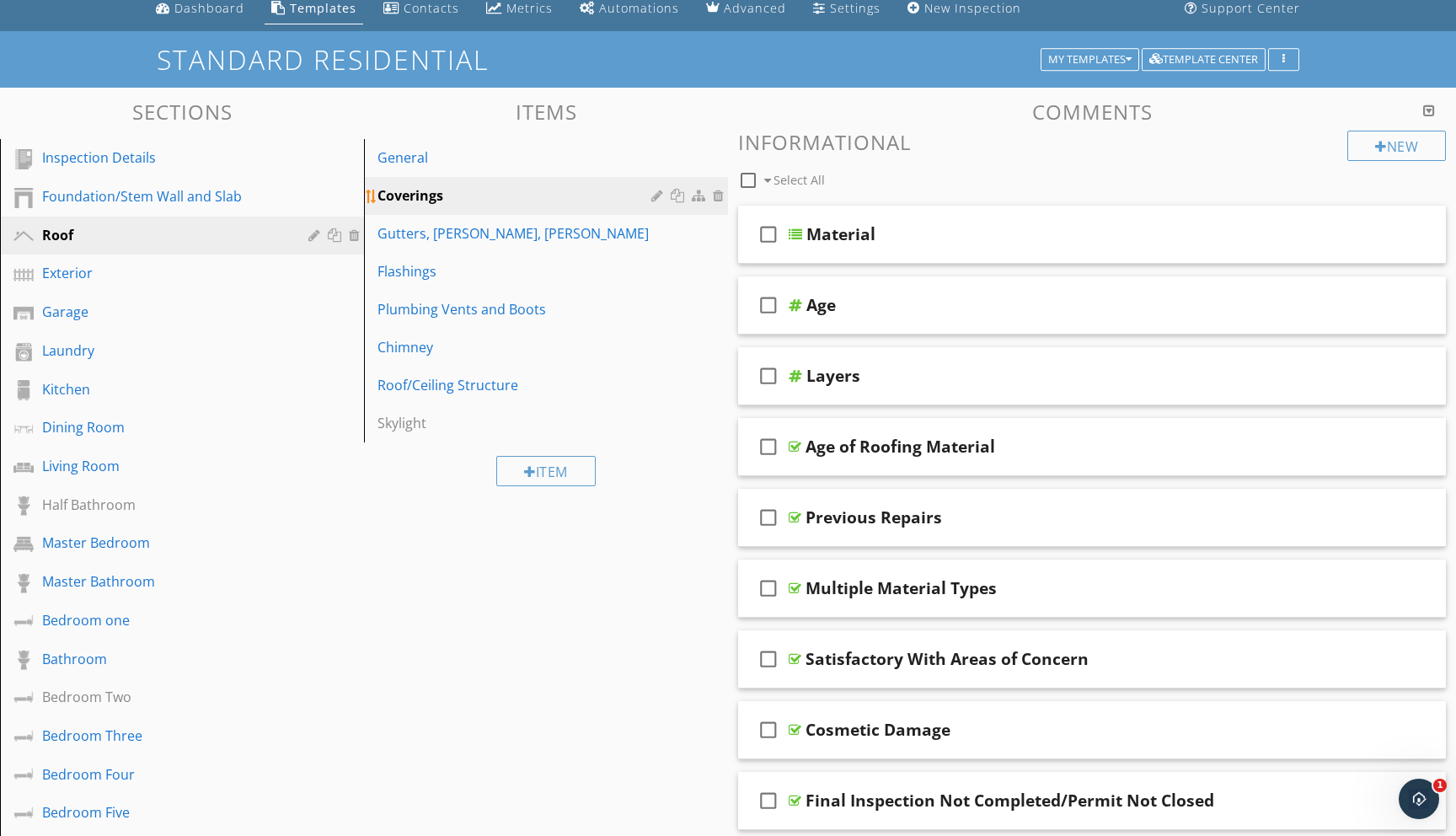
scroll to position [79, 0]
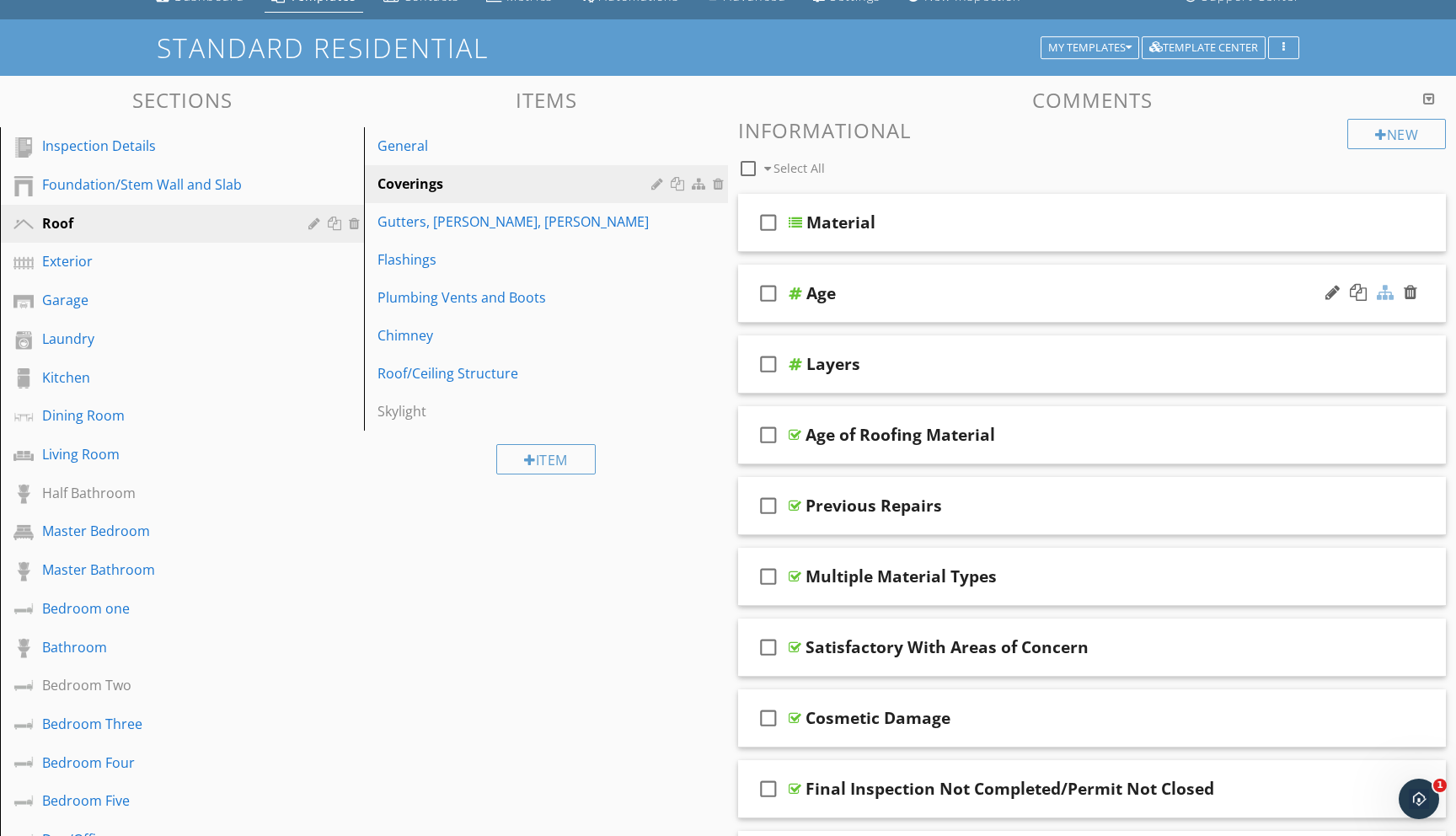
click at [1383, 288] on div at bounding box center [1386, 293] width 17 height 17
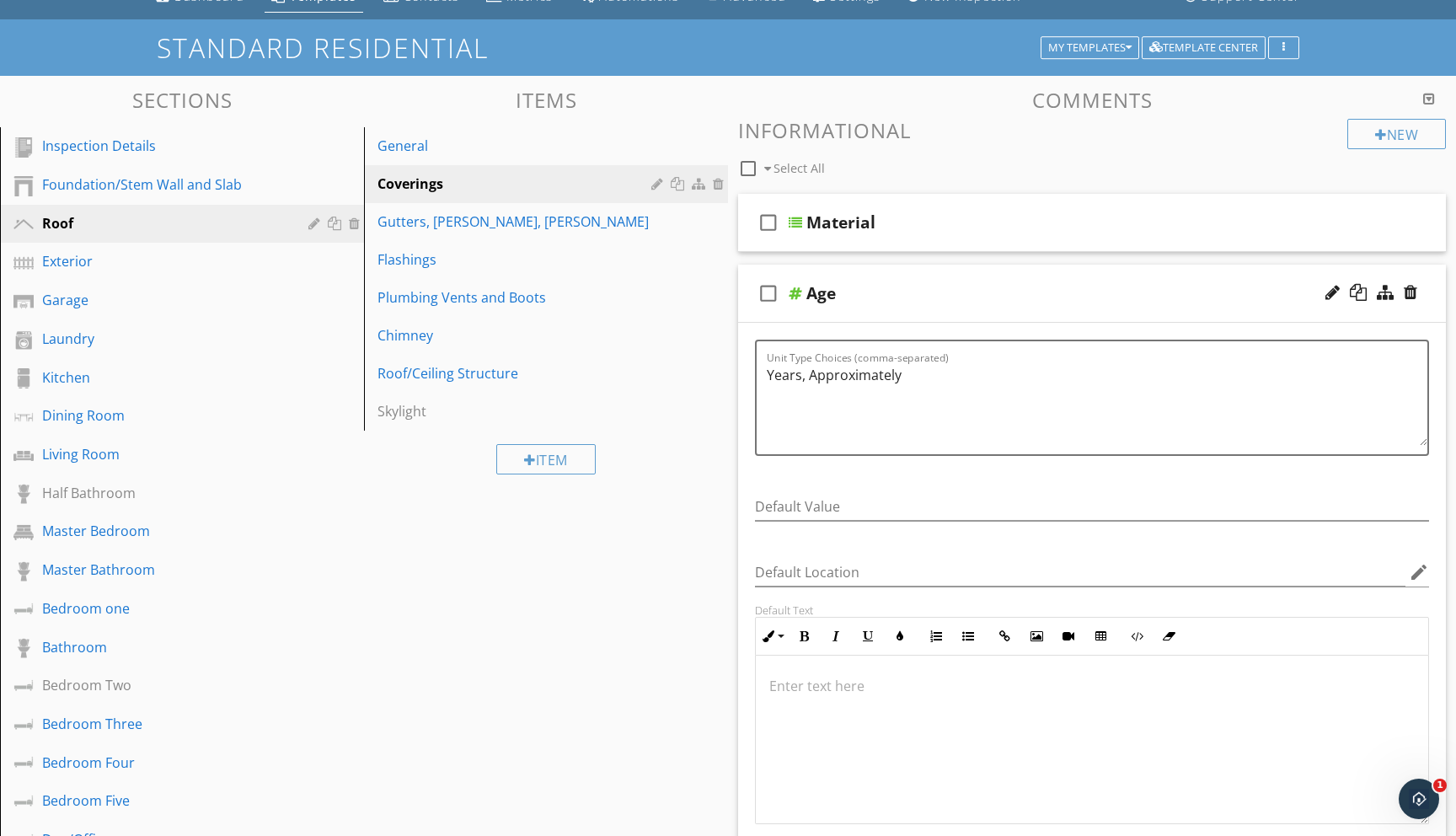
click at [588, 675] on div at bounding box center [728, 418] width 1456 height 836
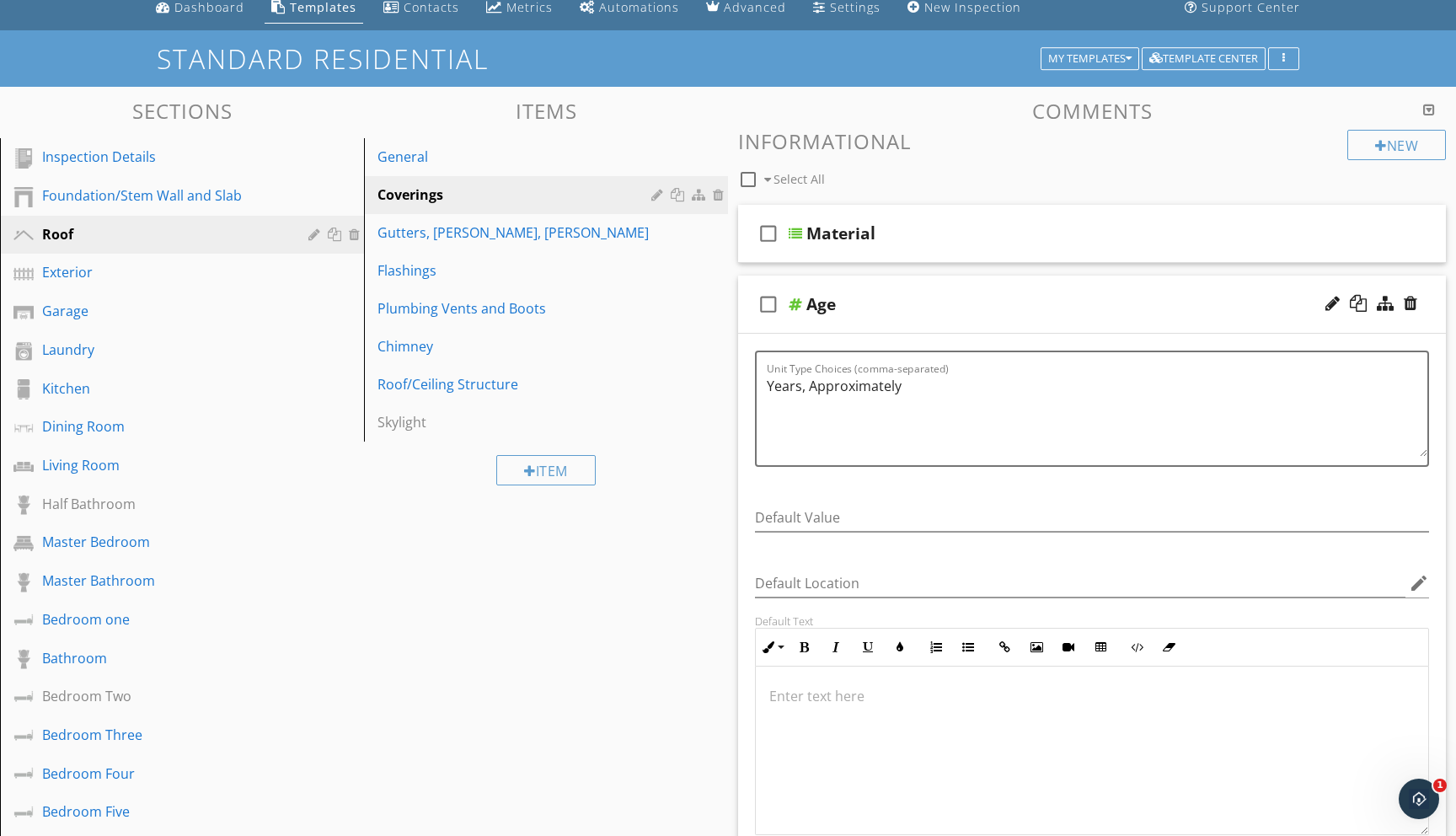
scroll to position [58, 0]
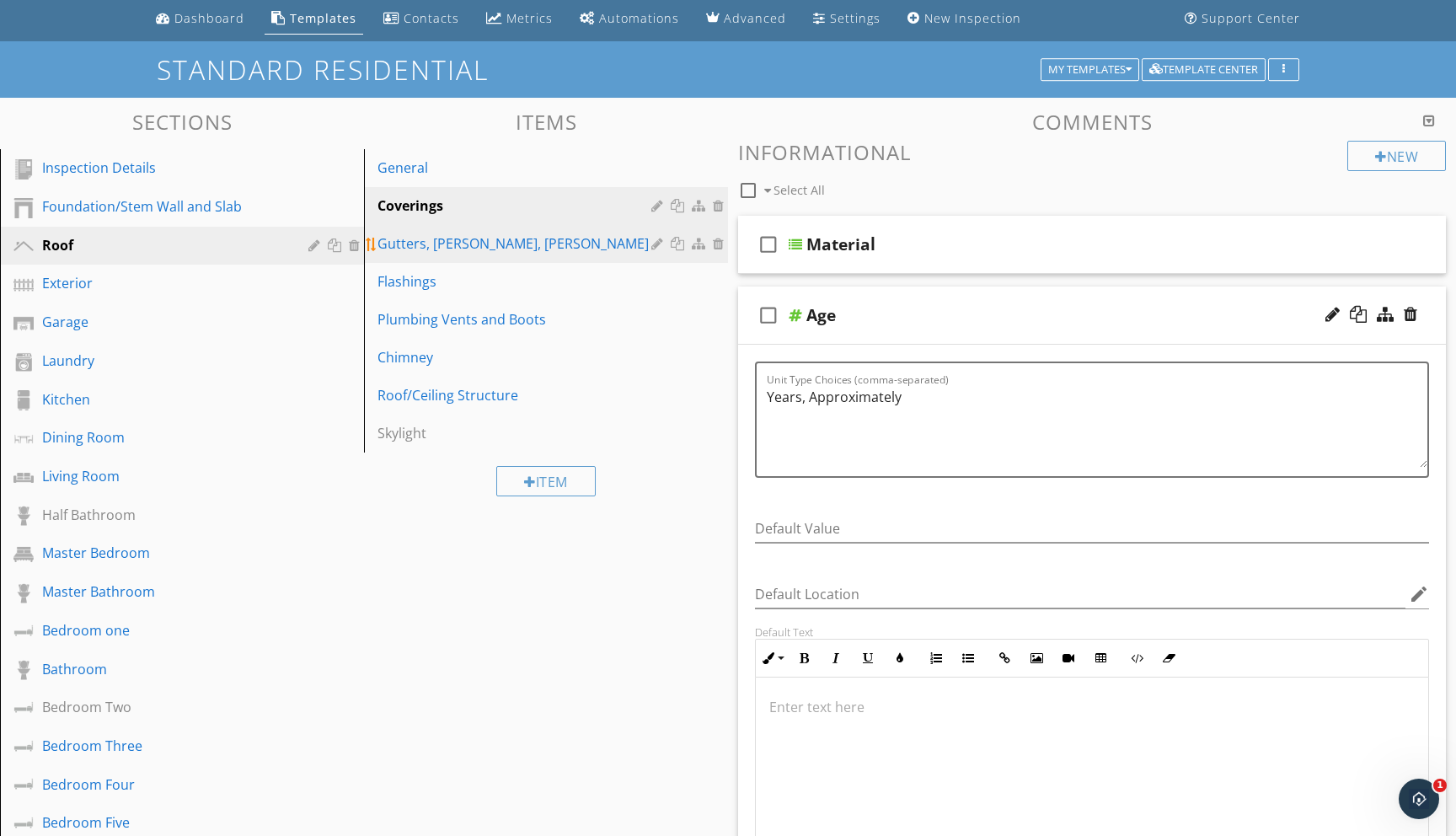
click at [560, 246] on div "Gutters, [PERSON_NAME], [PERSON_NAME]" at bounding box center [517, 244] width 279 height 21
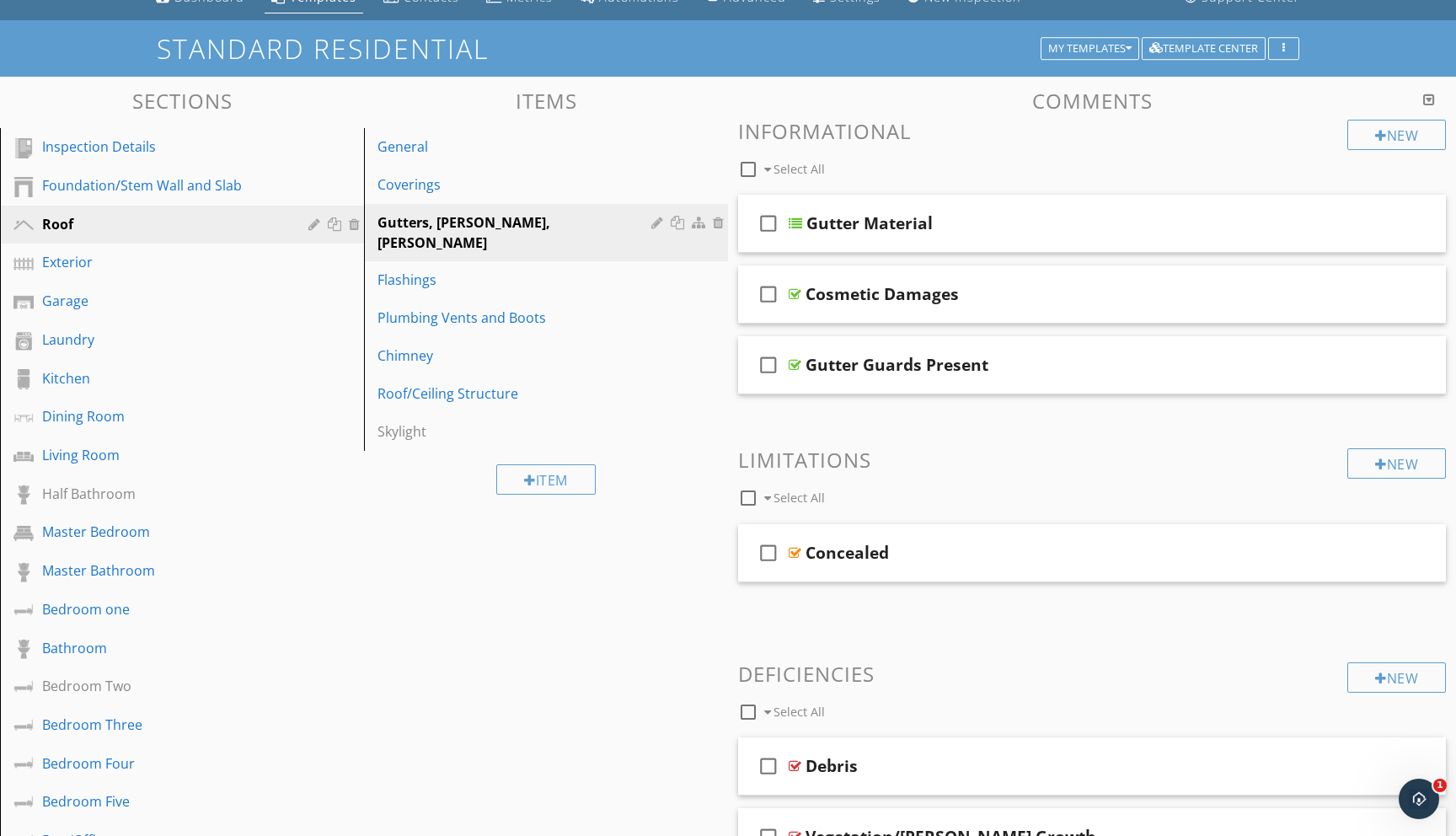
scroll to position [74, 0]
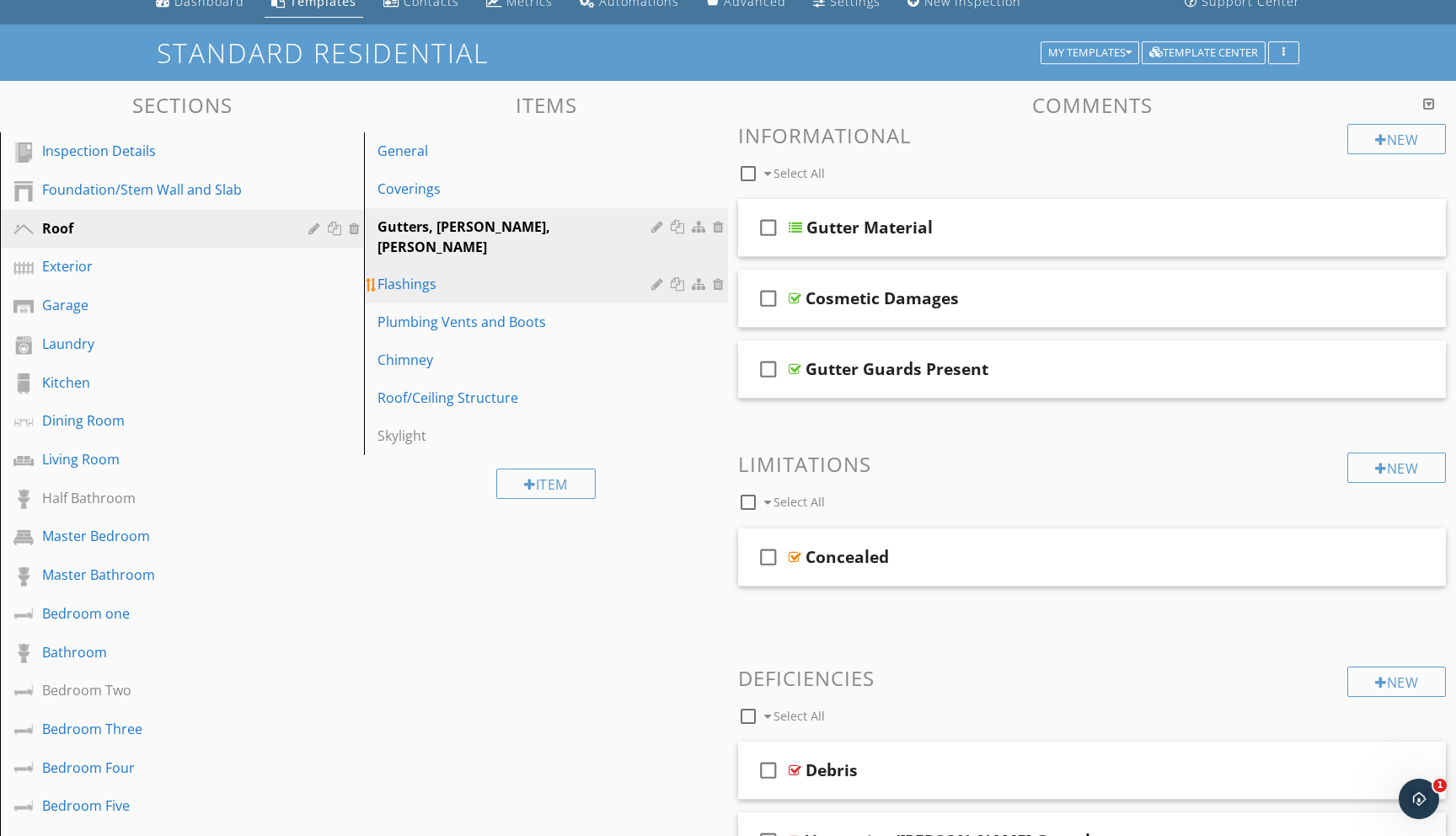
click at [411, 276] on link "Flashings" at bounding box center [548, 283] width 359 height 37
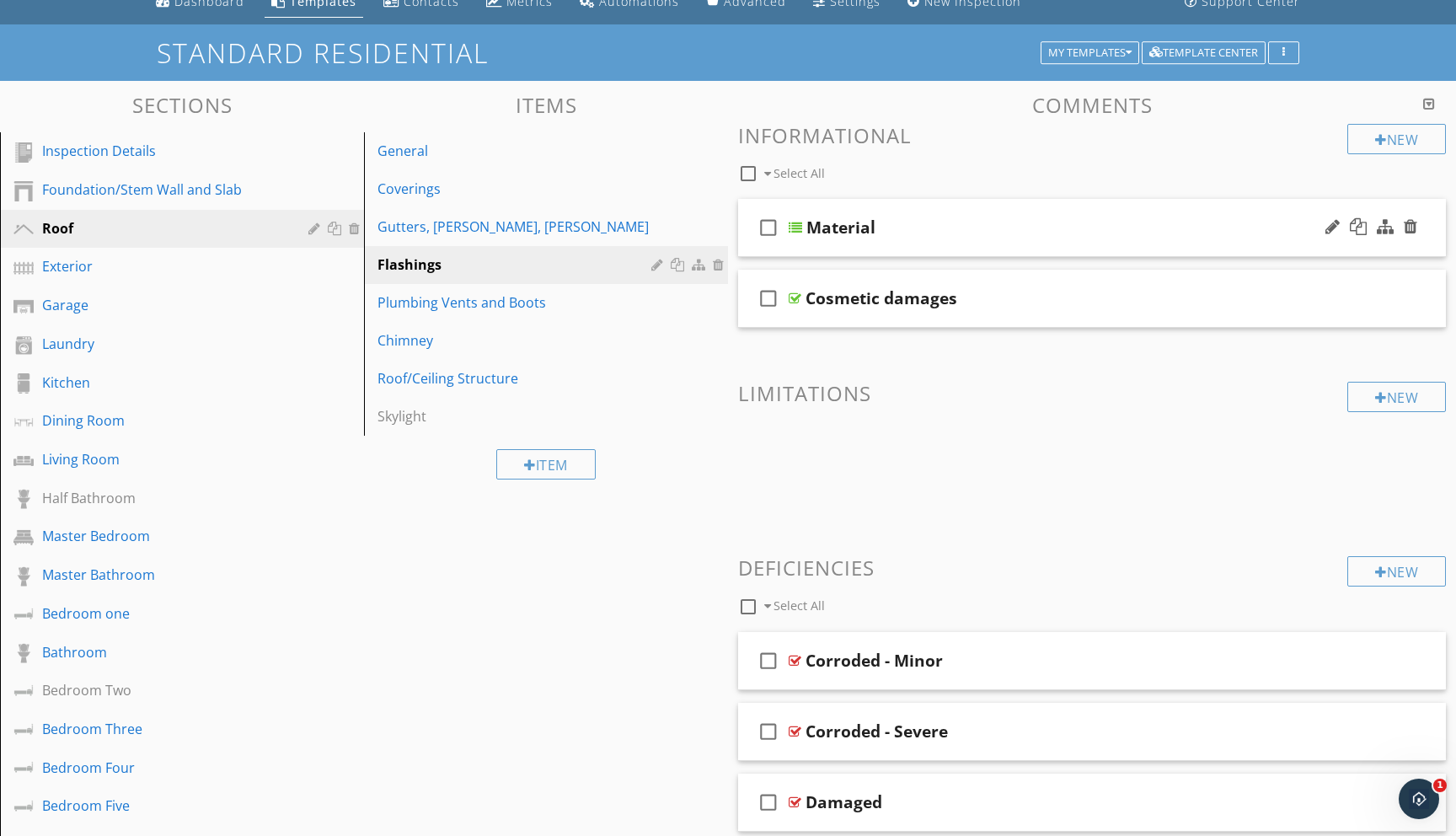
click at [804, 226] on div "check_box_outline_blank Material" at bounding box center [1091, 228] width 708 height 58
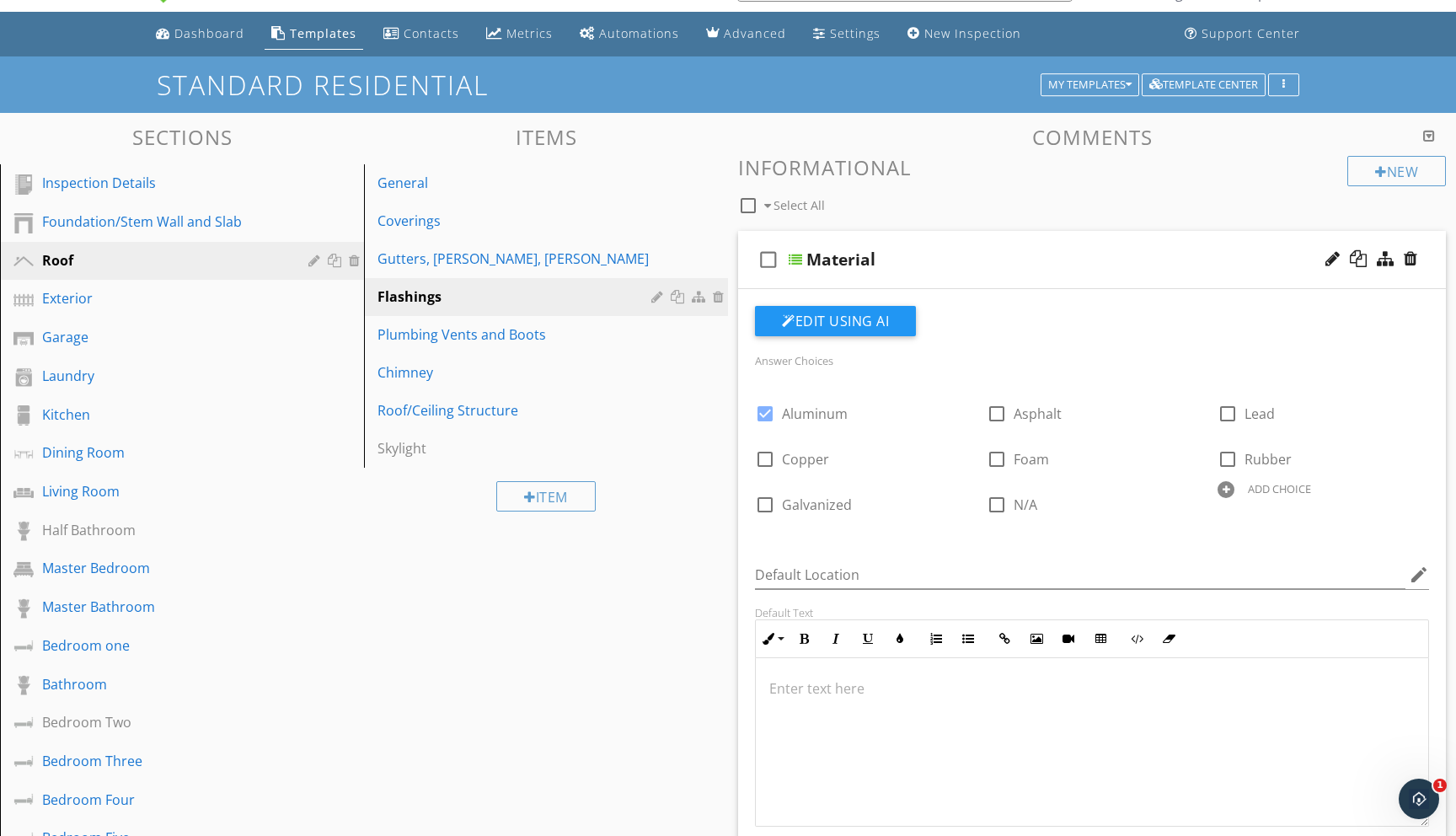
scroll to position [39, 0]
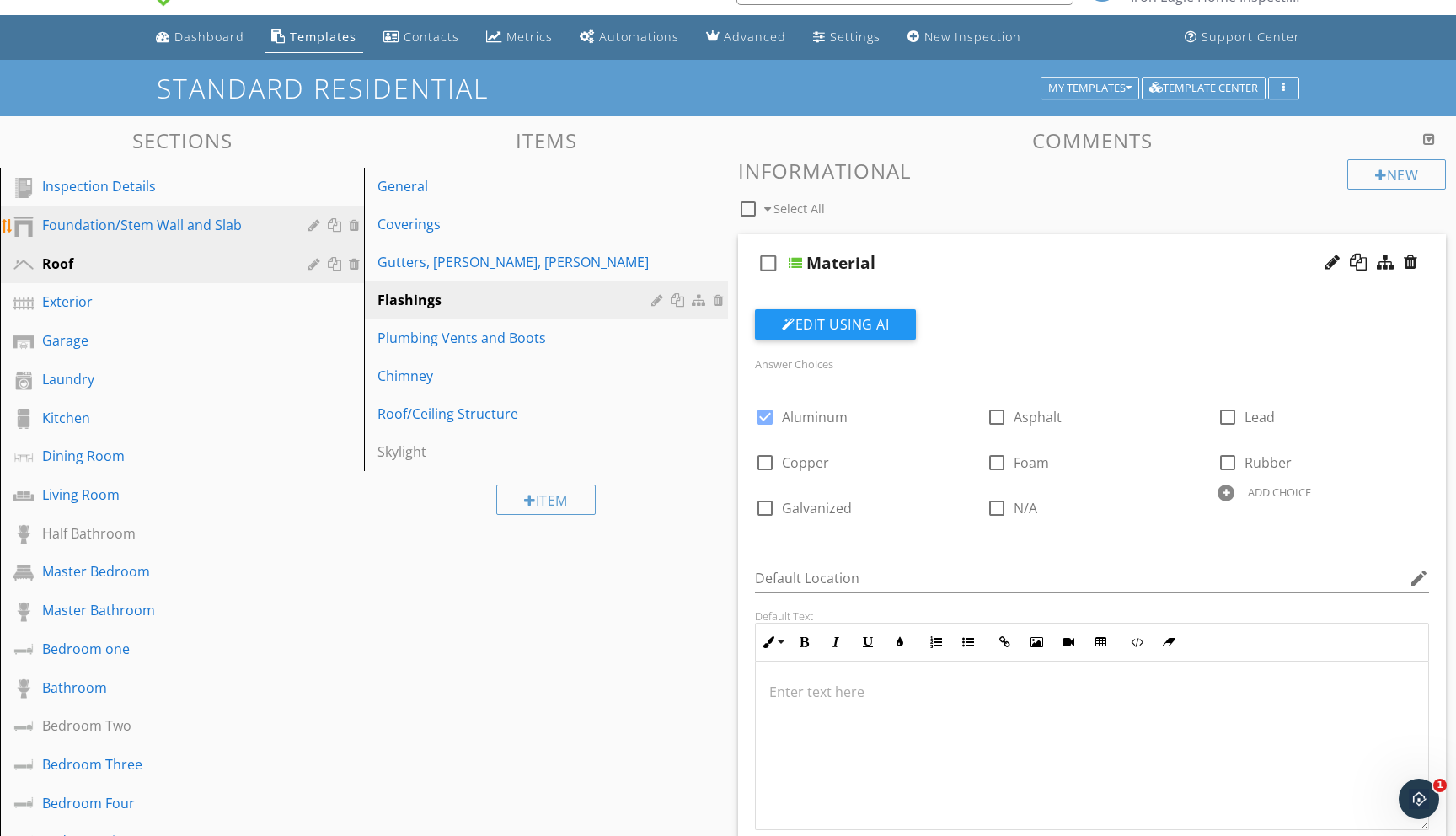
click at [108, 223] on div "Foundation/Stem Wall and Slab" at bounding box center [163, 225] width 242 height 21
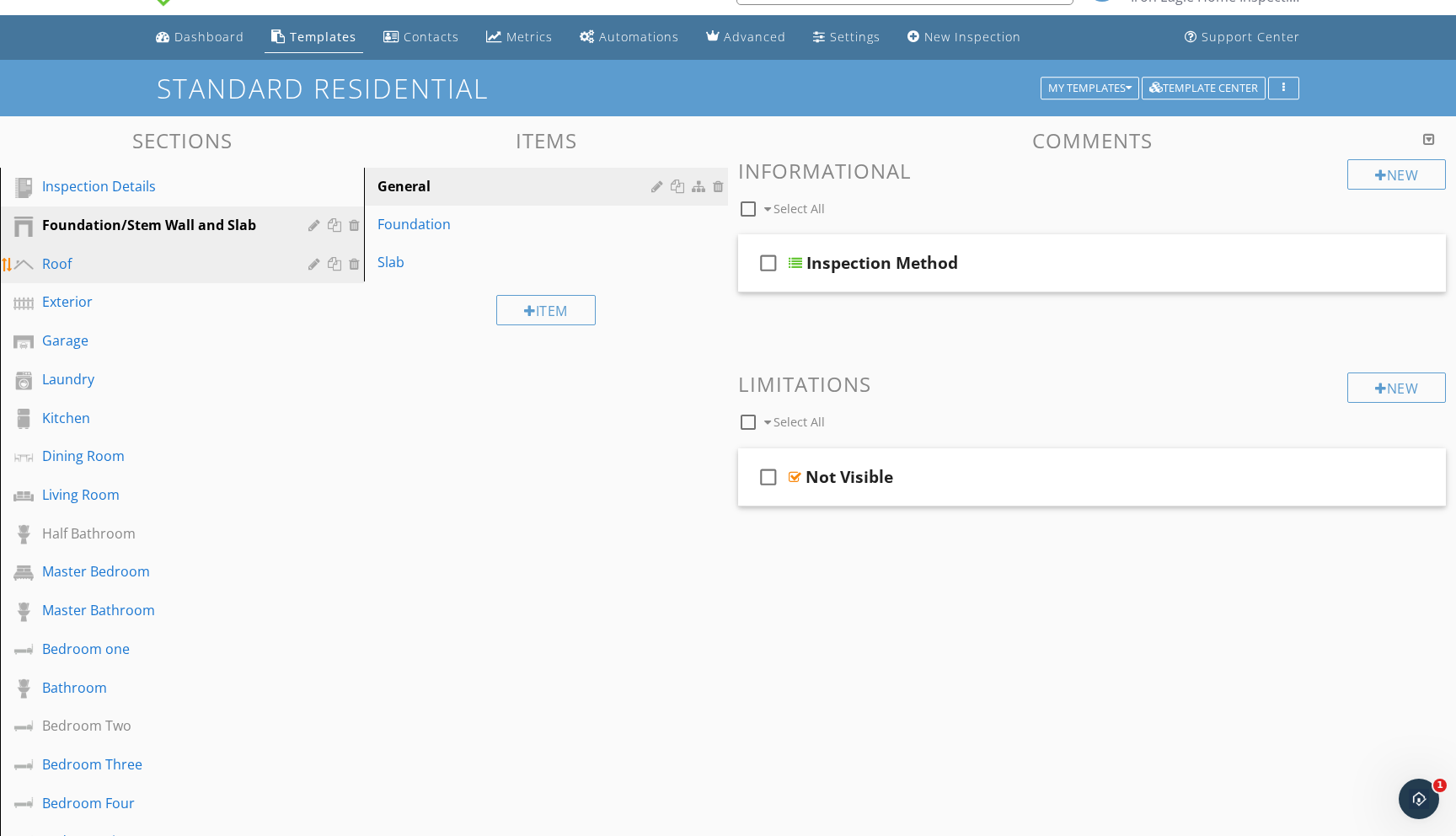
click at [101, 258] on div "Roof" at bounding box center [163, 264] width 242 height 21
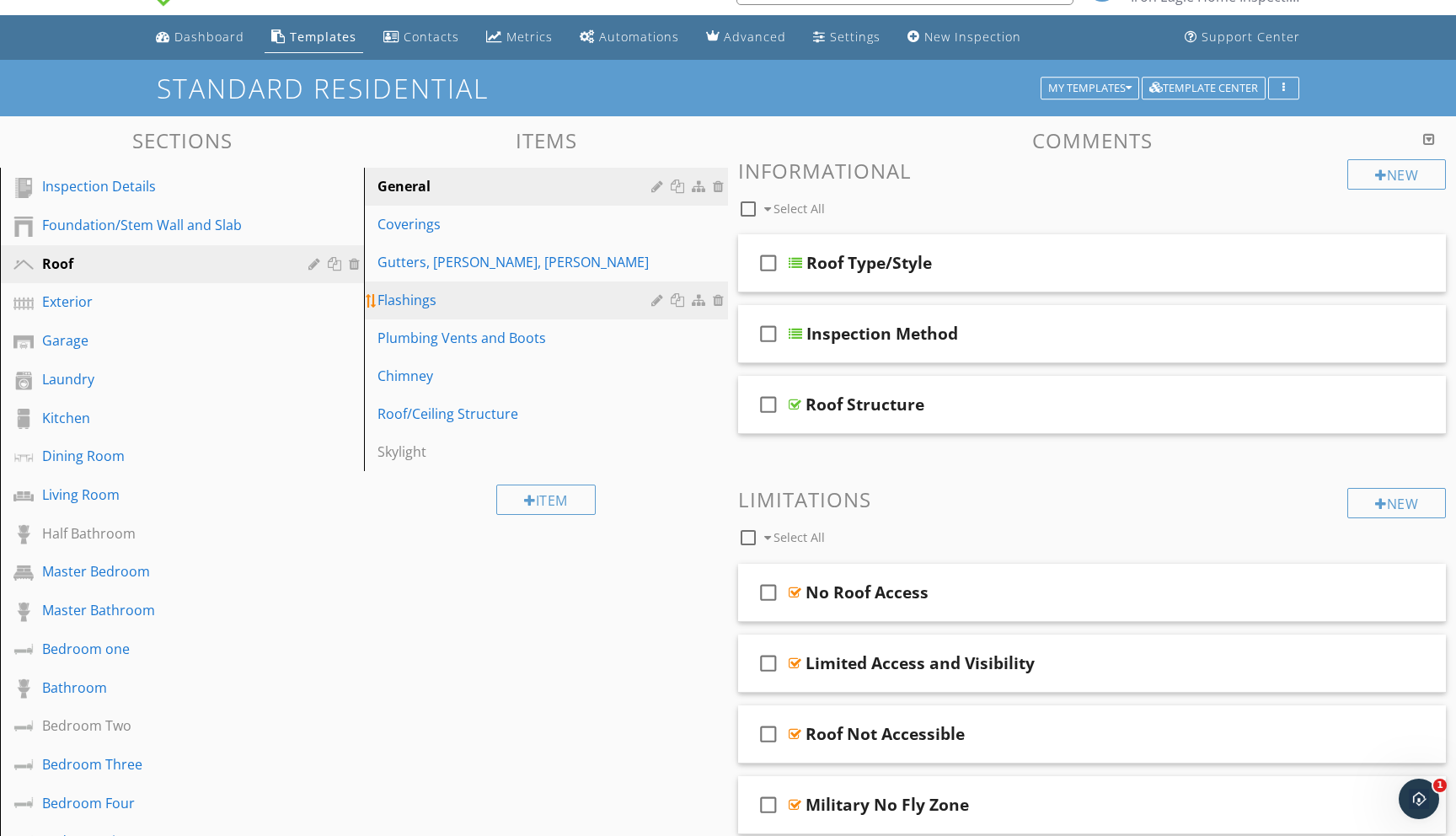
click at [490, 306] on div "Flashings" at bounding box center [517, 300] width 279 height 21
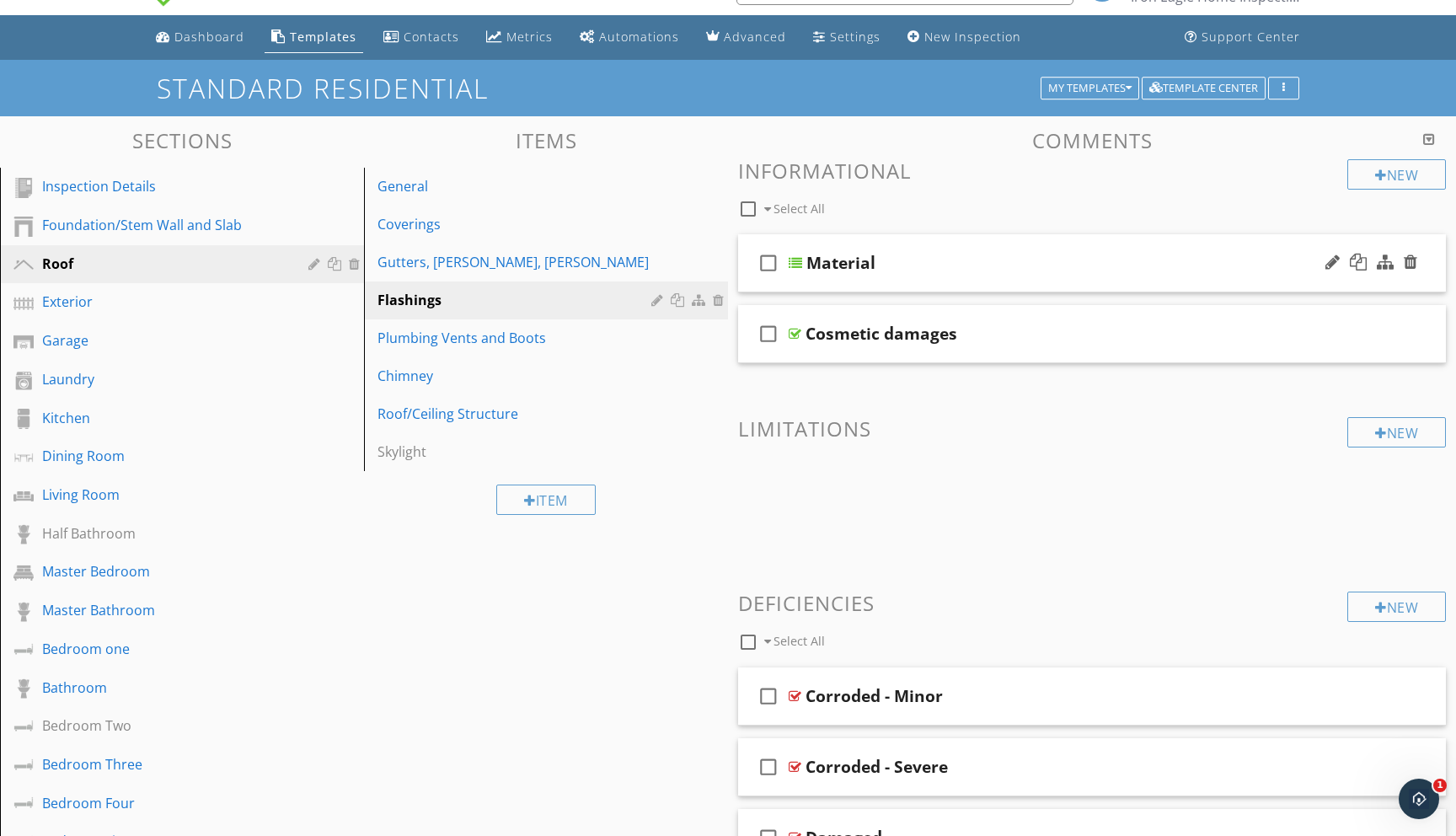
click at [793, 264] on div at bounding box center [795, 264] width 14 height 14
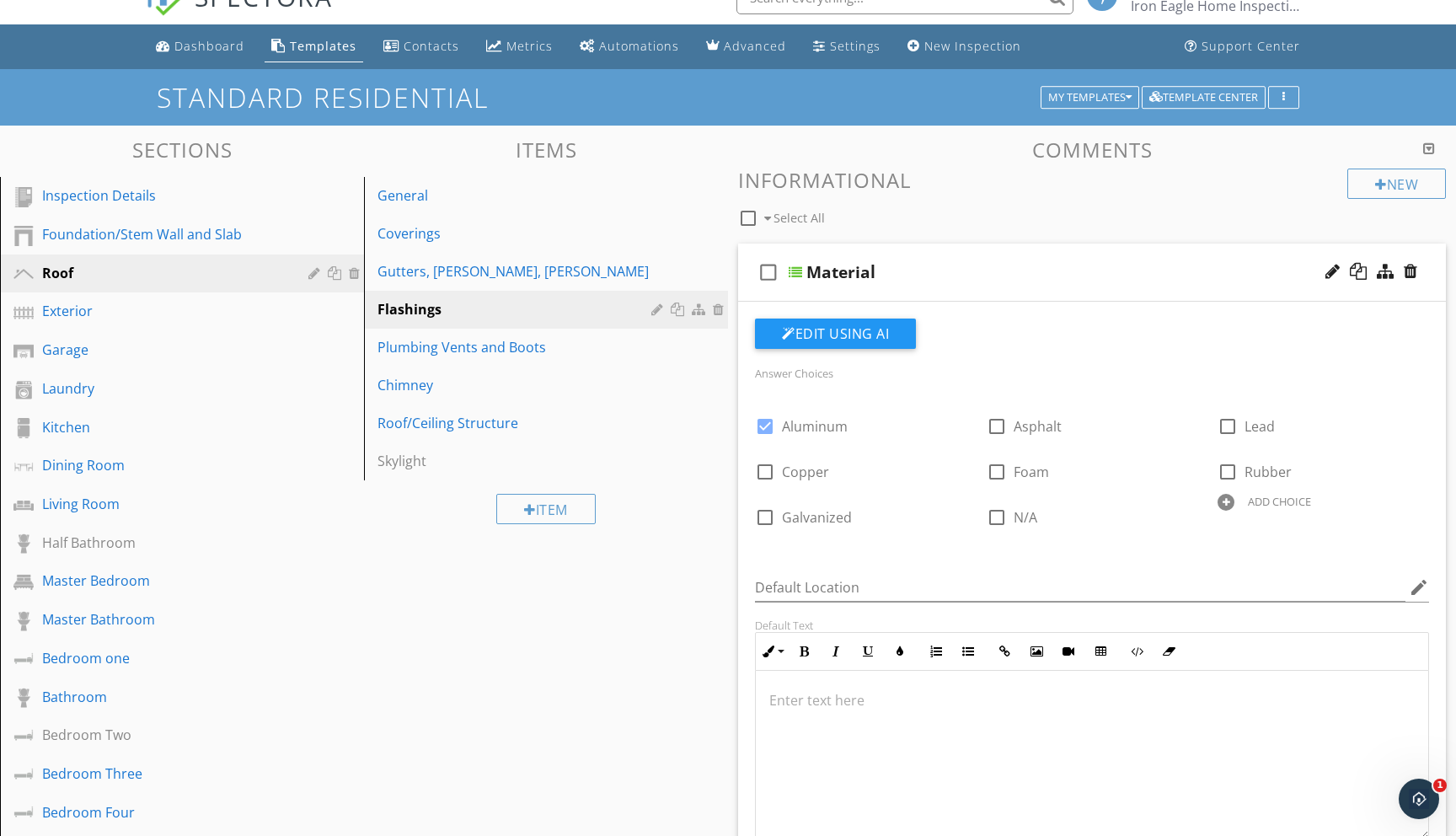
scroll to position [15, 0]
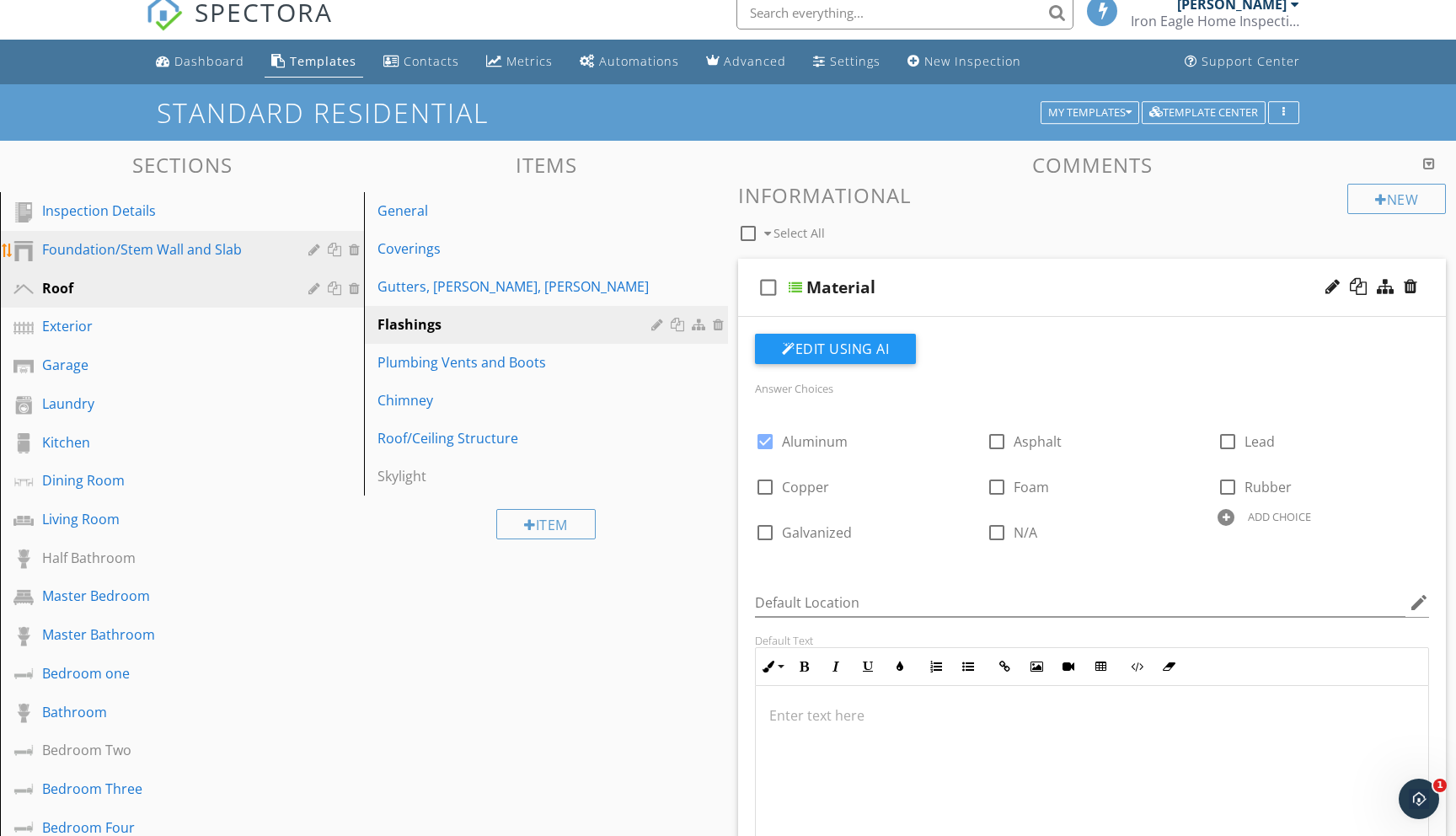
click at [182, 252] on div "Foundation/Stem Wall and Slab" at bounding box center [163, 250] width 242 height 21
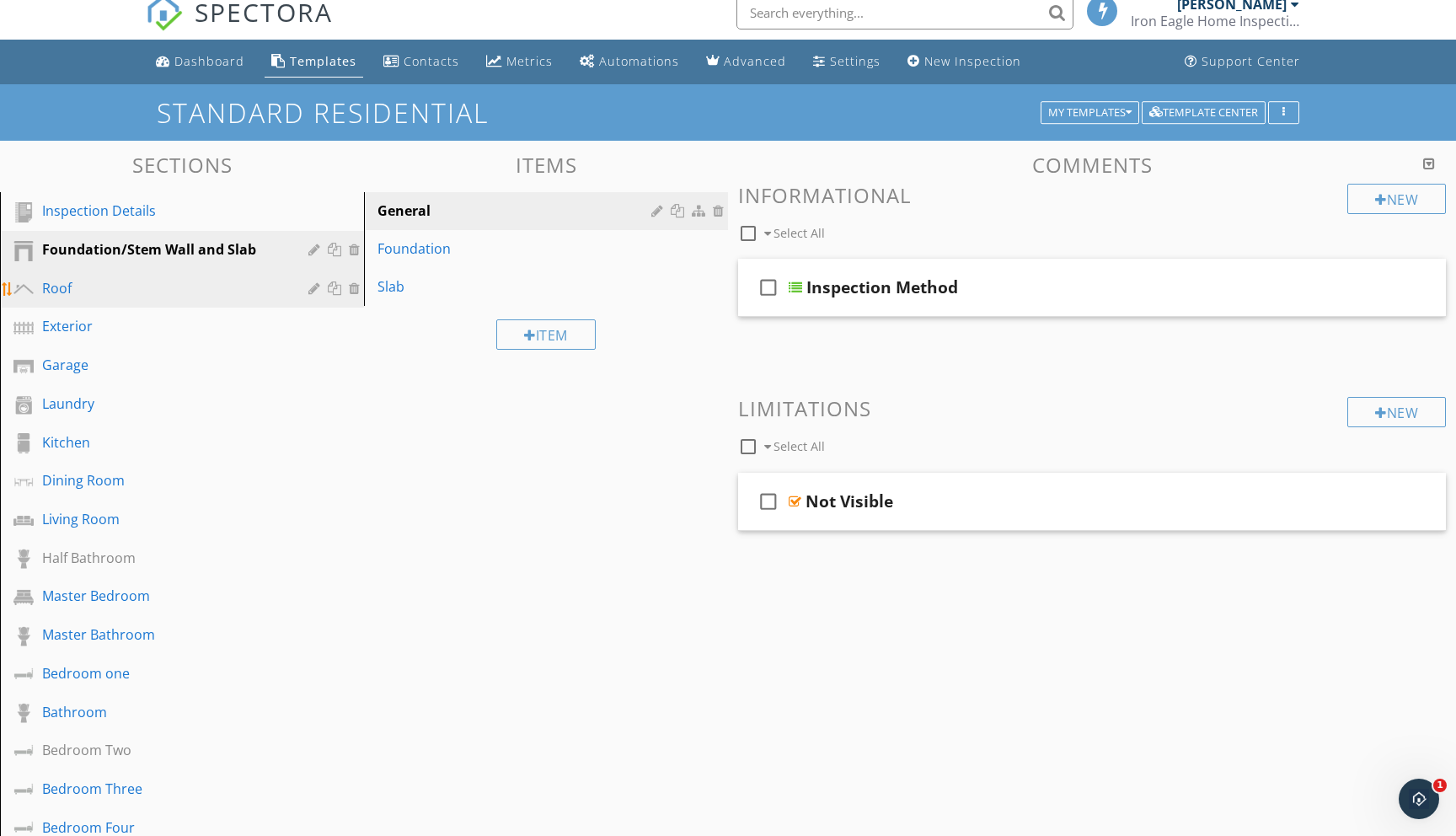
click at [89, 290] on div "Roof" at bounding box center [163, 288] width 242 height 21
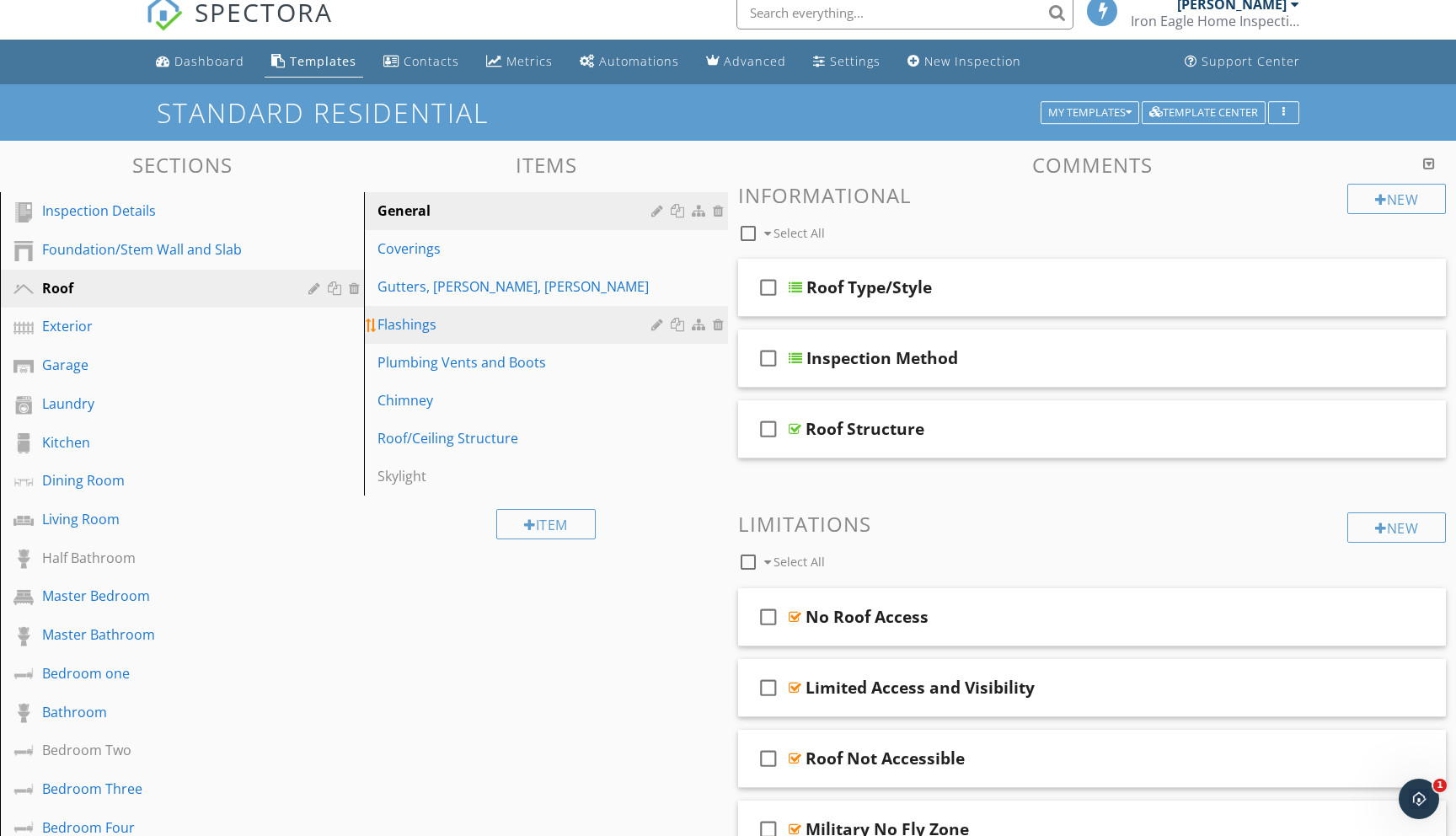
click at [396, 328] on div "Flashings" at bounding box center [517, 324] width 279 height 21
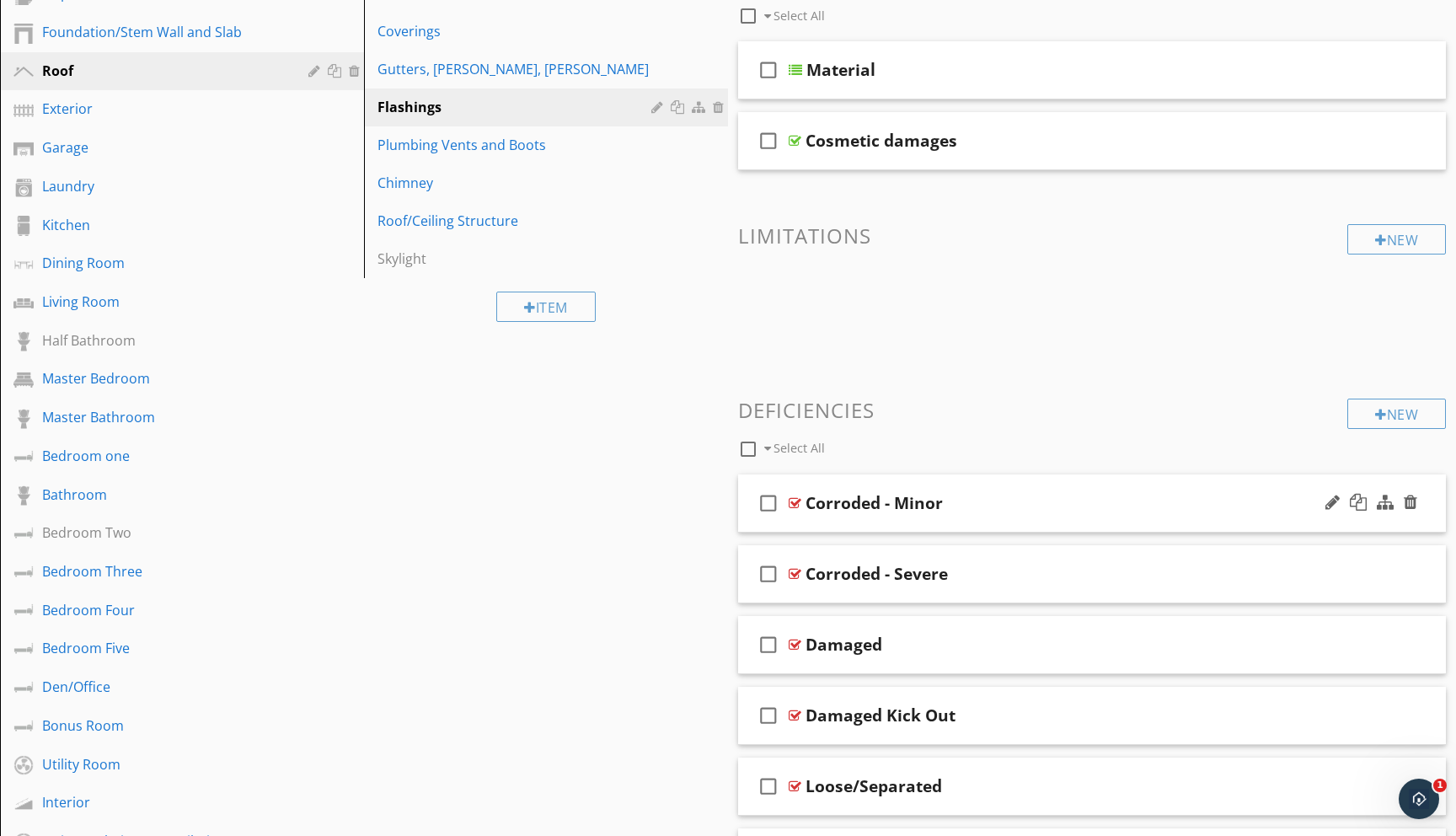
scroll to position [229, 0]
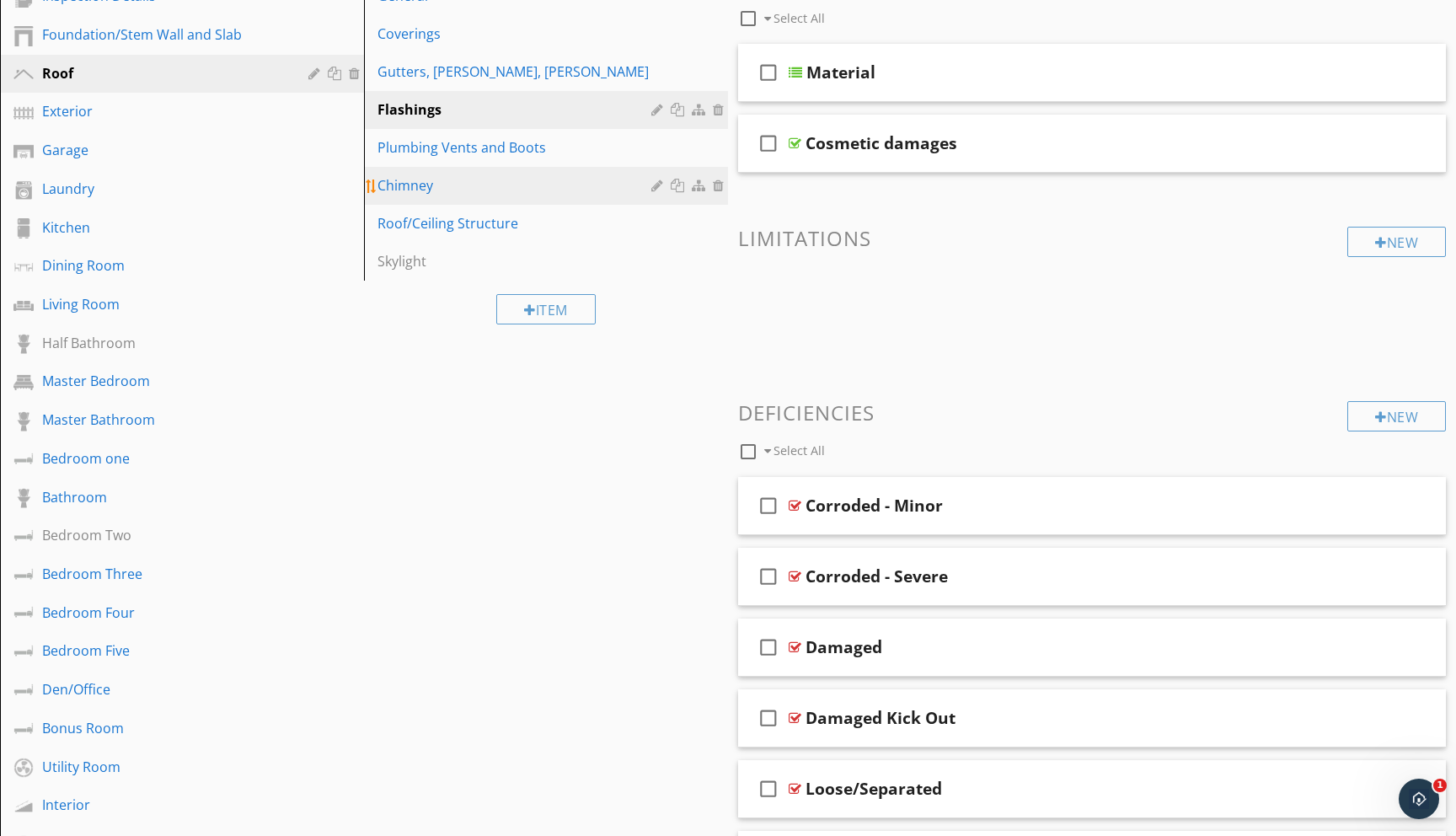
click at [402, 187] on div "Chimney" at bounding box center [517, 185] width 279 height 21
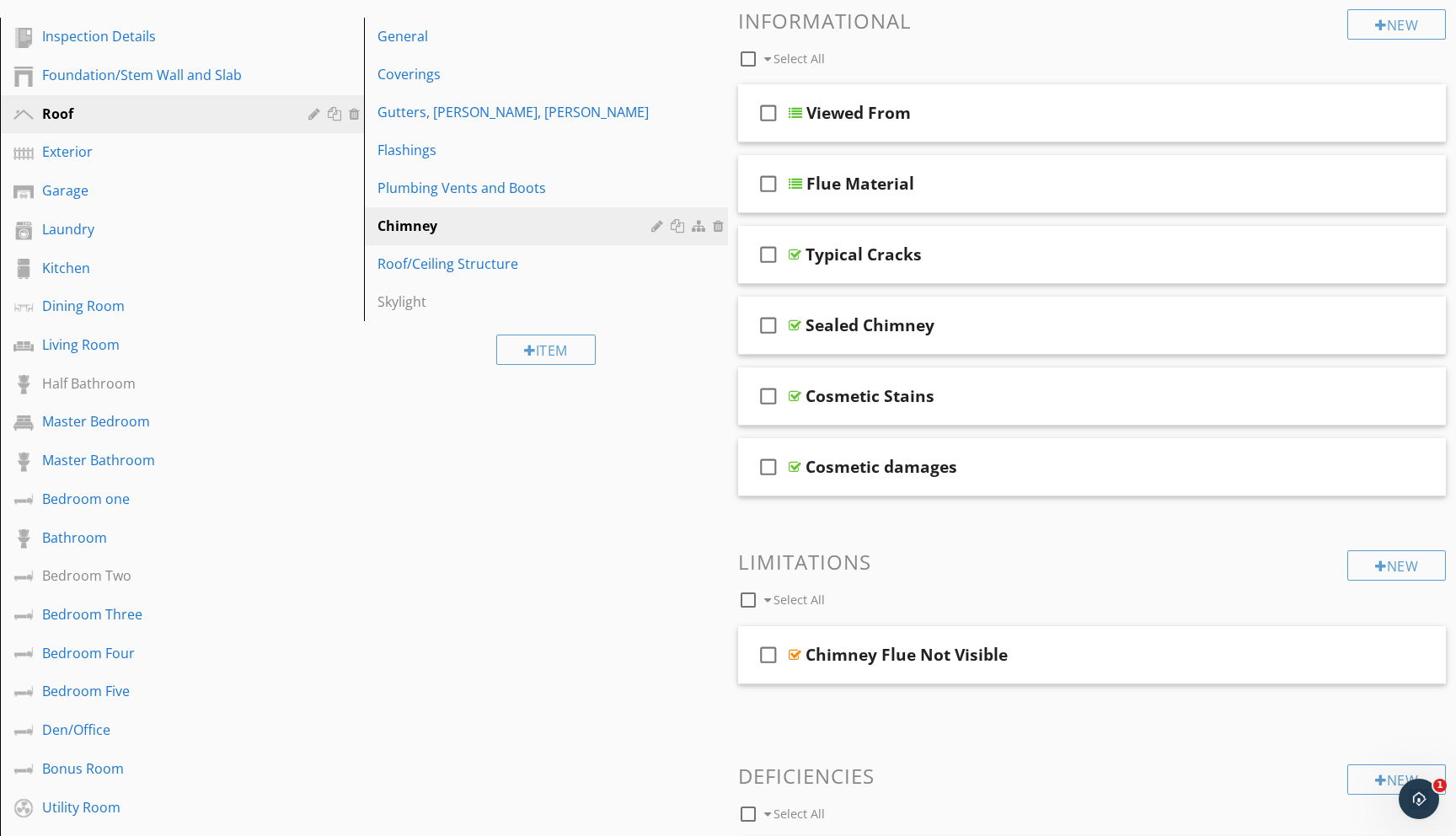
scroll to position [168, 0]
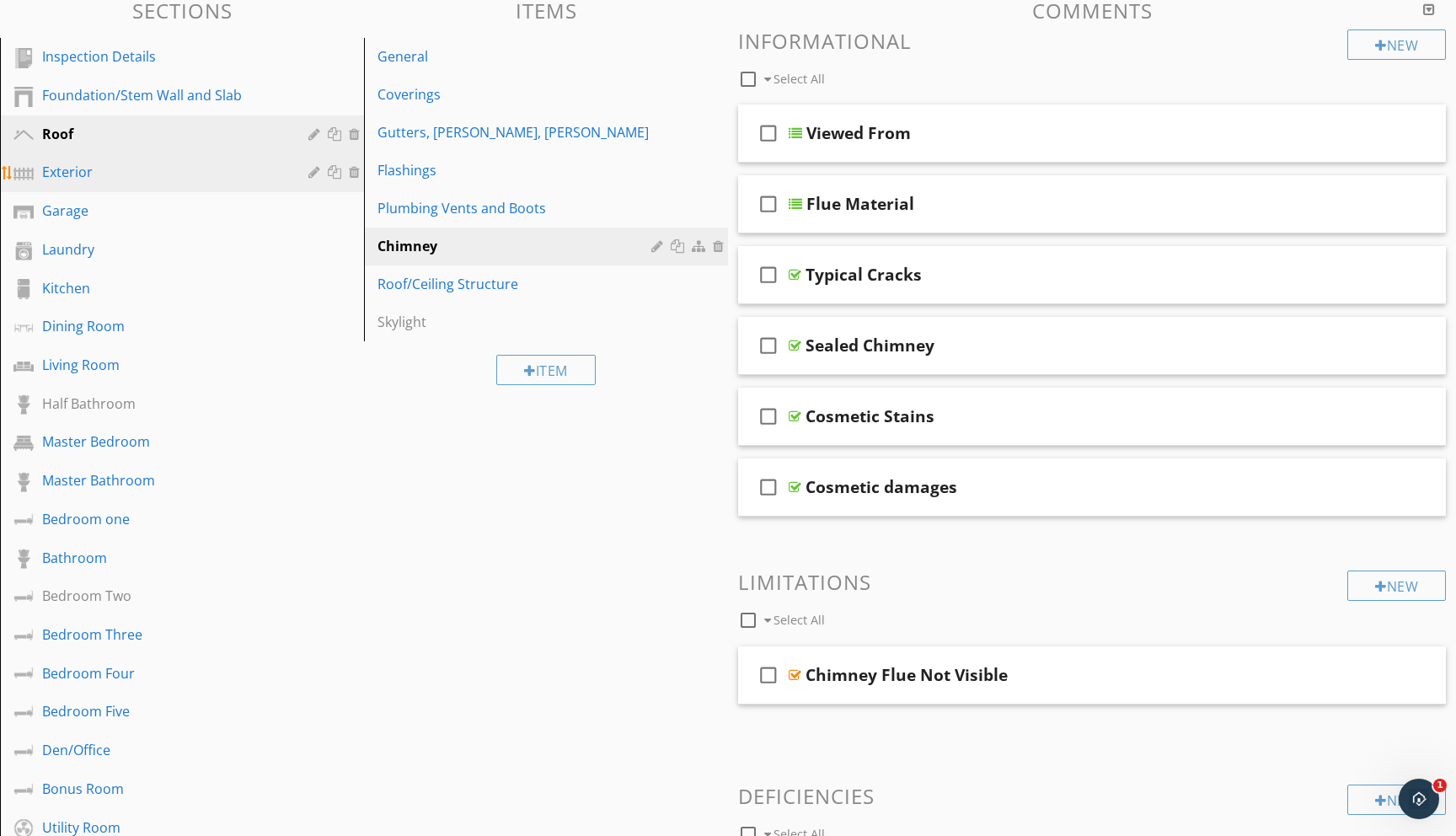
click at [45, 173] on div "Exterior" at bounding box center [163, 173] width 242 height 21
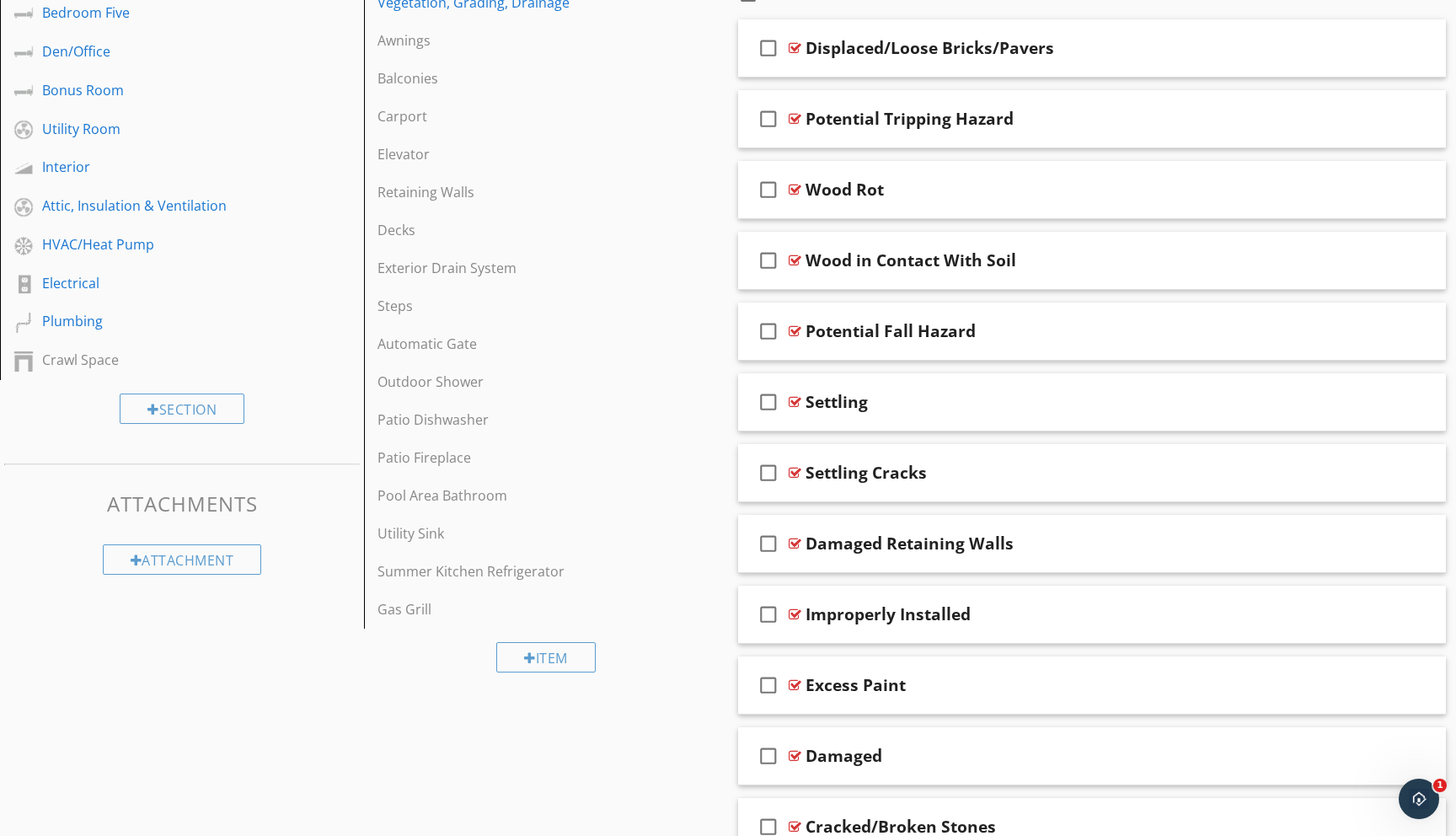
scroll to position [857, 0]
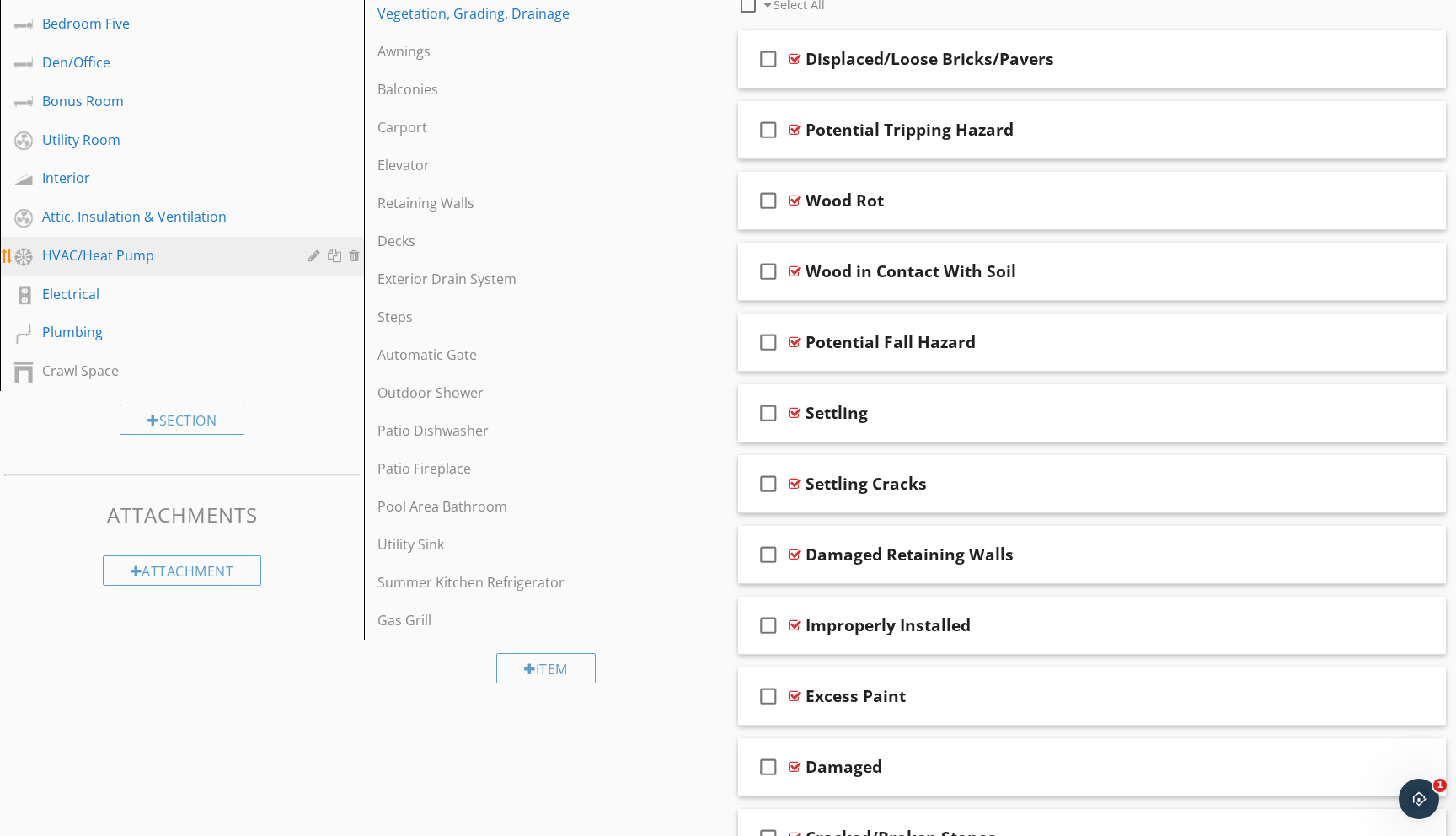
click at [124, 256] on div "HVAC/Heat Pump" at bounding box center [163, 256] width 242 height 21
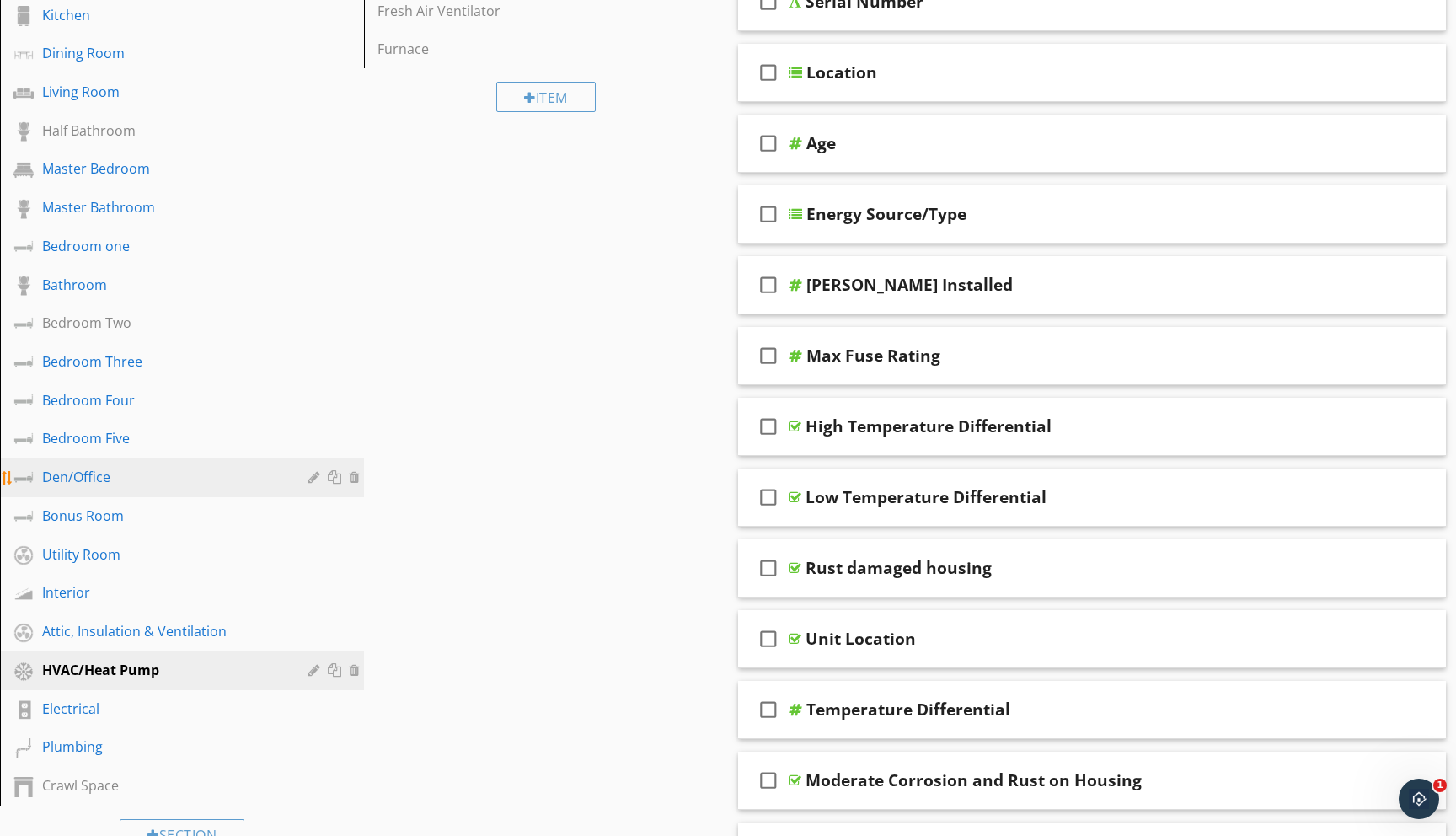
scroll to position [445, 0]
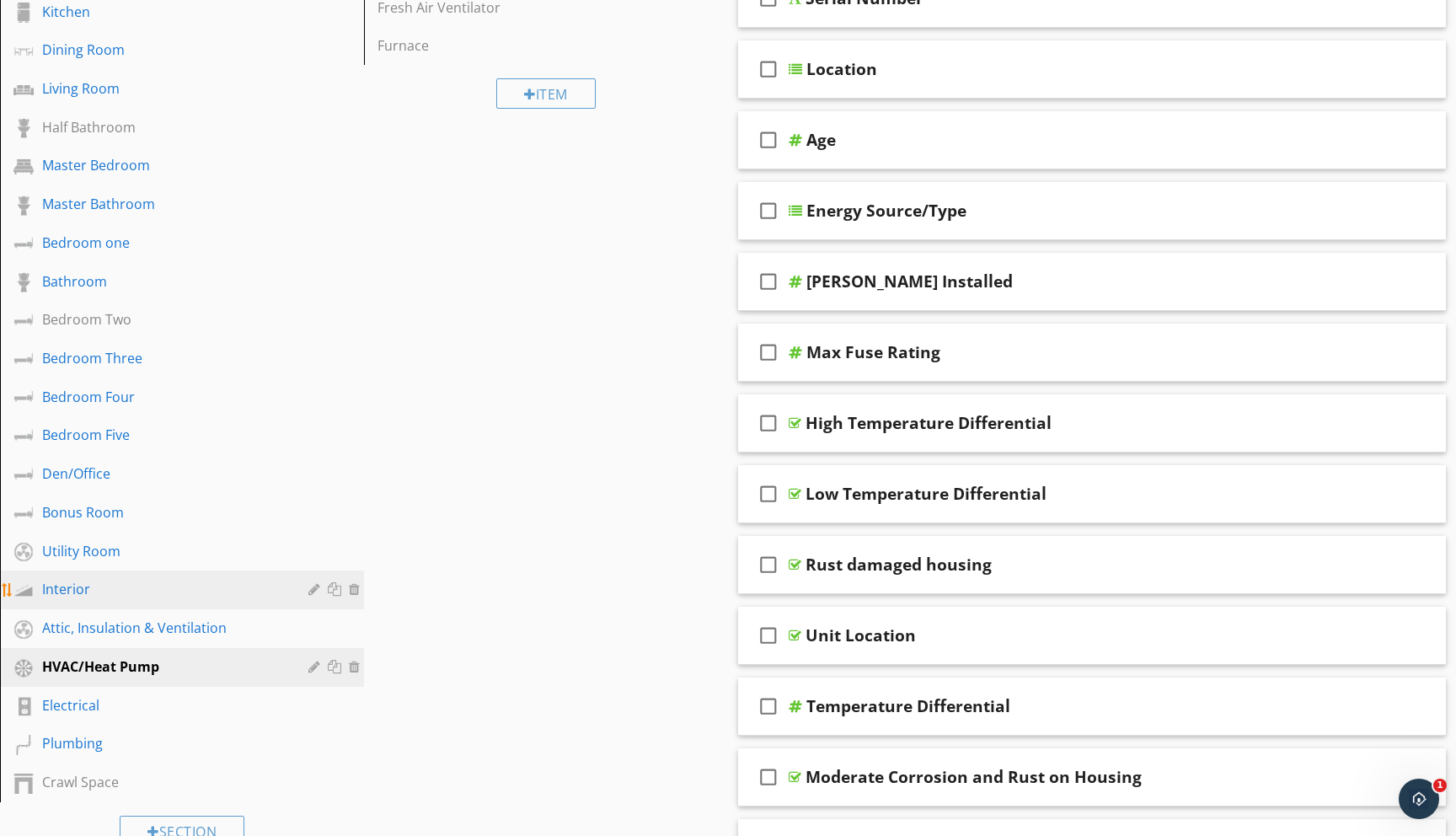
click at [81, 587] on div "Interior" at bounding box center [163, 590] width 242 height 21
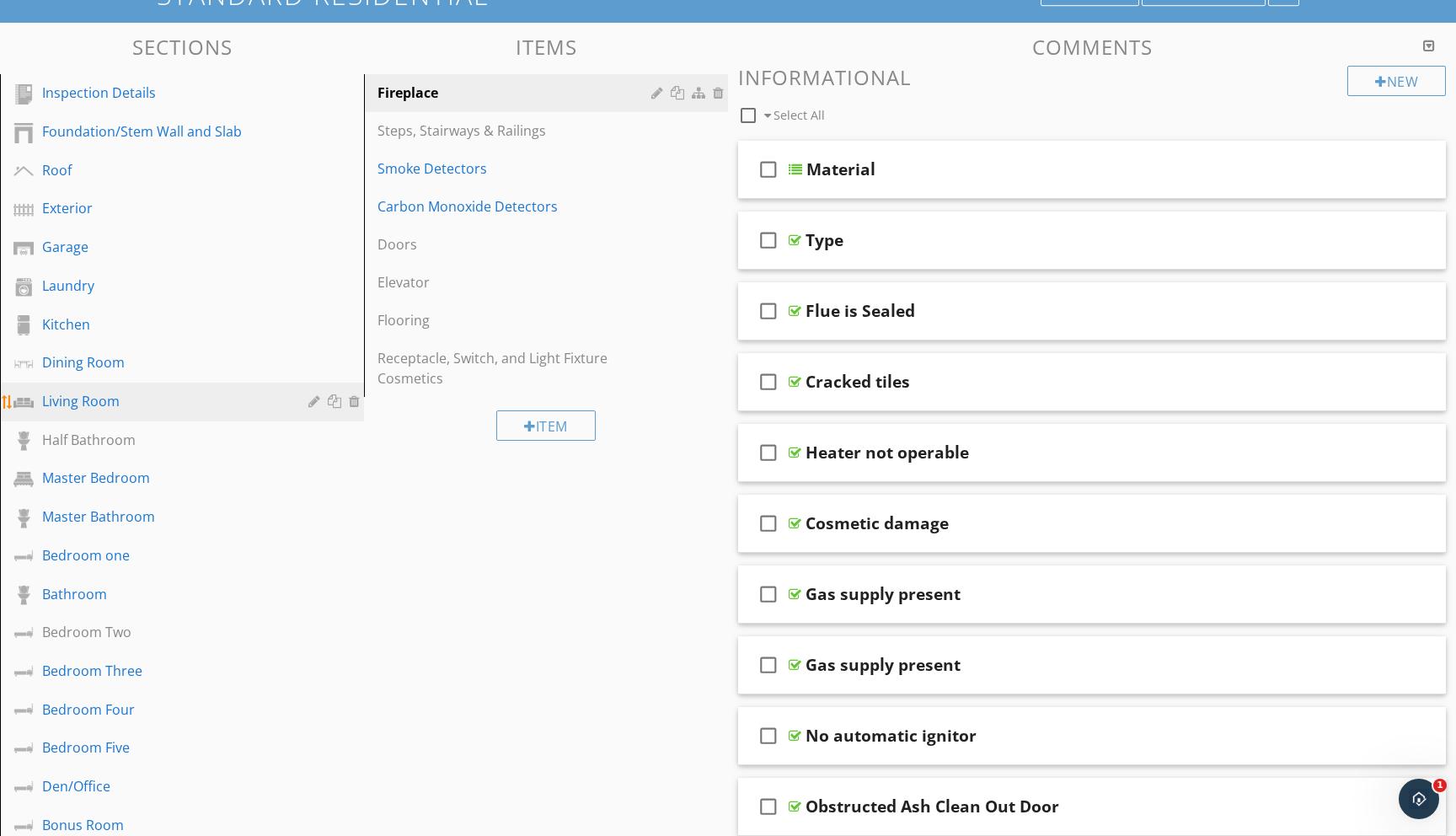
scroll to position [131, 0]
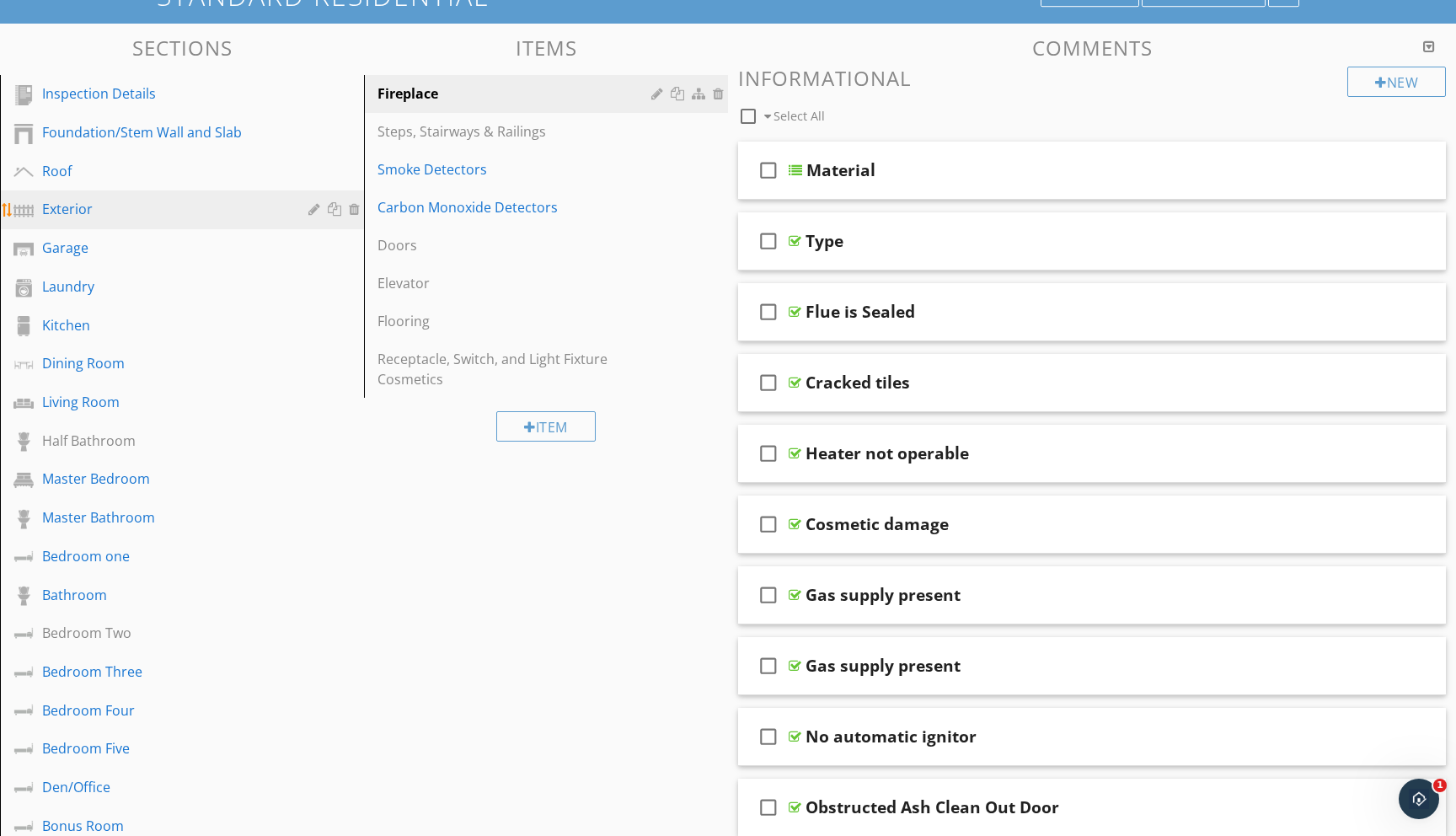
click at [76, 209] on div "Exterior" at bounding box center [163, 209] width 242 height 21
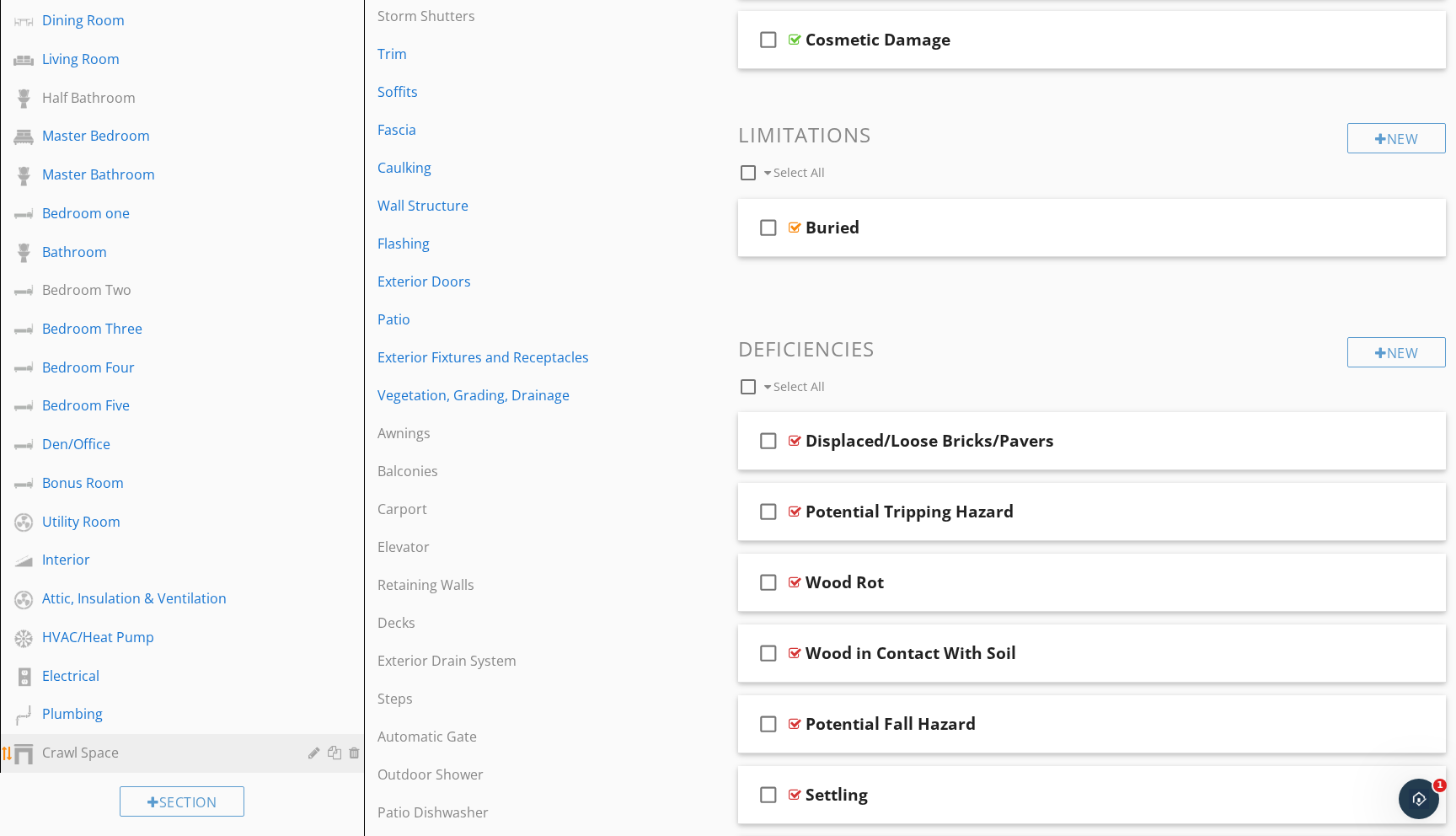
scroll to position [473, 0]
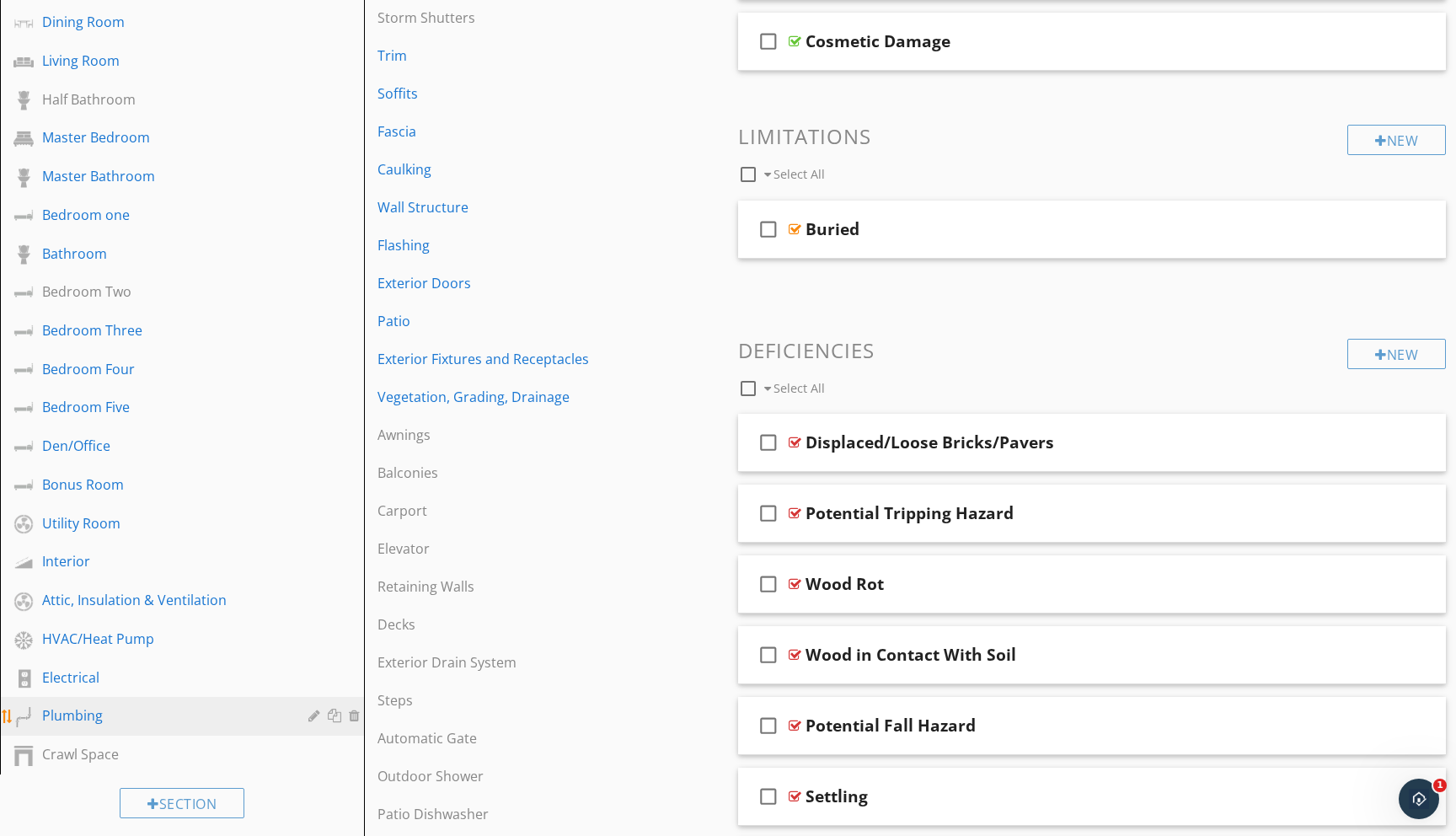
click at [95, 712] on div "Plumbing" at bounding box center [163, 716] width 242 height 21
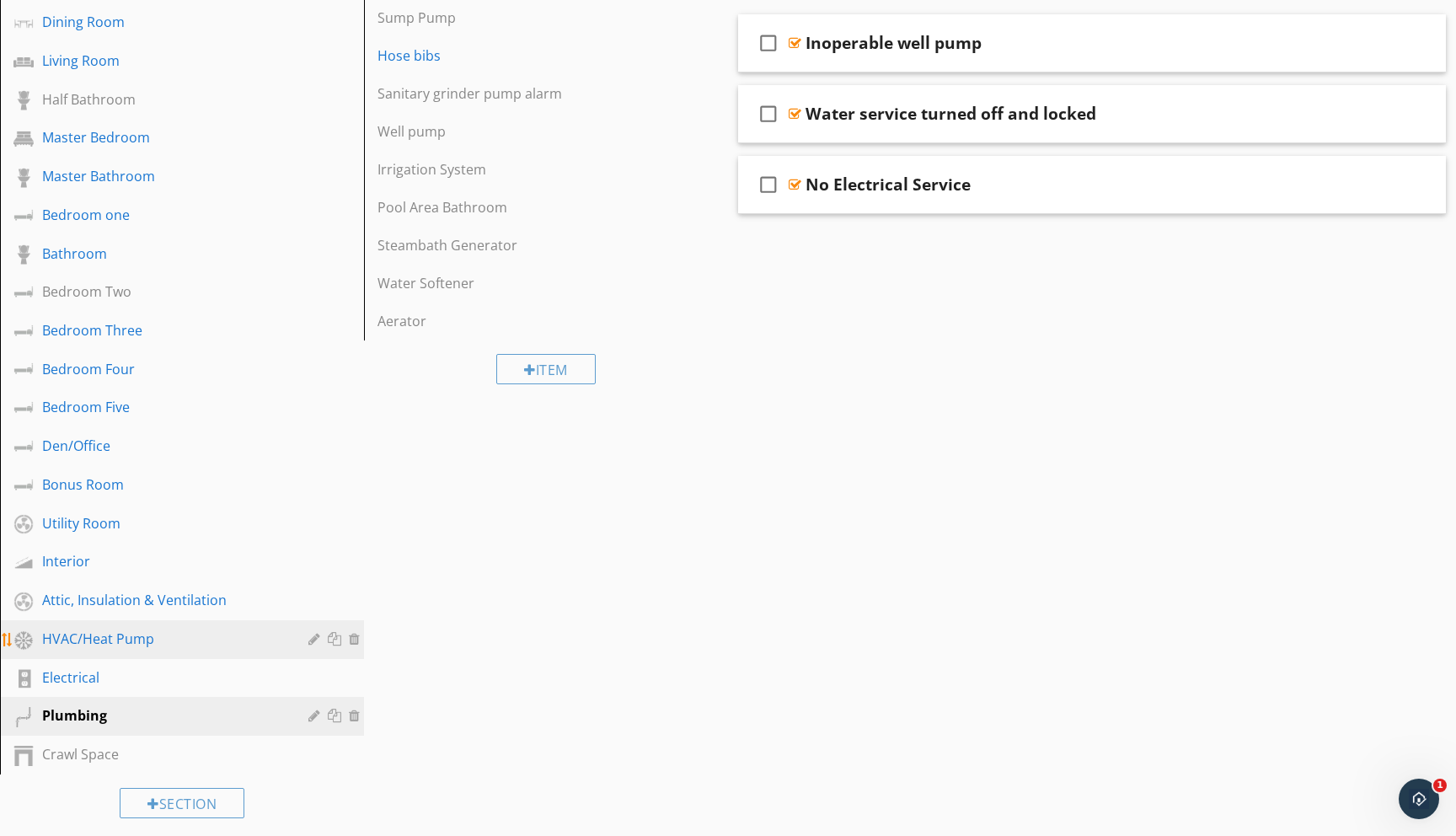
click at [119, 640] on div "HVAC/Heat Pump" at bounding box center [163, 639] width 242 height 21
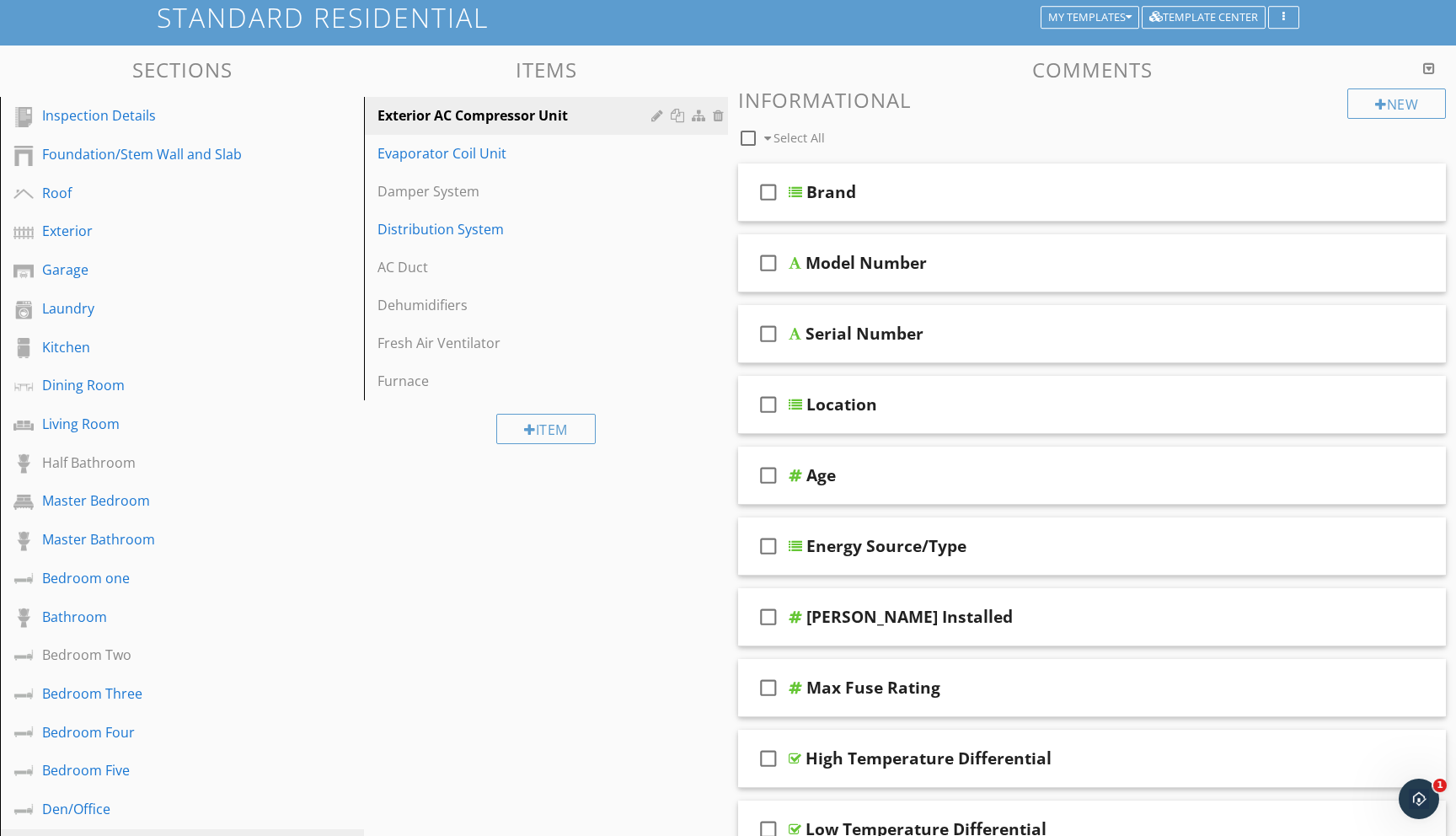
scroll to position [107, 0]
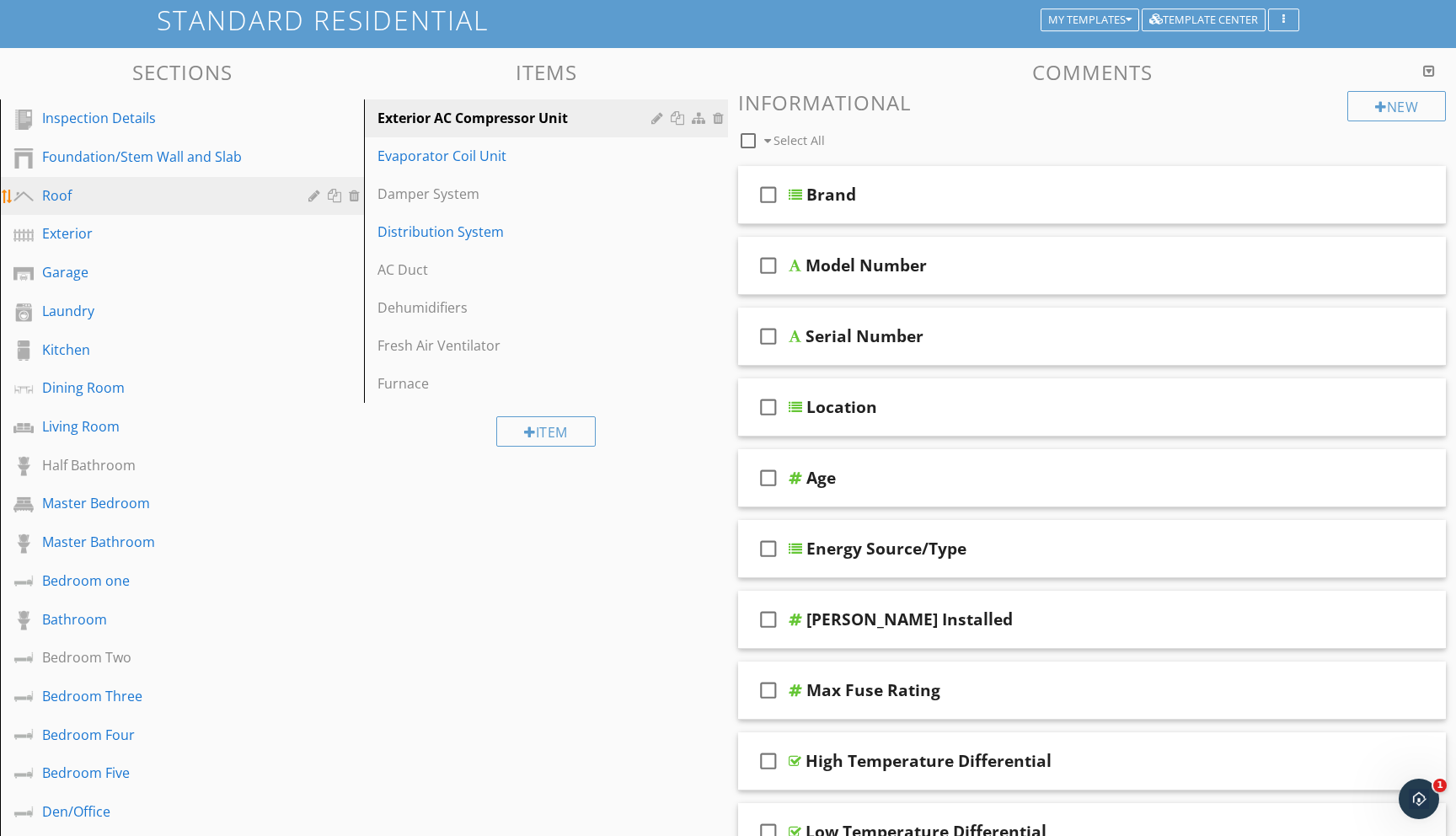
click at [82, 190] on div "Roof" at bounding box center [163, 196] width 242 height 21
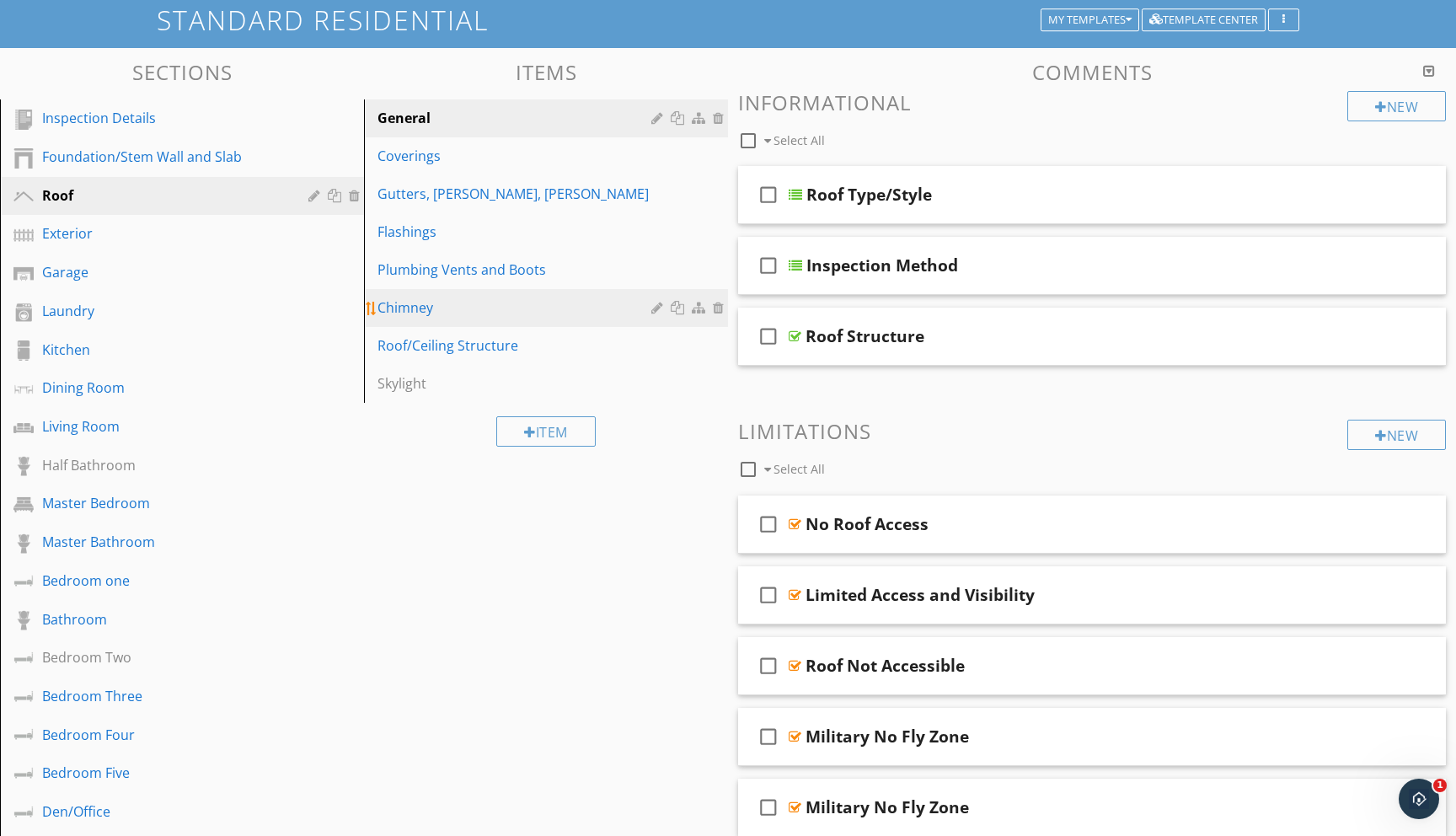
click at [393, 302] on div "Chimney" at bounding box center [517, 308] width 279 height 21
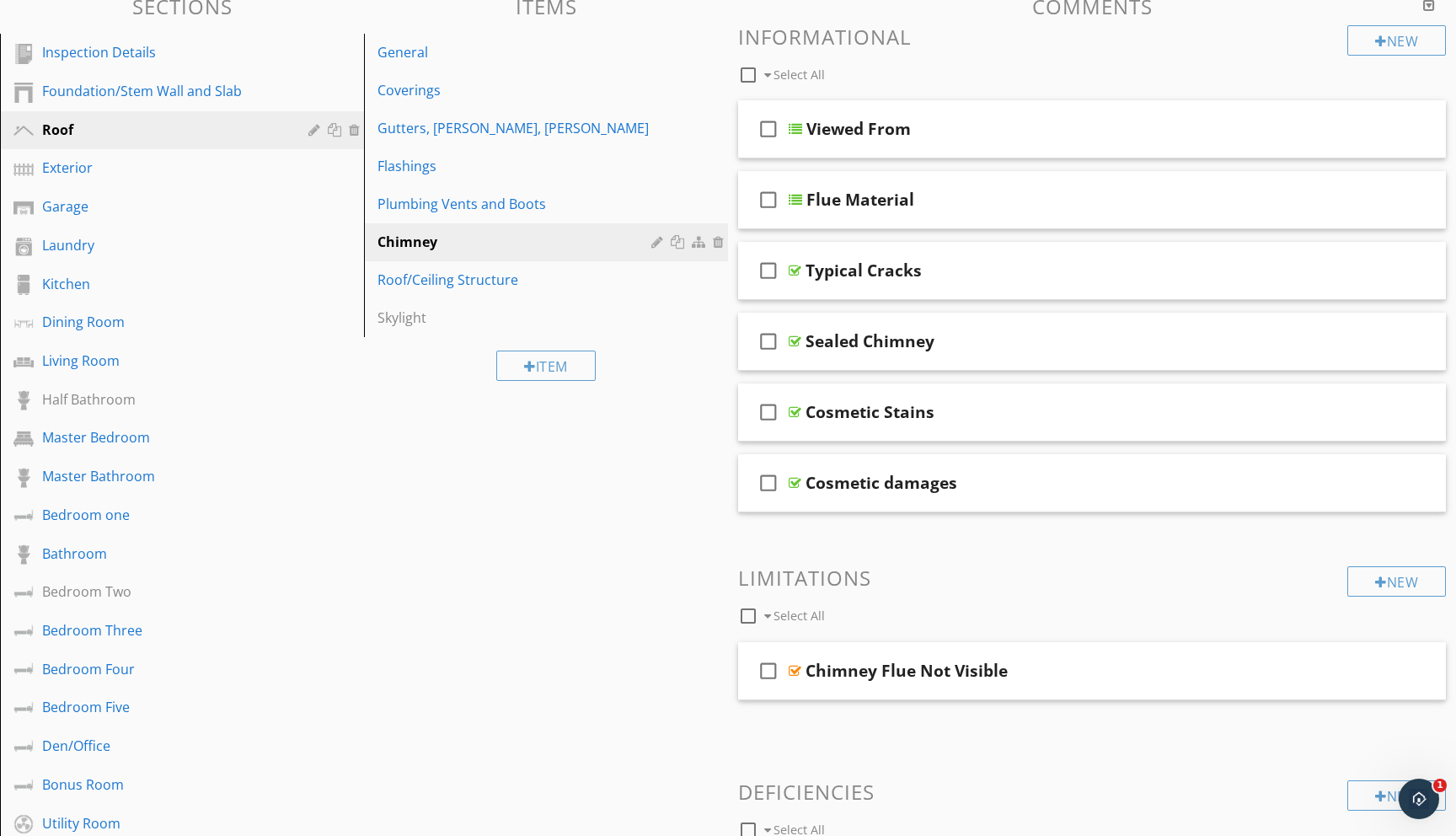
scroll to position [0, 0]
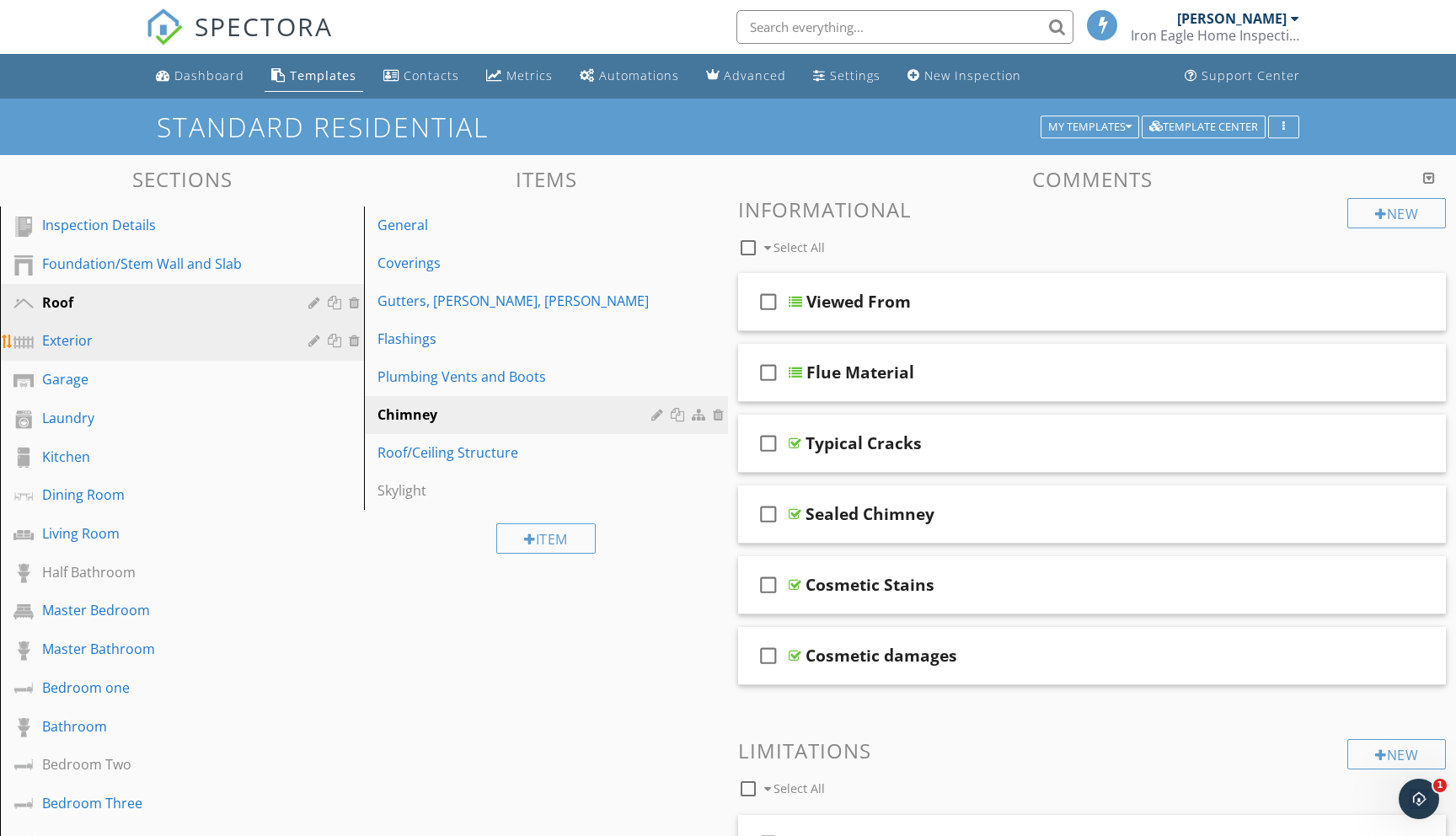
click at [100, 344] on div "Exterior" at bounding box center [163, 341] width 242 height 21
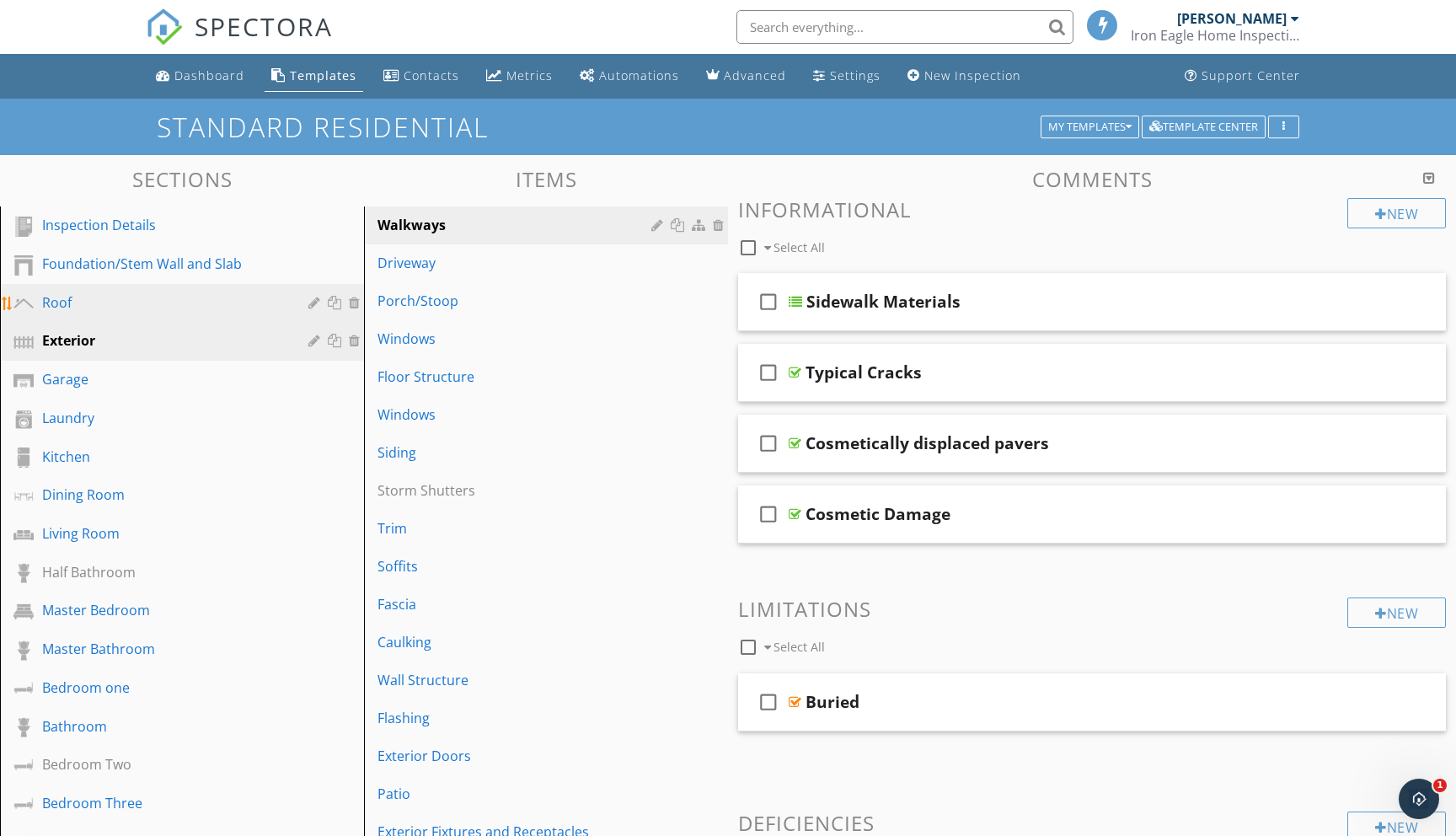
click at [102, 306] on div "Roof" at bounding box center [163, 303] width 242 height 21
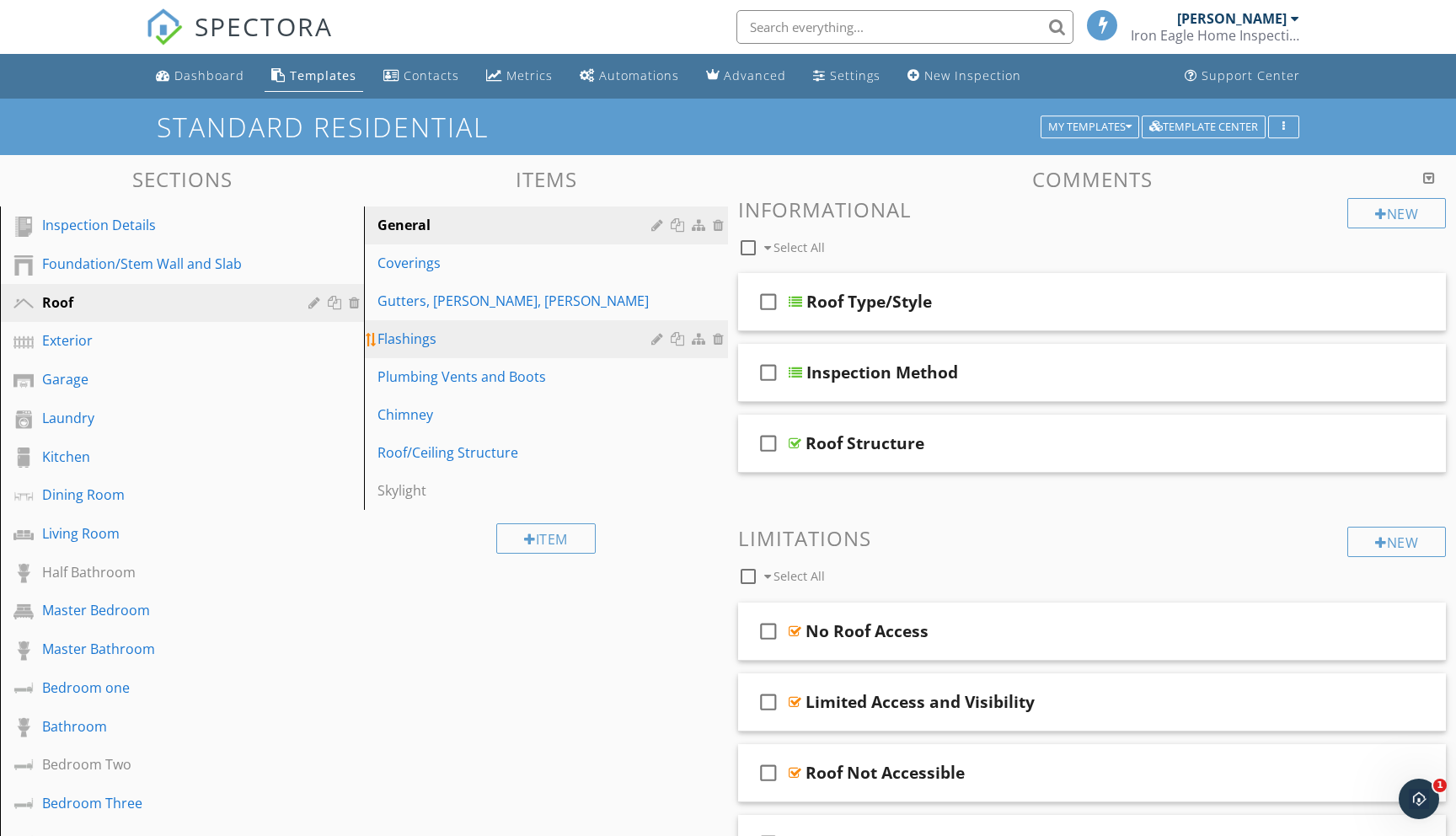
click at [418, 343] on div "Flashings" at bounding box center [517, 339] width 279 height 21
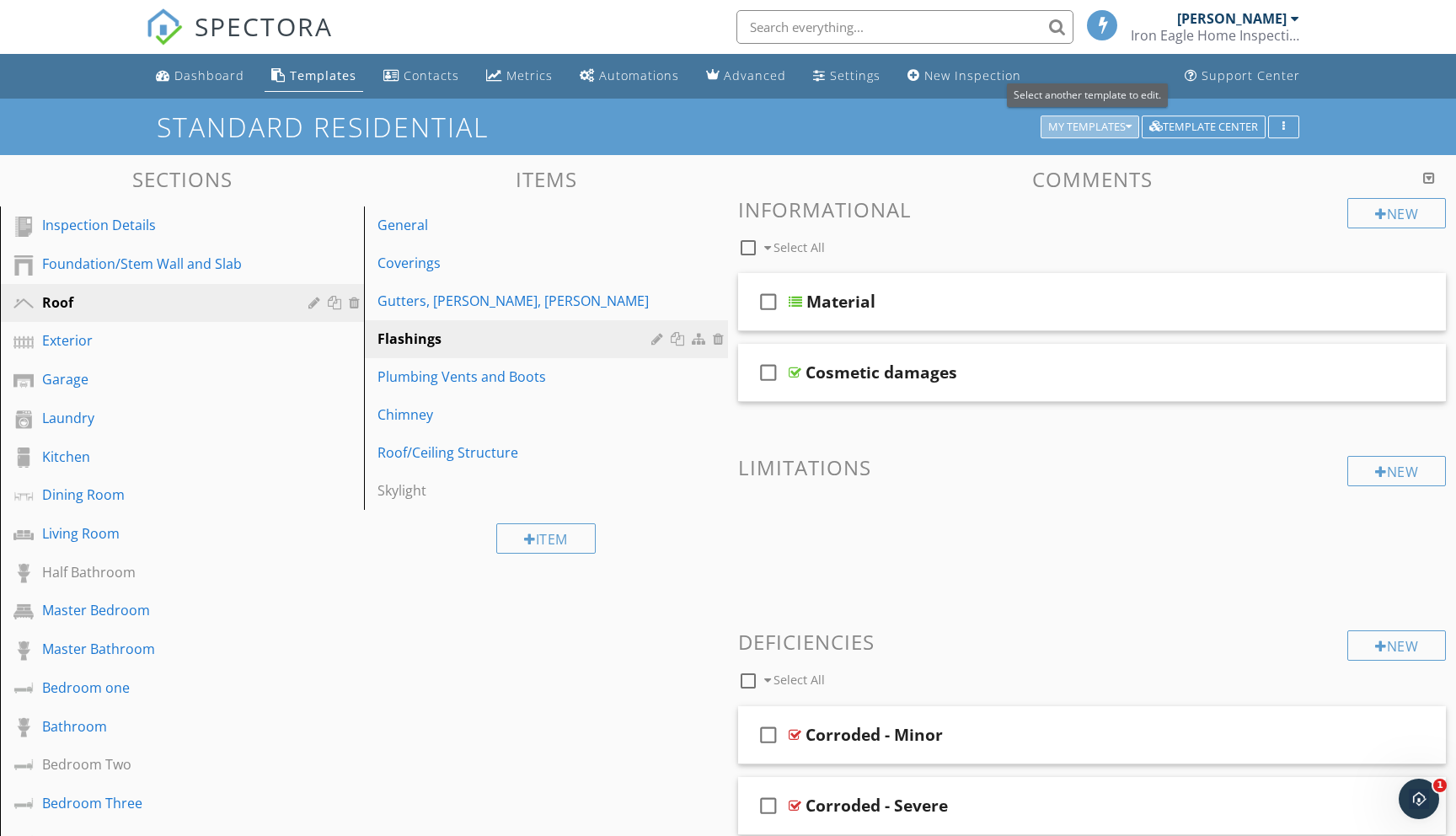
click at [1115, 129] on div "My Templates" at bounding box center [1090, 127] width 83 height 12
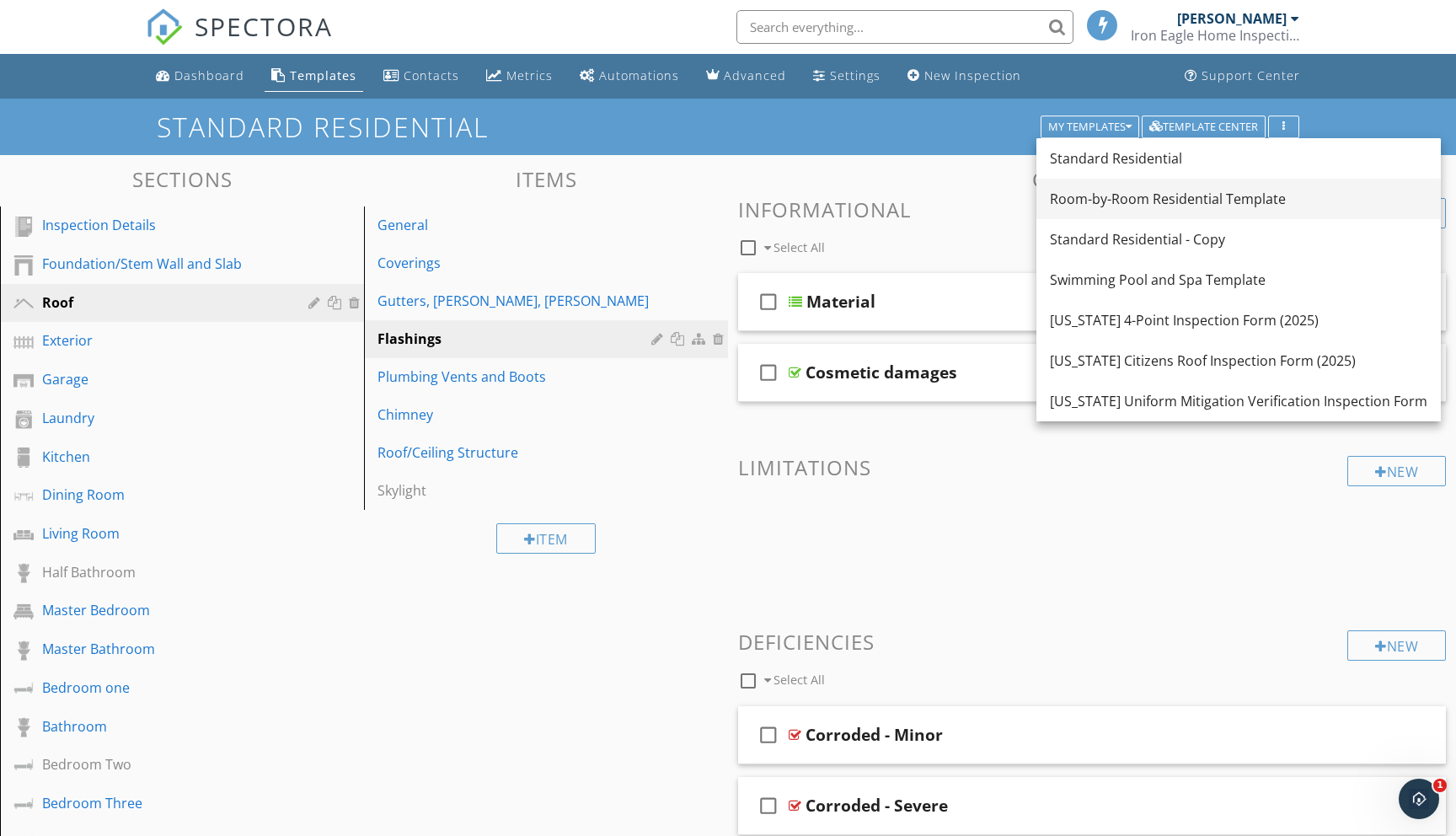
click at [1111, 195] on div "Room-by-Room Residential Template" at bounding box center [1239, 199] width 378 height 21
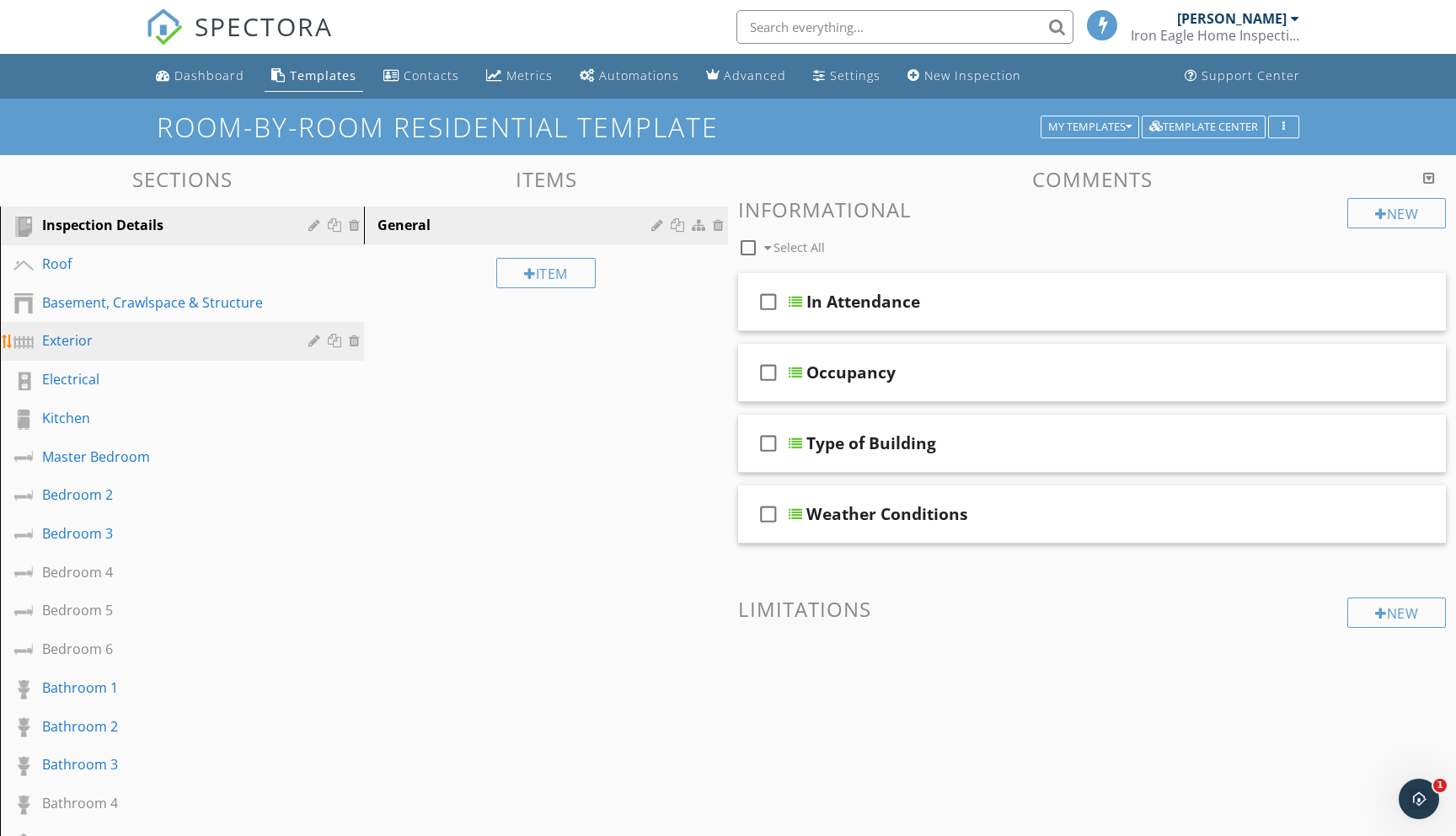
click at [90, 348] on div "Exterior" at bounding box center [163, 341] width 242 height 21
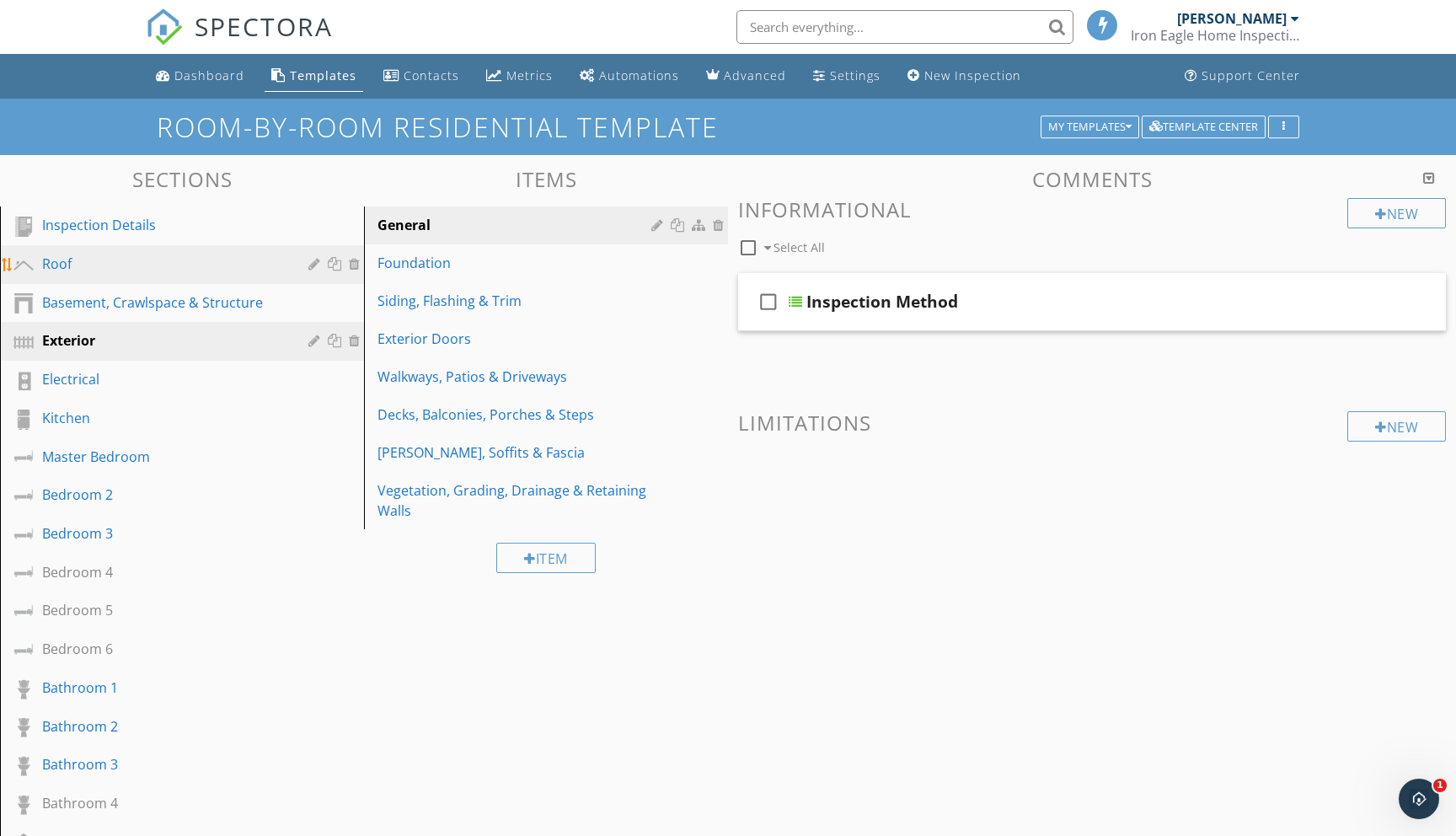
click at [140, 254] on div "Roof" at bounding box center [163, 264] width 242 height 21
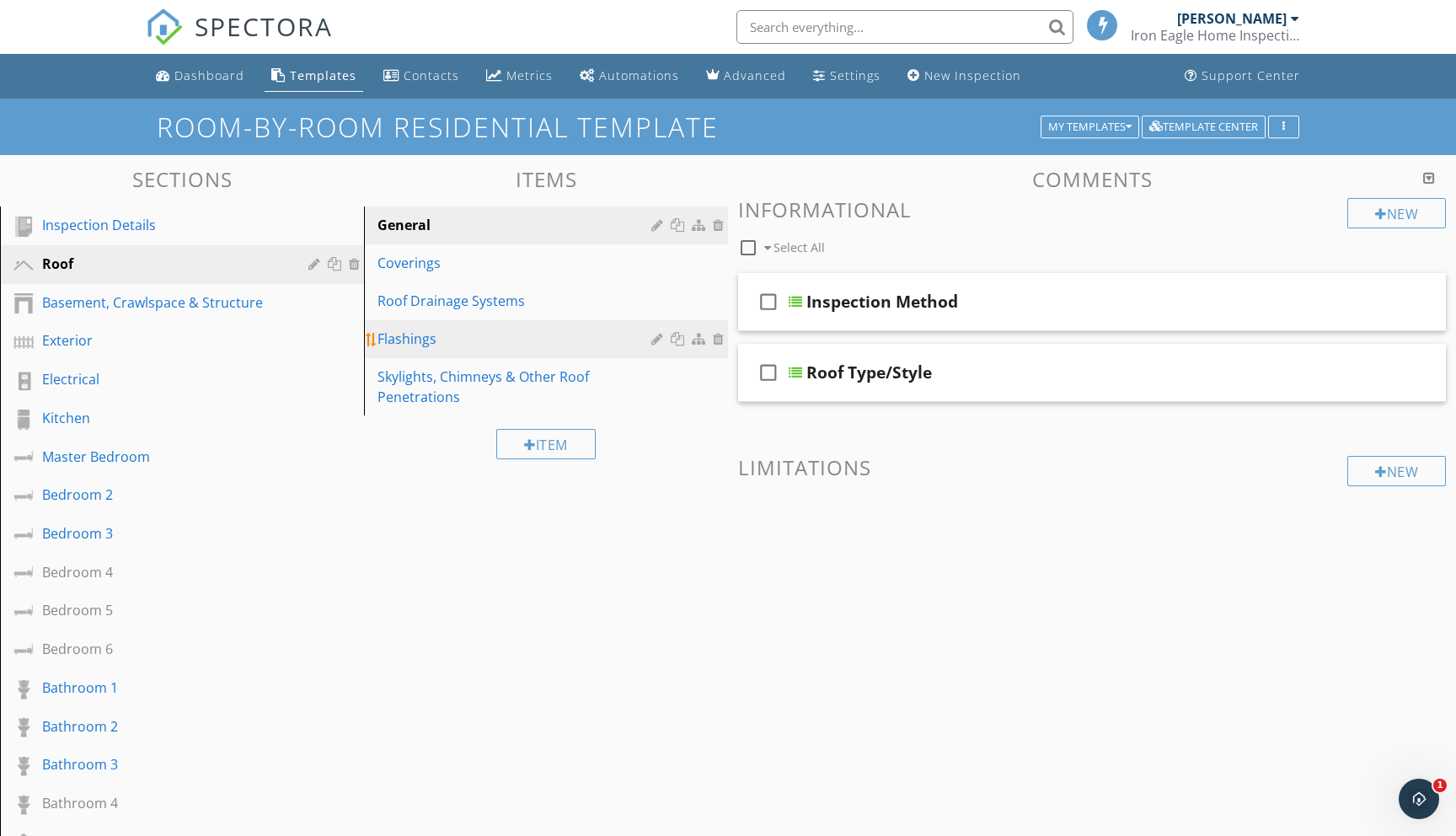
click at [396, 341] on div "Flashings" at bounding box center [517, 339] width 279 height 21
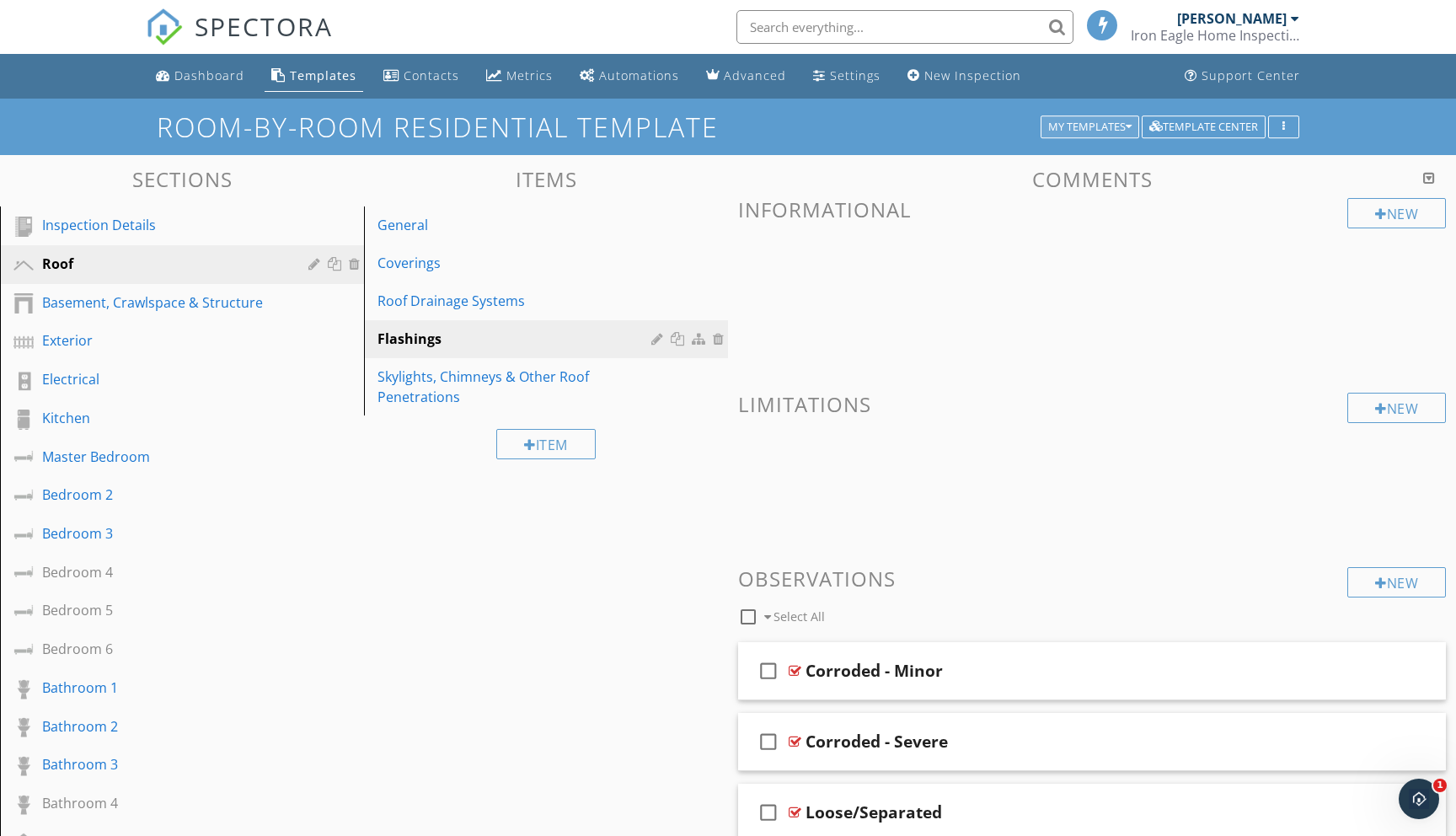
click at [1127, 130] on icon "button" at bounding box center [1128, 127] width 6 height 12
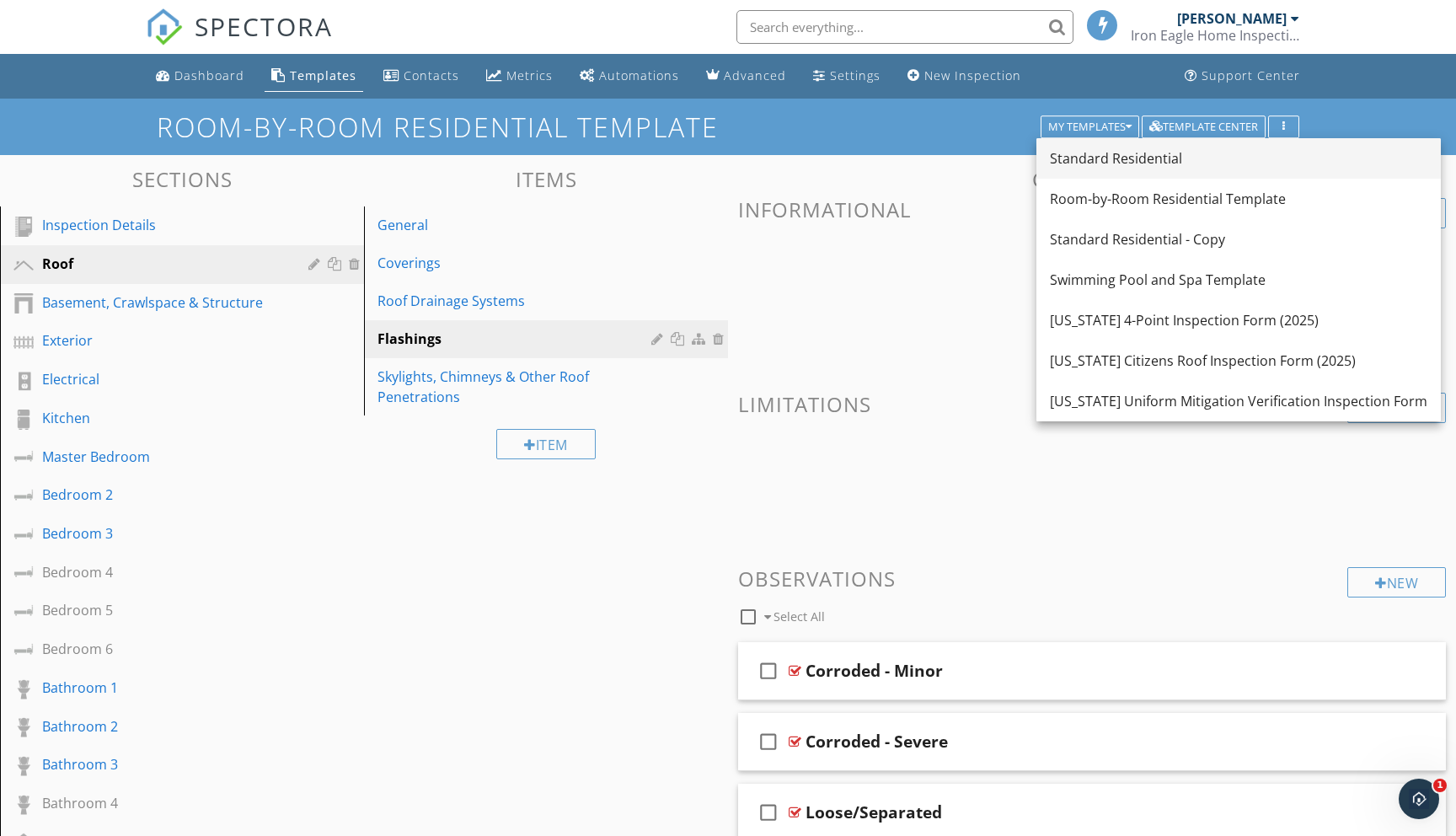
click at [1102, 155] on div "Standard Residential" at bounding box center [1239, 159] width 378 height 21
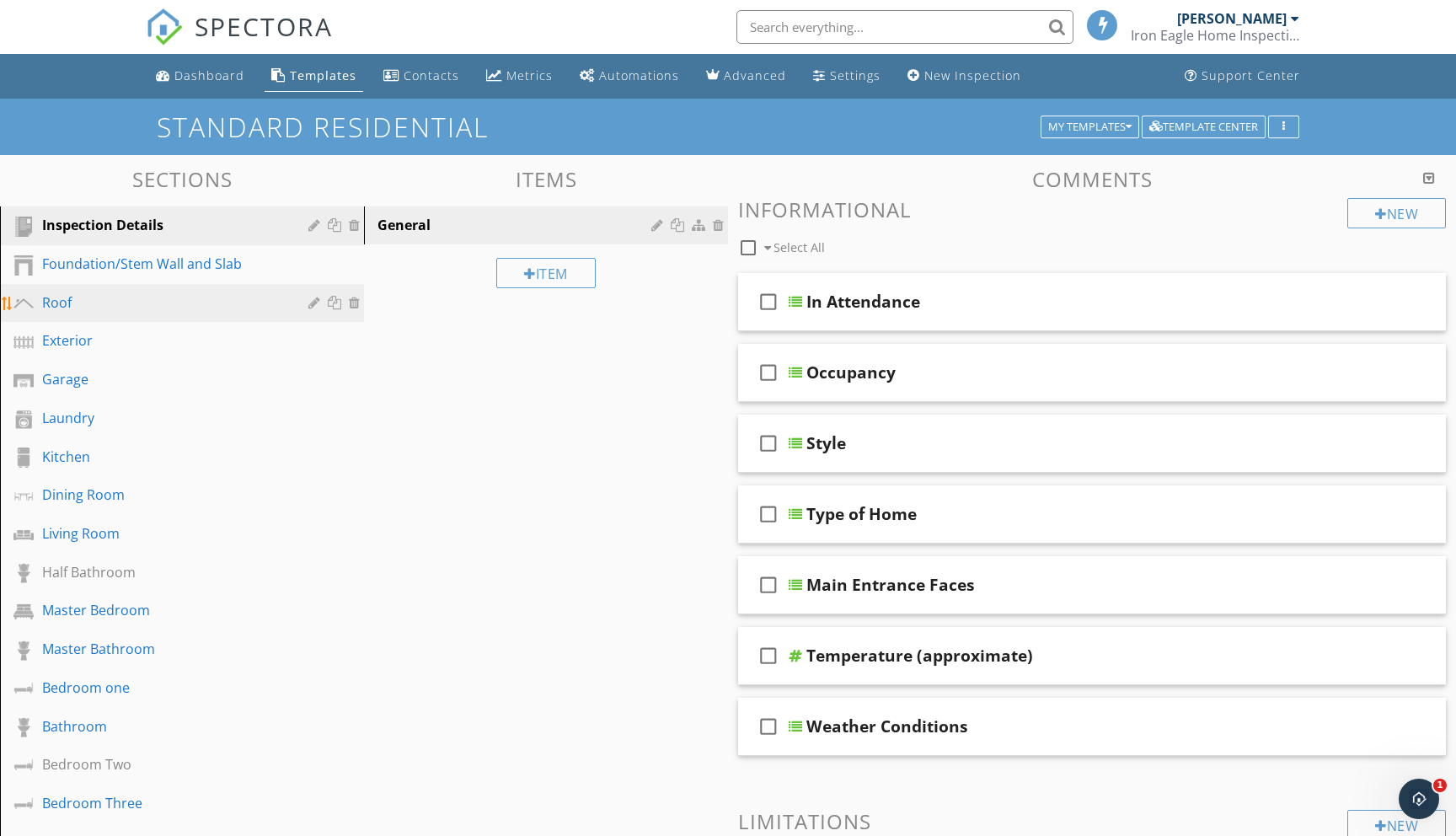
click at [76, 301] on div "Roof" at bounding box center [163, 303] width 242 height 21
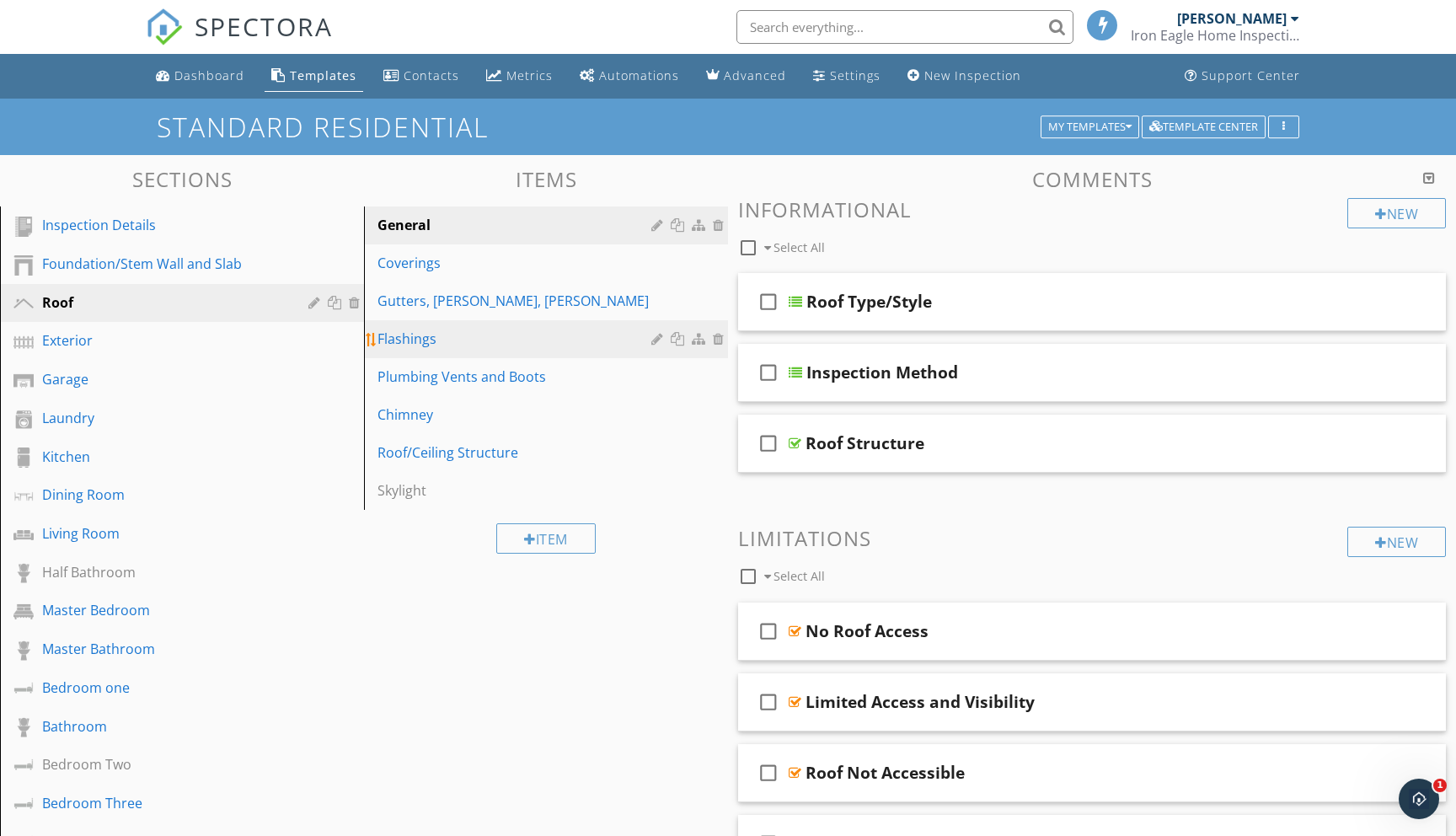
click at [428, 342] on div "Flashings" at bounding box center [517, 339] width 279 height 21
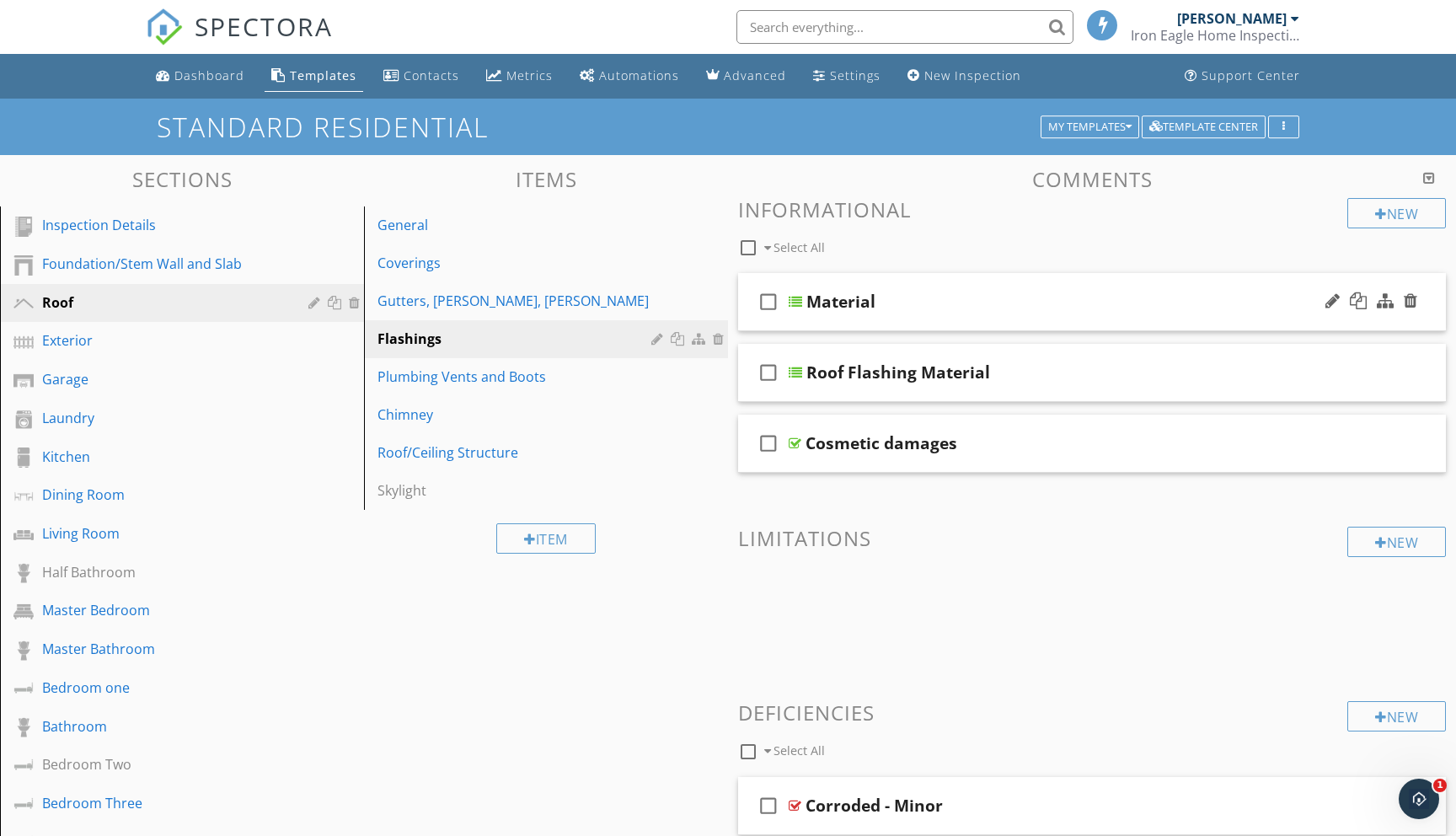
click at [796, 304] on div at bounding box center [795, 302] width 14 height 14
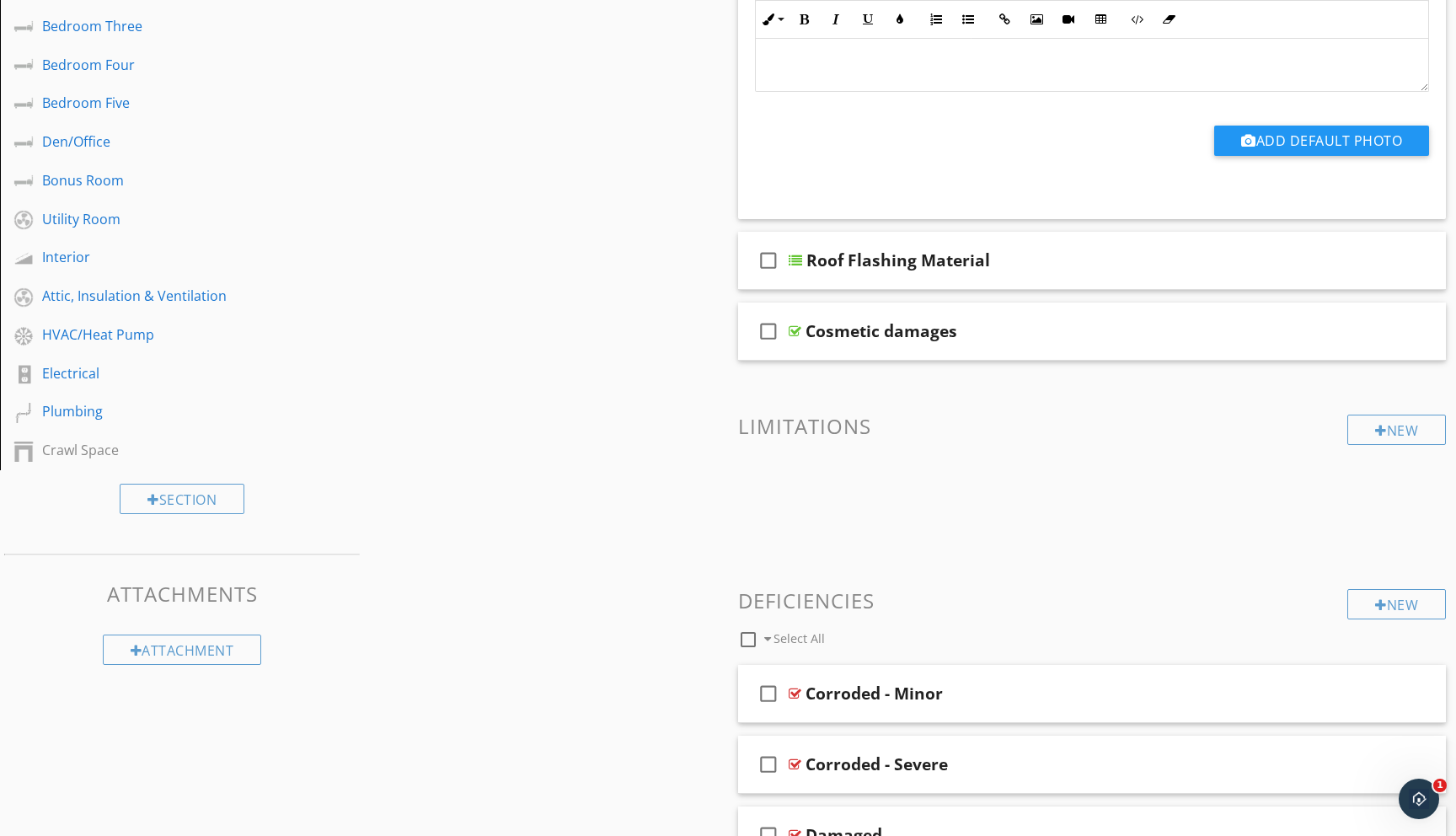
scroll to position [771, 0]
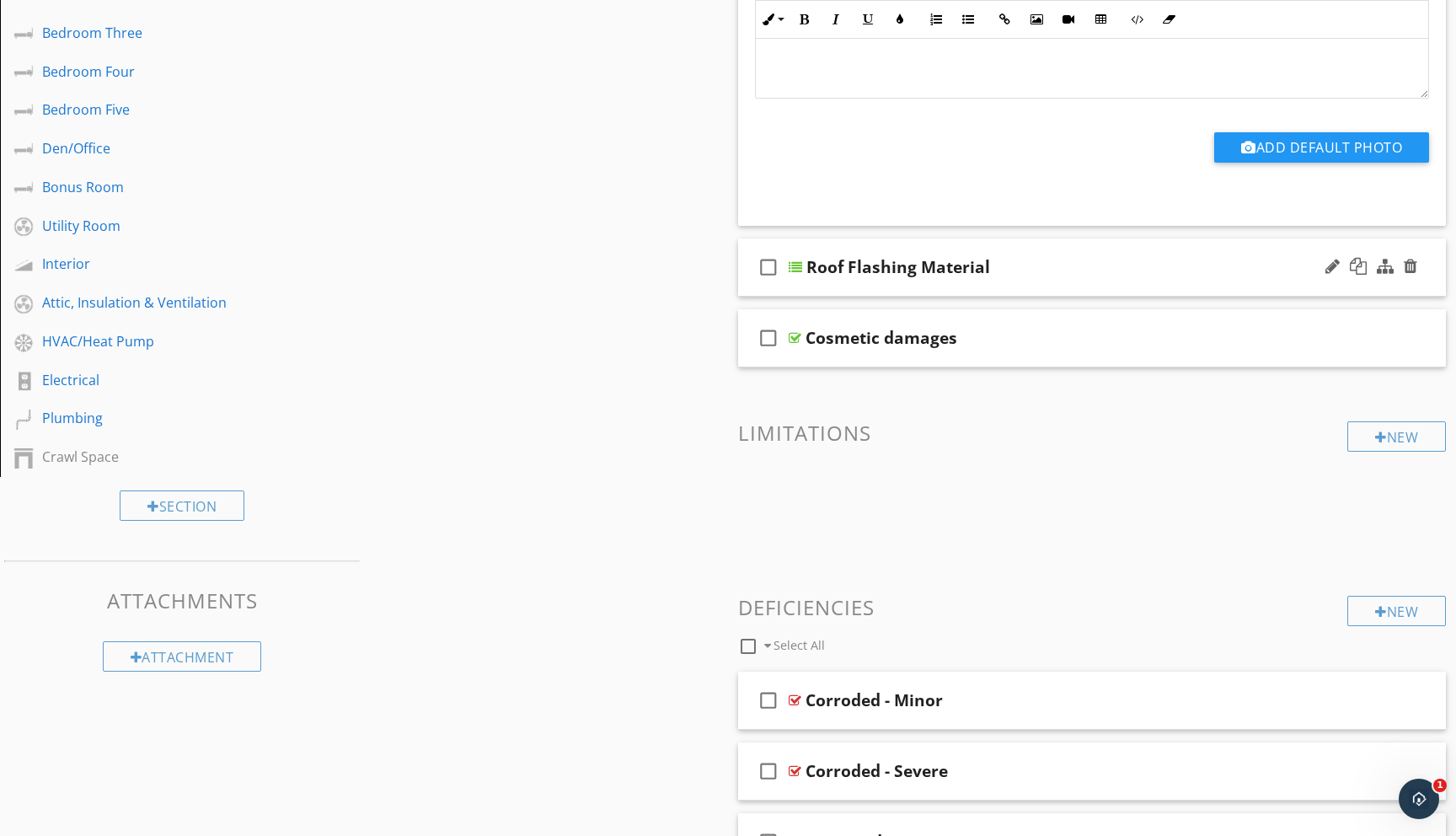
click at [800, 263] on div at bounding box center [795, 268] width 14 height 14
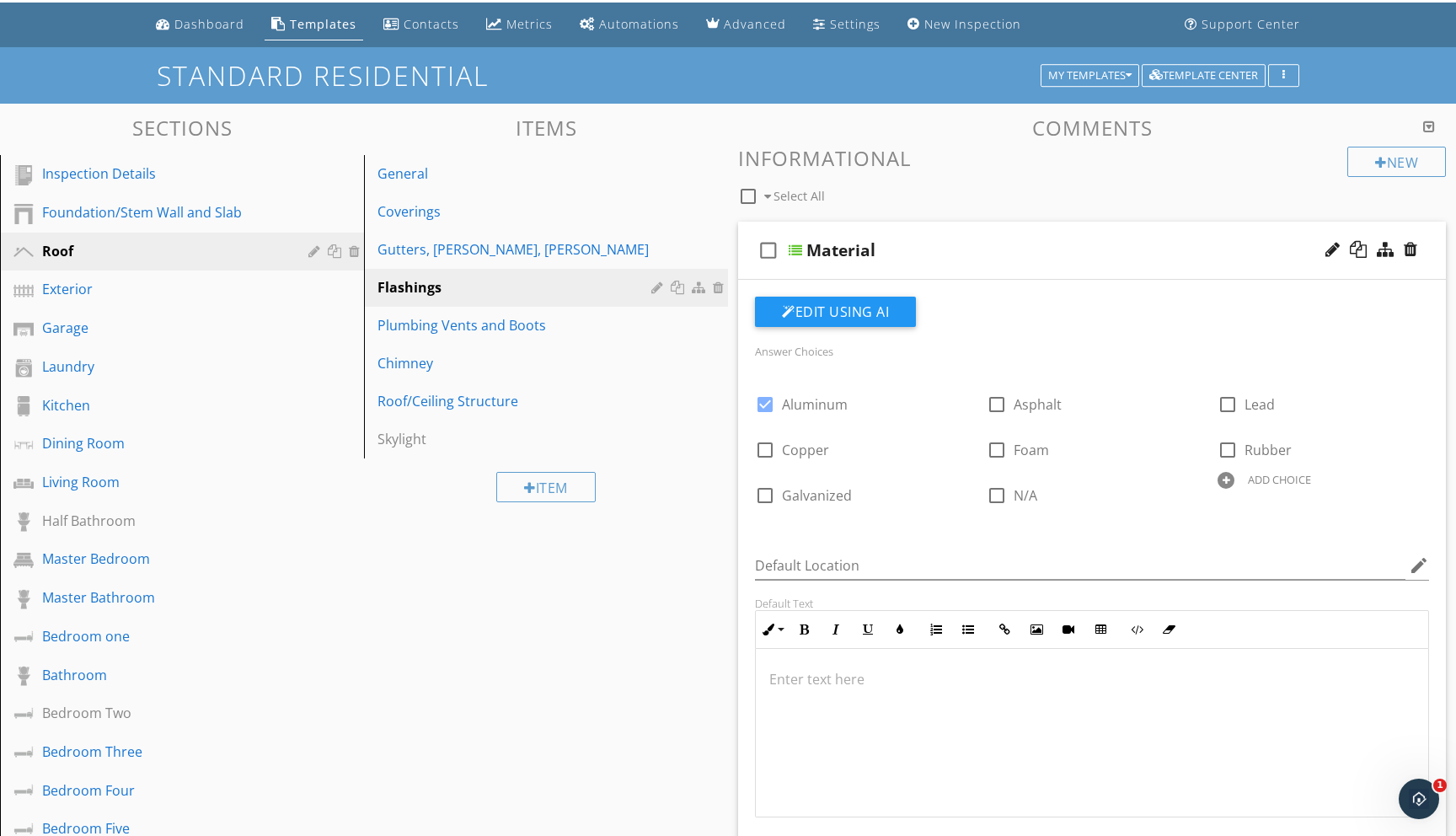
scroll to position [46, 0]
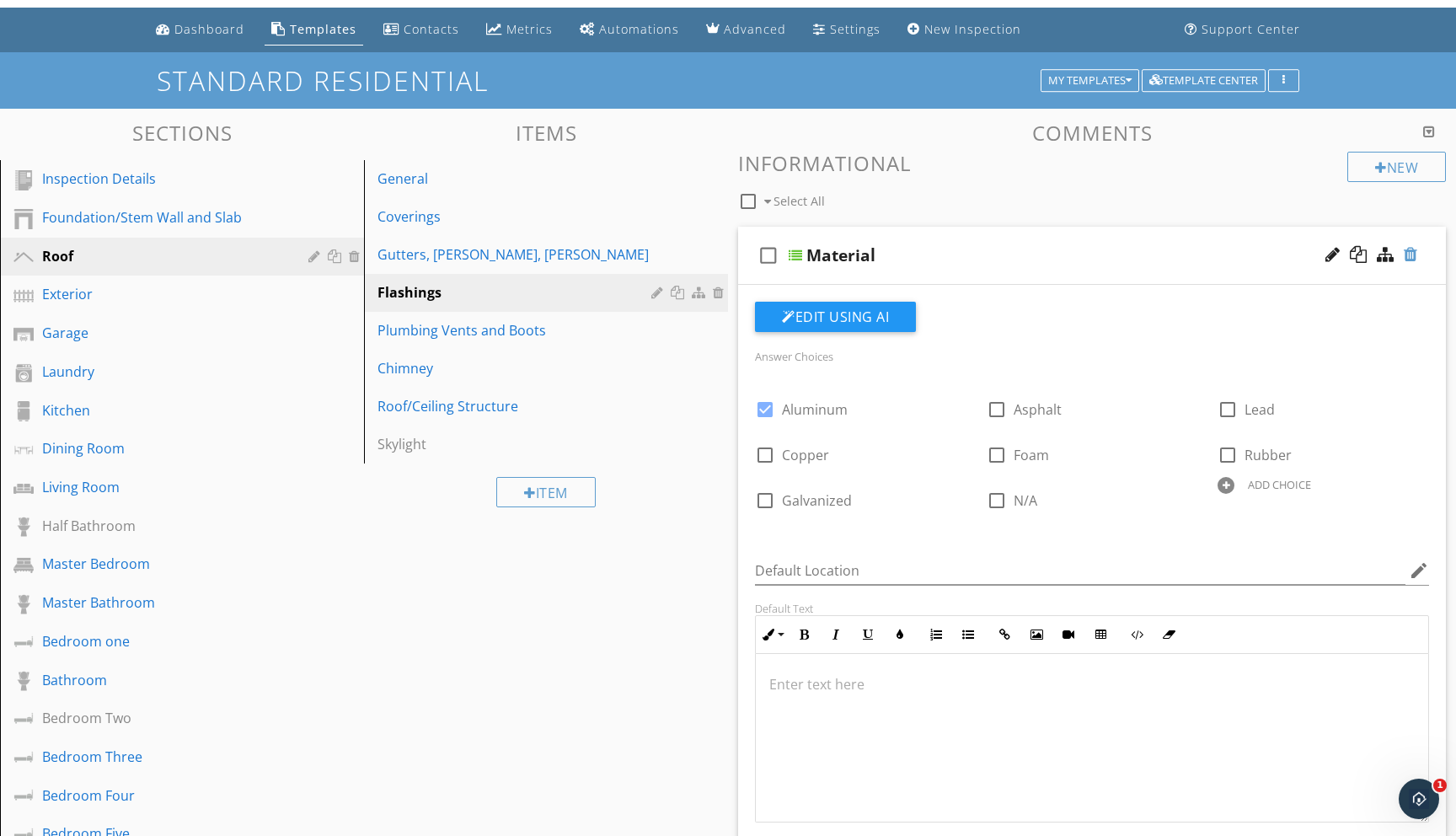
click at [1416, 252] on div at bounding box center [1411, 255] width 14 height 17
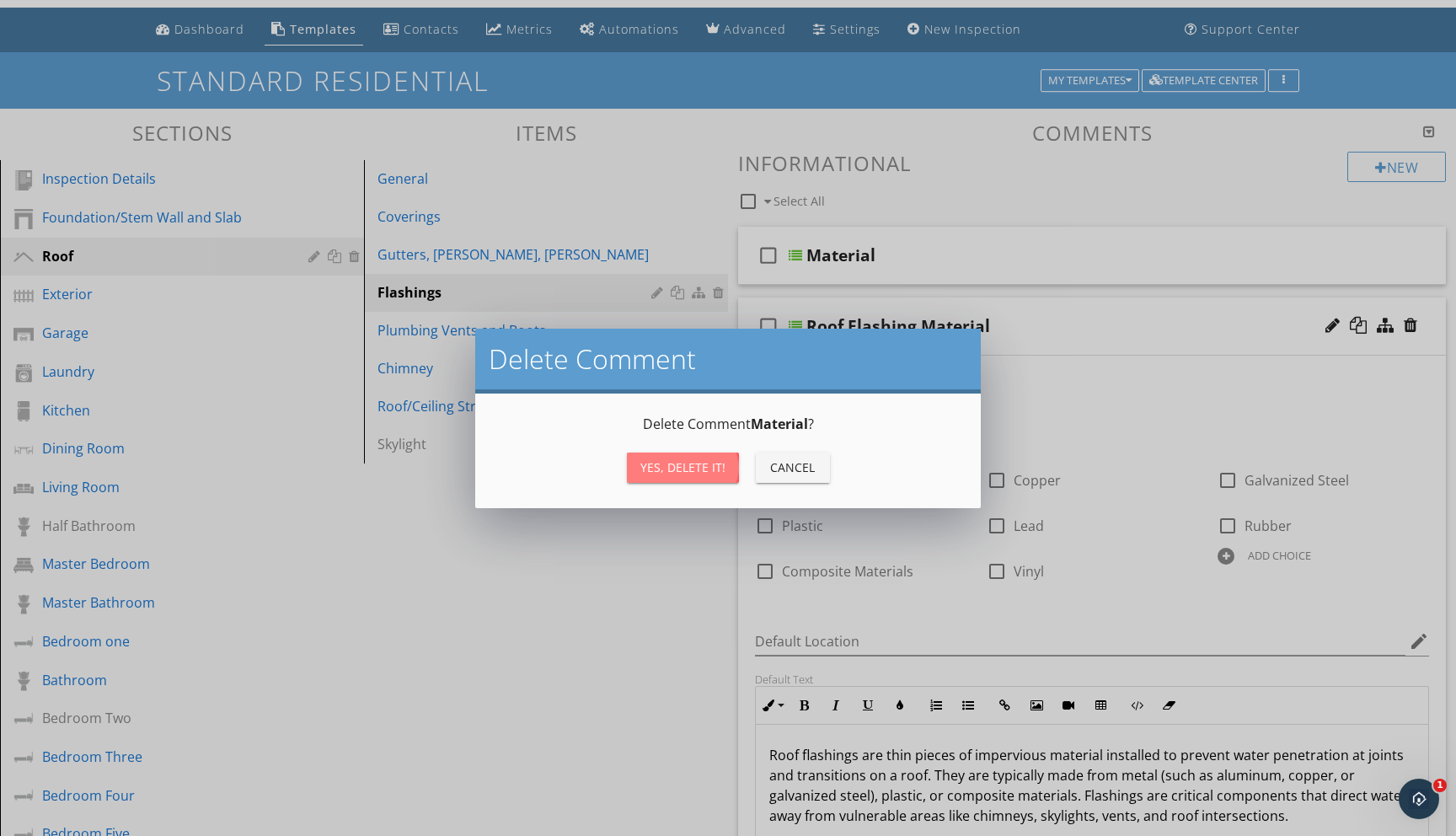
click at [703, 465] on div "Yes, Delete it!" at bounding box center [683, 467] width 85 height 18
